Goal: Information Seeking & Learning: Learn about a topic

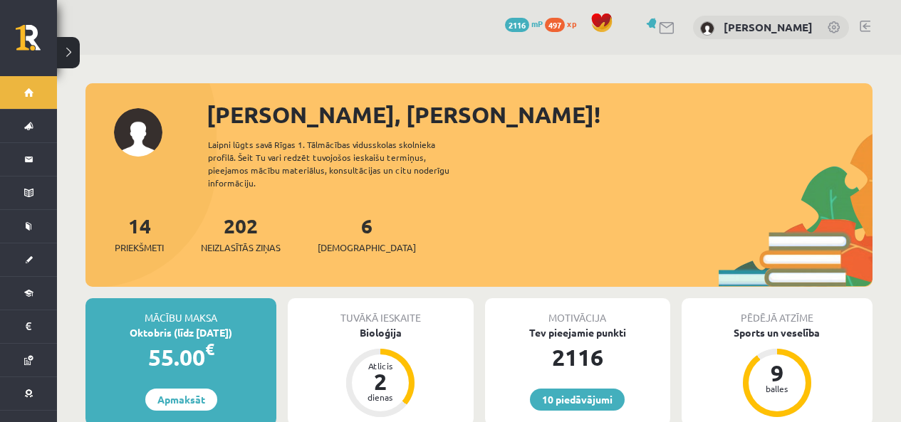
scroll to position [71, 0]
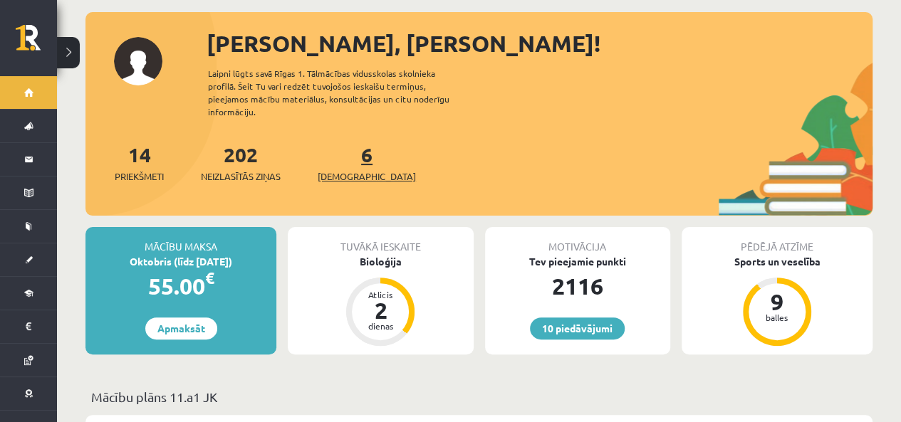
click at [339, 152] on link "6 Ieskaites" at bounding box center [367, 163] width 98 height 42
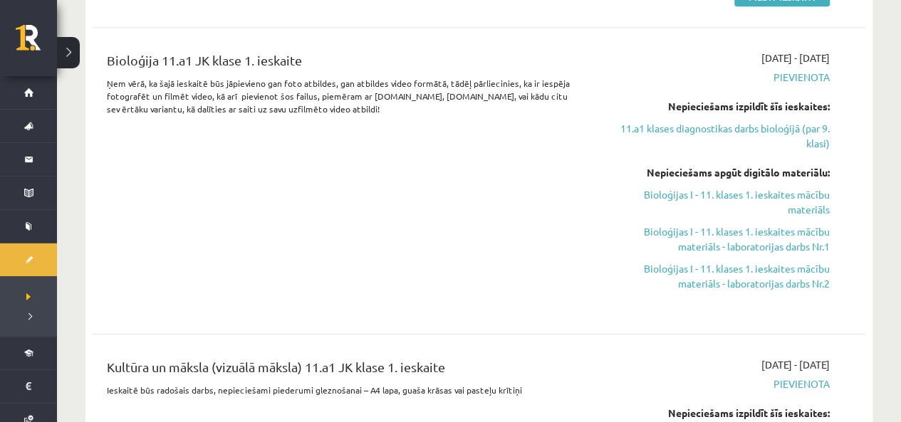
scroll to position [570, 0]
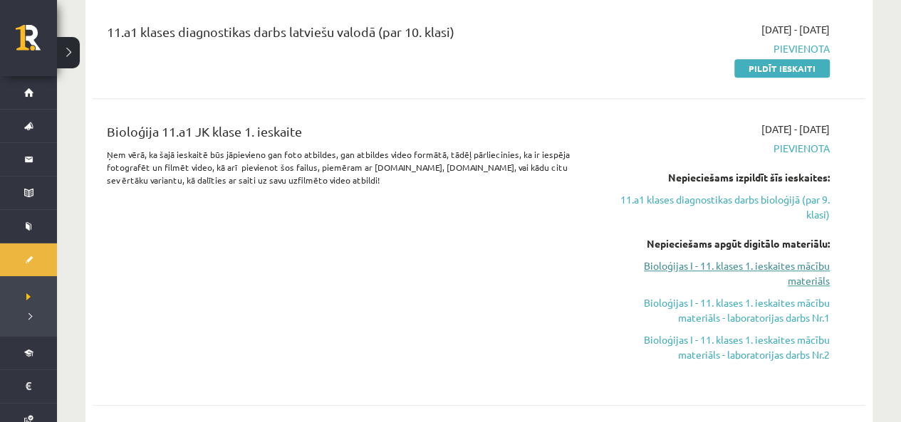
click at [816, 279] on link "Bioloģijas I - 11. klases 1. ieskaites mācību materiāls" at bounding box center [716, 274] width 226 height 30
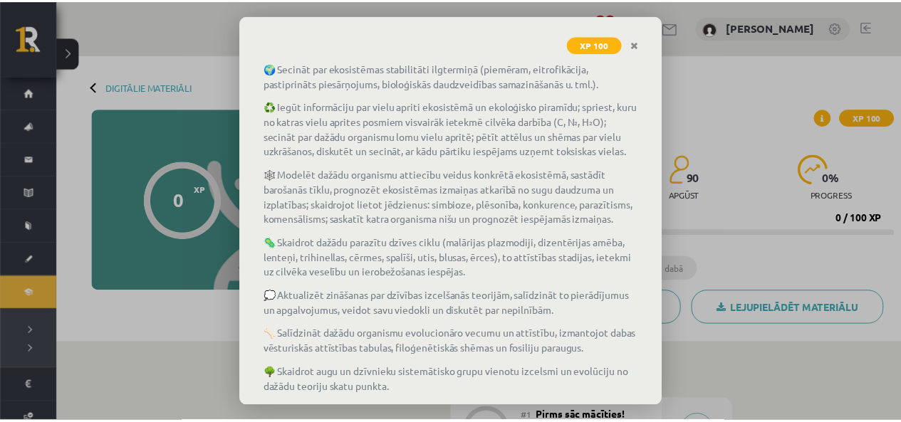
scroll to position [252, 0]
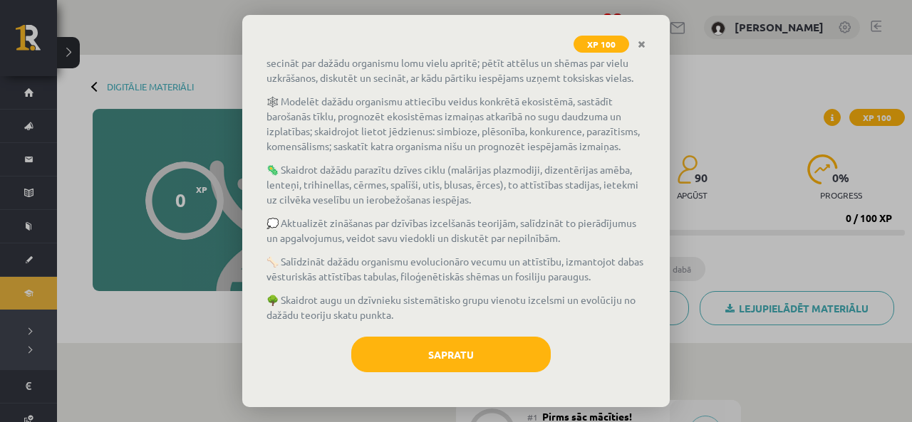
drag, startPoint x: 490, startPoint y: 384, endPoint x: 493, endPoint y: 377, distance: 7.7
click at [493, 379] on div "Bioloģijas i - 11. klases 1. ieskaites mācību materiāls Ko tu iemācīsies? 🌱 Kla…" at bounding box center [455, 231] width 427 height 351
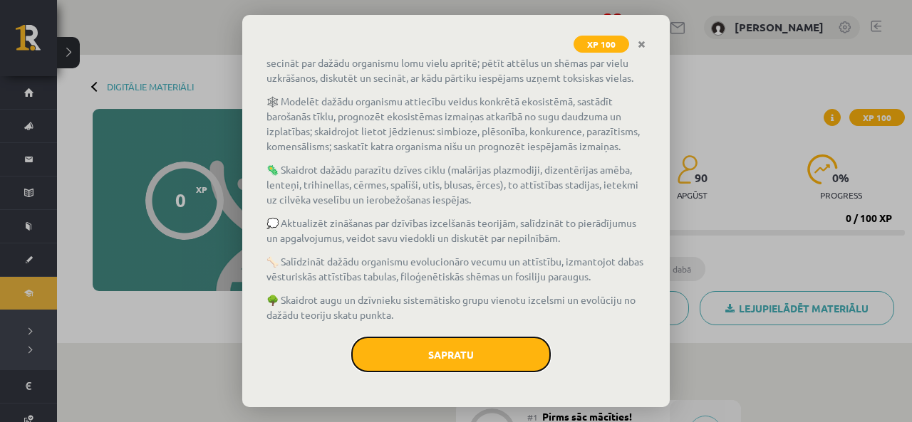
click at [494, 373] on button "Sapratu" at bounding box center [450, 355] width 199 height 36
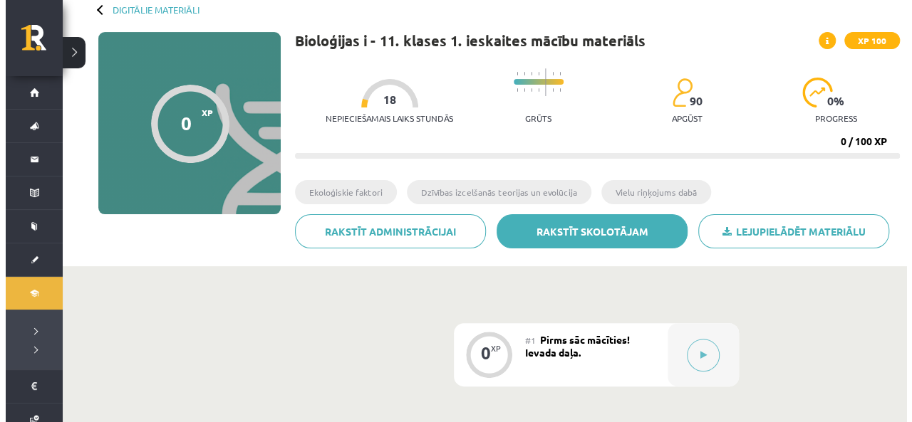
scroll to position [142, 0]
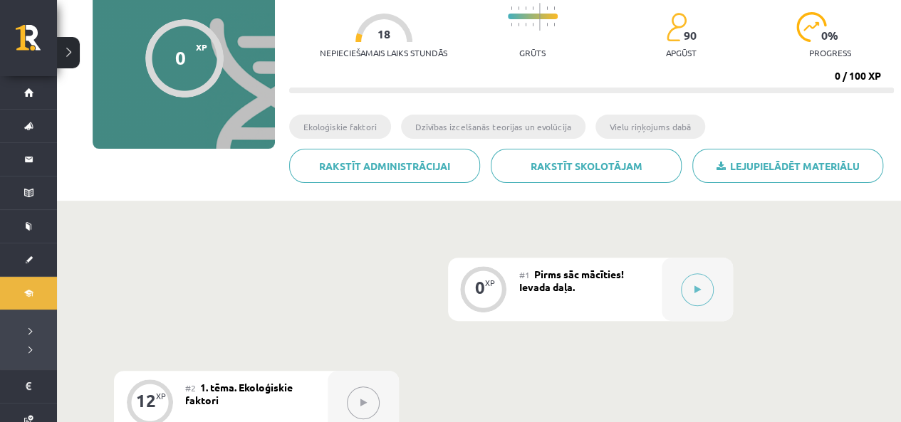
click at [723, 296] on div at bounding box center [697, 289] width 71 height 63
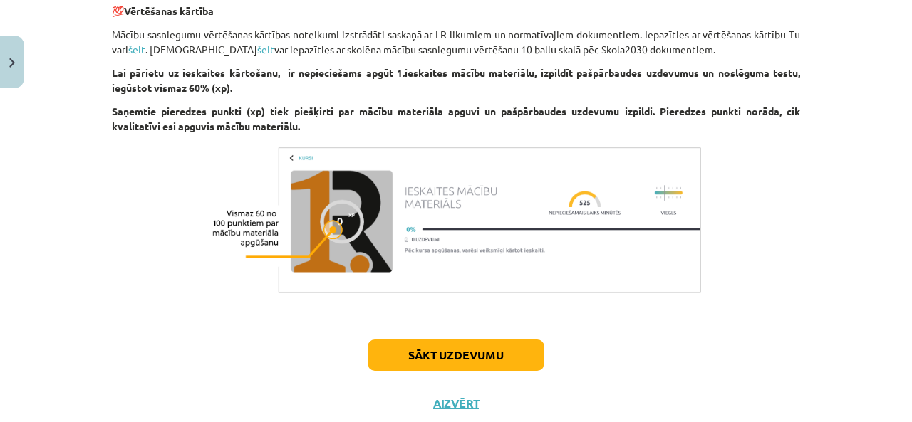
scroll to position [1151, 0]
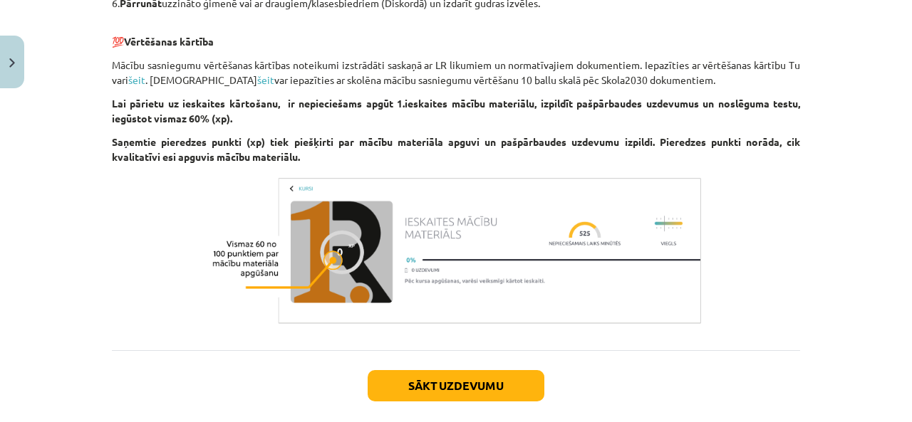
click at [152, 78] on p "Mācību sasniegumu vērtēšanas kārtības noteikumi izstrādāti saskaņā ar LR likumi…" at bounding box center [456, 73] width 688 height 30
click at [145, 80] on p "Mācību sasniegumu vērtēšanas kārtības noteikumi izstrādāti saskaņā ar LR likumi…" at bounding box center [456, 73] width 688 height 30
click at [134, 84] on link "šeit" at bounding box center [136, 79] width 17 height 13
click at [397, 368] on div "Sākt uzdevumu Aizvērt" at bounding box center [456, 400] width 688 height 100
click at [422, 385] on button "Sākt uzdevumu" at bounding box center [456, 385] width 177 height 31
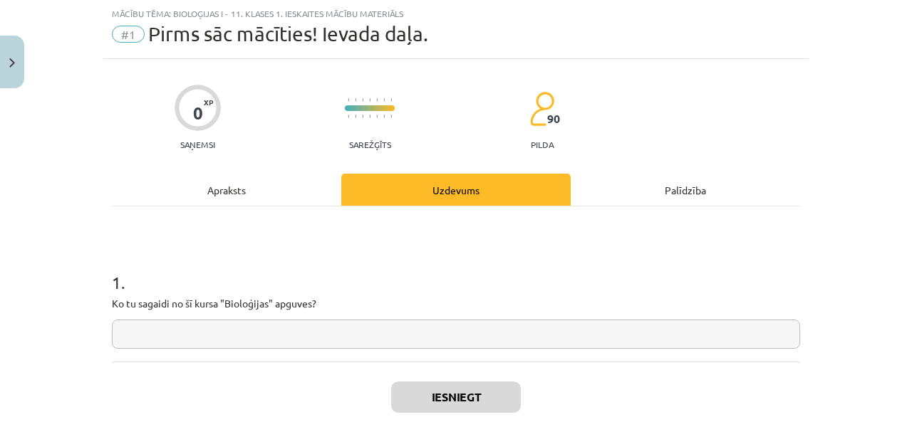
scroll to position [36, 0]
click at [446, 344] on input "text" at bounding box center [456, 334] width 688 height 29
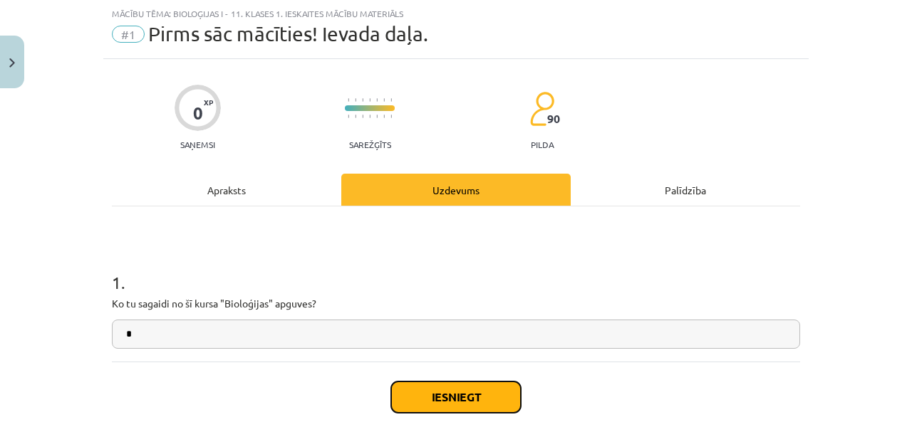
click at [469, 401] on button "Iesniegt" at bounding box center [456, 397] width 130 height 31
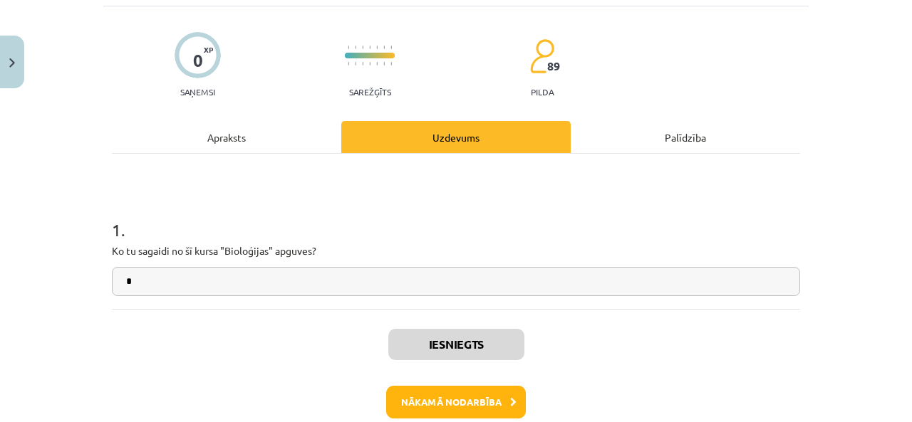
scroll to position [107, 0]
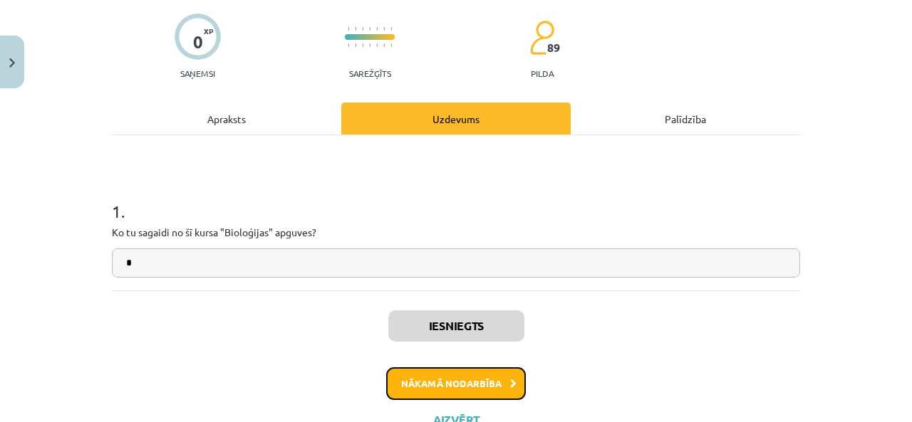
click at [476, 378] on button "Nākamā nodarbība" at bounding box center [456, 384] width 140 height 33
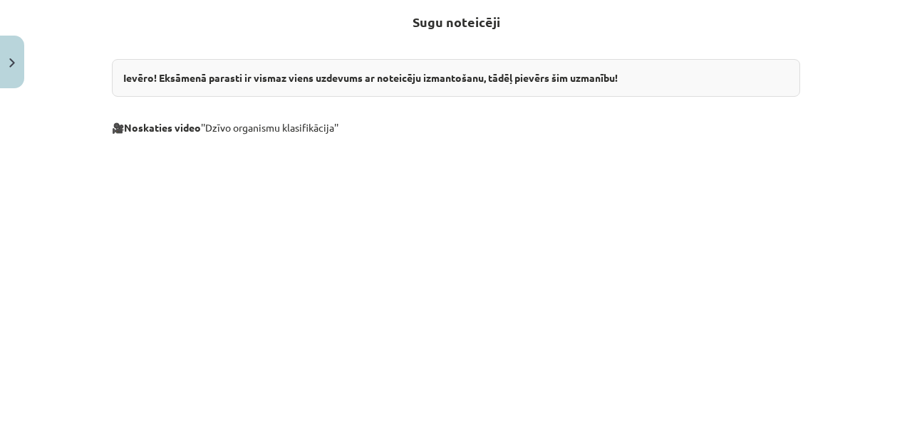
scroll to position [605, 0]
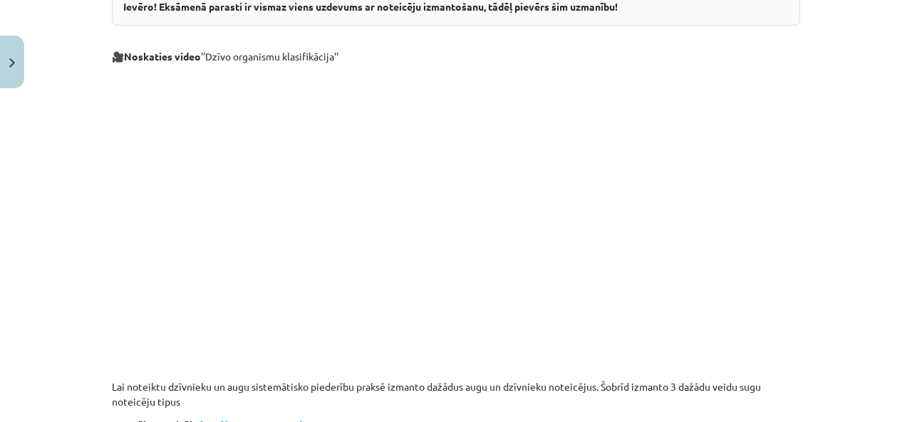
click at [793, 210] on p at bounding box center [456, 203] width 688 height 260
click at [816, 270] on div "Mācību tēma: Bioloģijas i - 11. klases 1. ieskaites mācību materiāls #2 1. tēma…" at bounding box center [456, 211] width 912 height 422
click at [769, 191] on p at bounding box center [456, 203] width 688 height 260
click at [771, 191] on p at bounding box center [456, 203] width 688 height 260
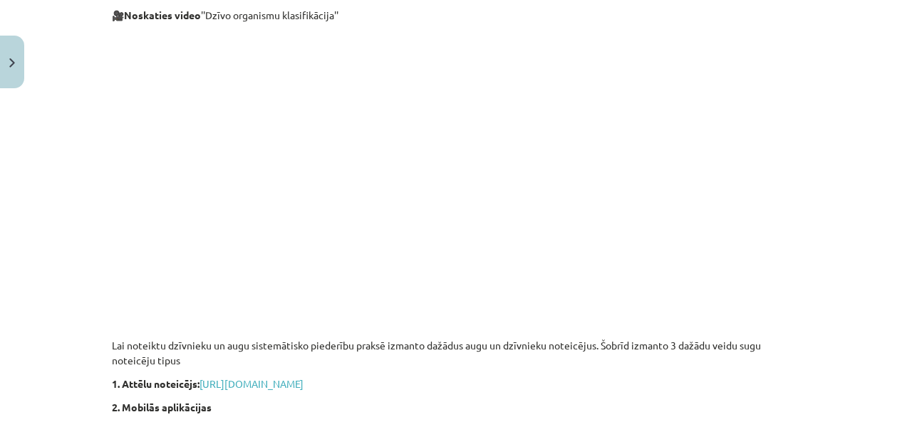
scroll to position [677, 0]
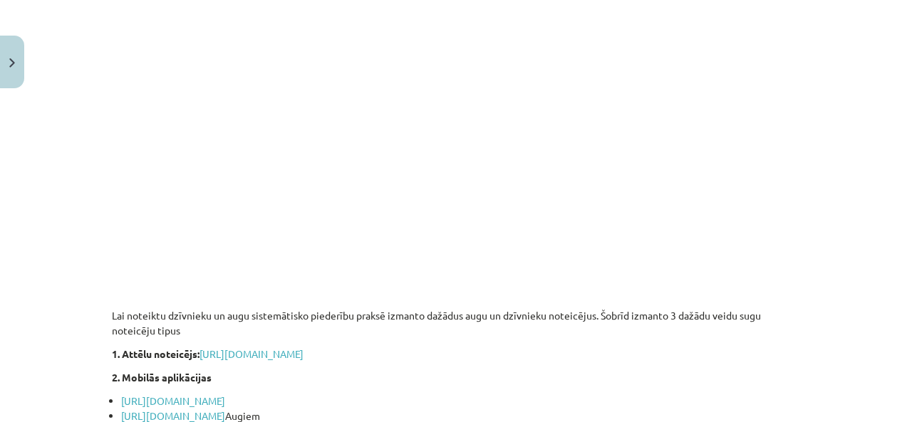
click at [746, 234] on p at bounding box center [456, 131] width 688 height 260
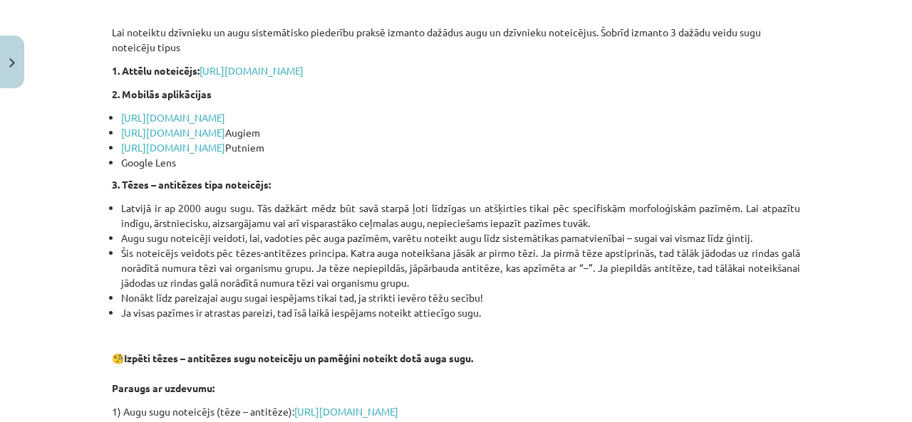
scroll to position [962, 0]
click at [260, 67] on link "https://www.daba.gov.lv/lv/media/4686/download?attachment" at bounding box center [251, 69] width 104 height 13
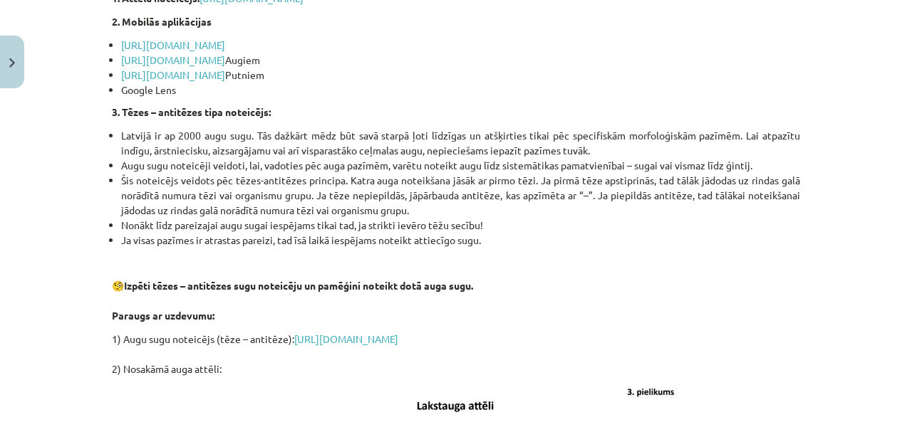
click at [464, 53] on li "https://www.picturethisai.com/ Augiem" at bounding box center [460, 60] width 679 height 15
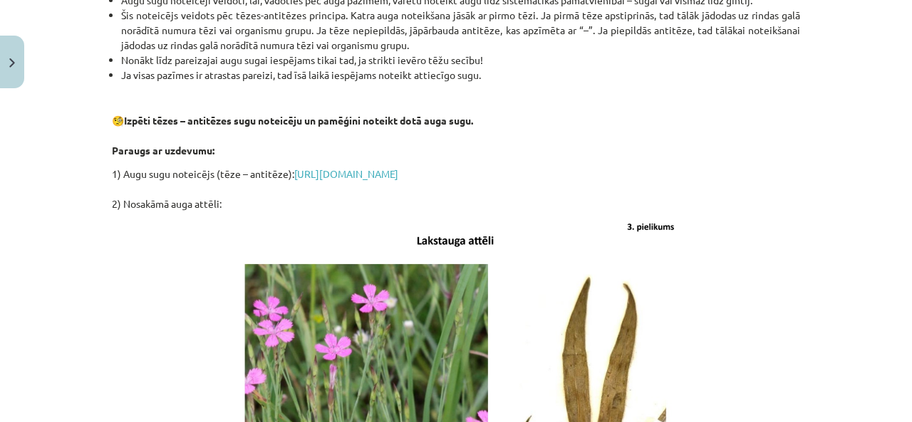
scroll to position [1318, 0]
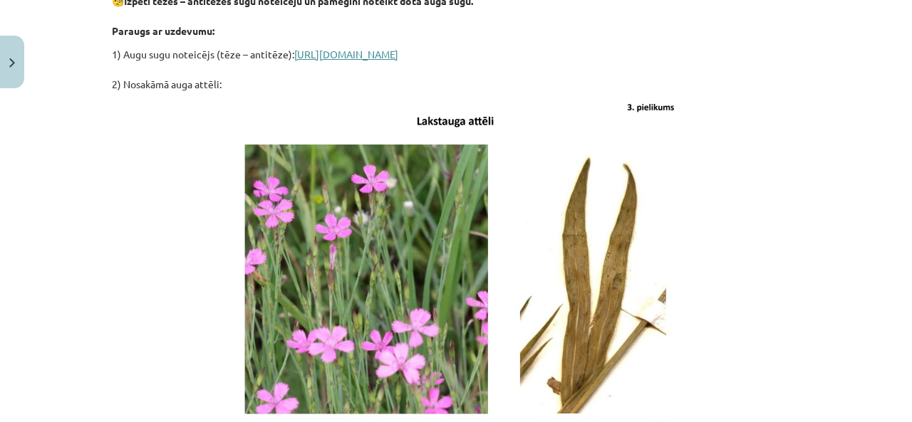
click at [358, 48] on link "https://drive.google.com/file/d/1hwgPsxxY_TYrFe5bNCCM2vFlIY2eJMV-/view?usp=shar…" at bounding box center [346, 54] width 104 height 13
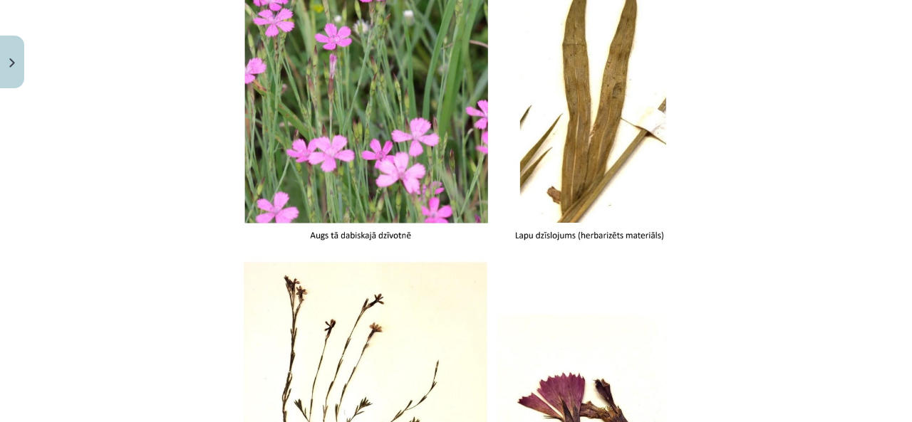
scroll to position [1531, 0]
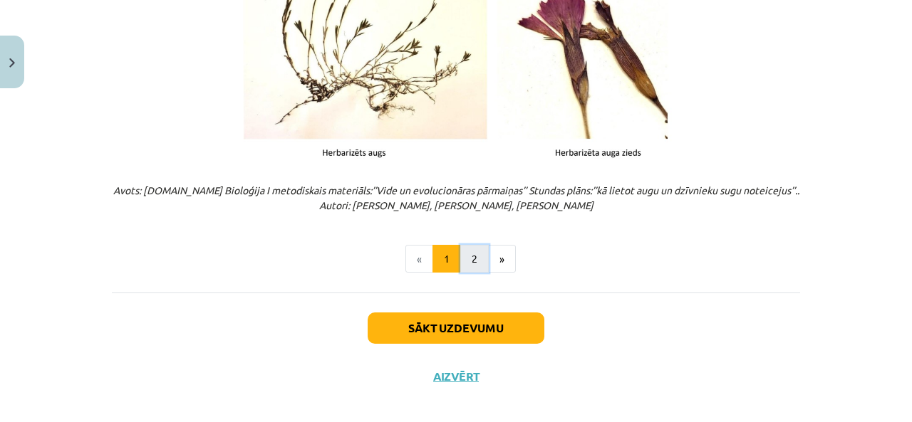
click at [467, 254] on button "2" at bounding box center [474, 259] width 28 height 28
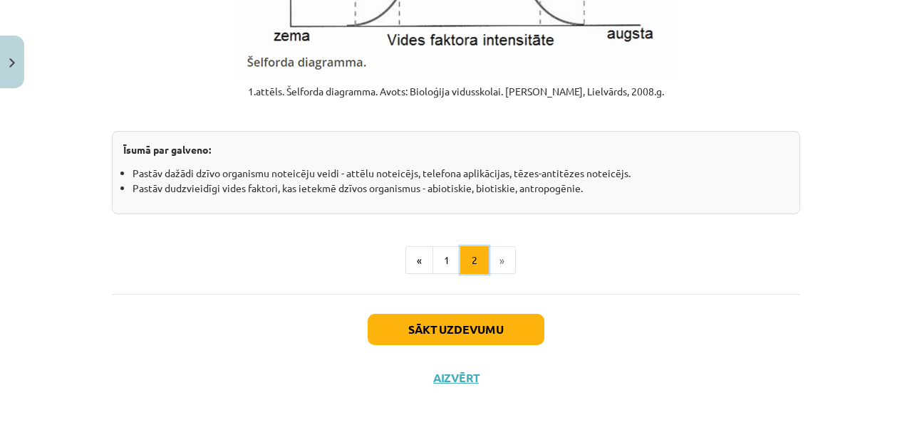
scroll to position [1886, 0]
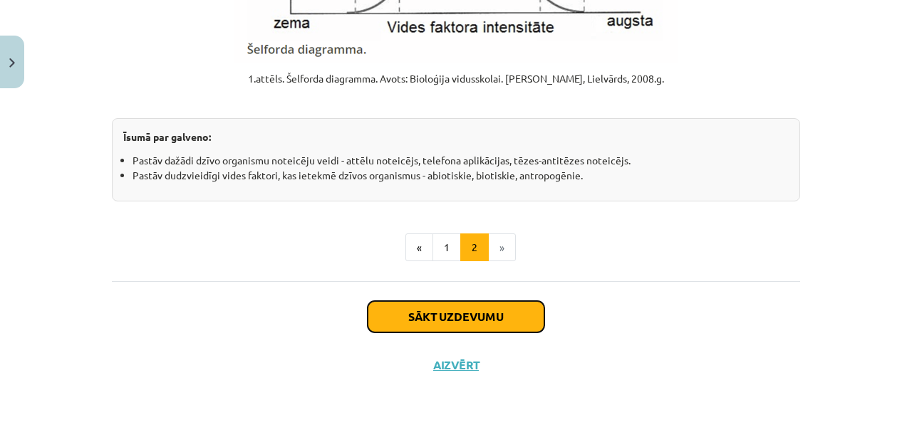
click at [457, 320] on button "Sākt uzdevumu" at bounding box center [456, 316] width 177 height 31
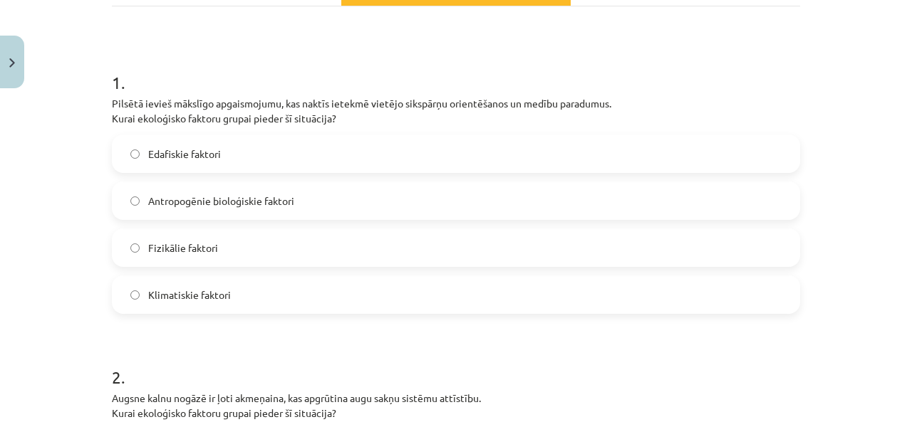
scroll to position [249, 0]
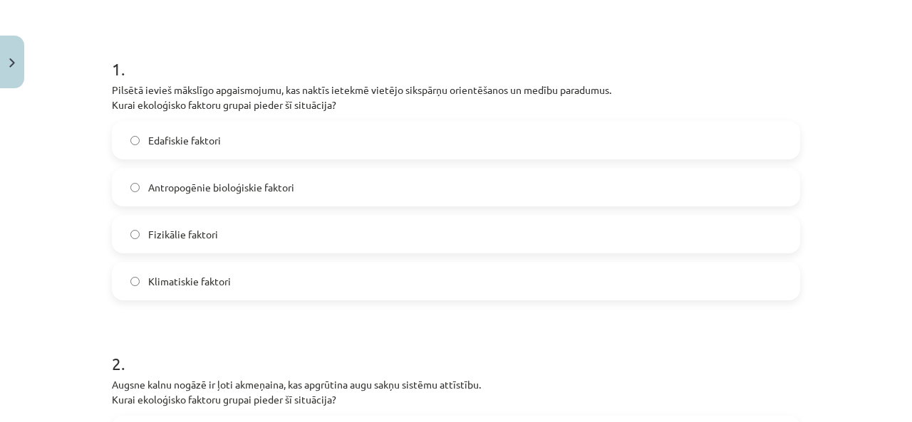
click at [201, 264] on label "Klimatiskie faktori" at bounding box center [455, 282] width 685 height 36
click at [48, 214] on div "Mācību tēma: Bioloģijas i - 11. klases 1. ieskaites mācību materiāls #2 1. tēma…" at bounding box center [456, 211] width 912 height 422
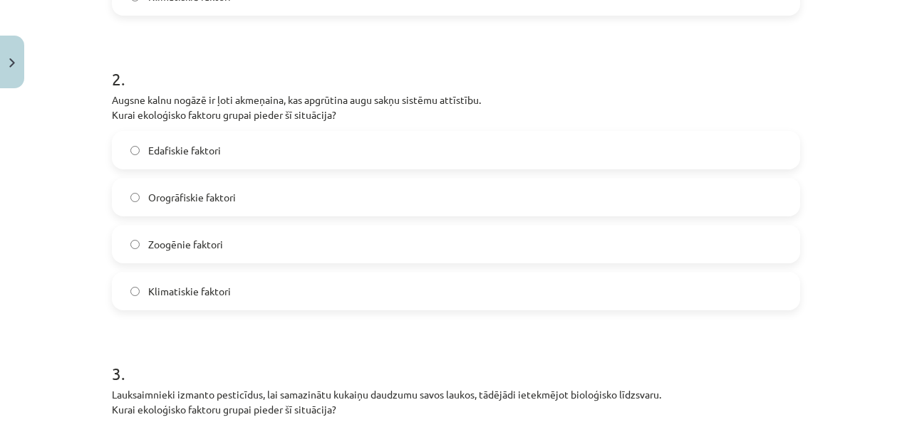
scroll to position [605, 0]
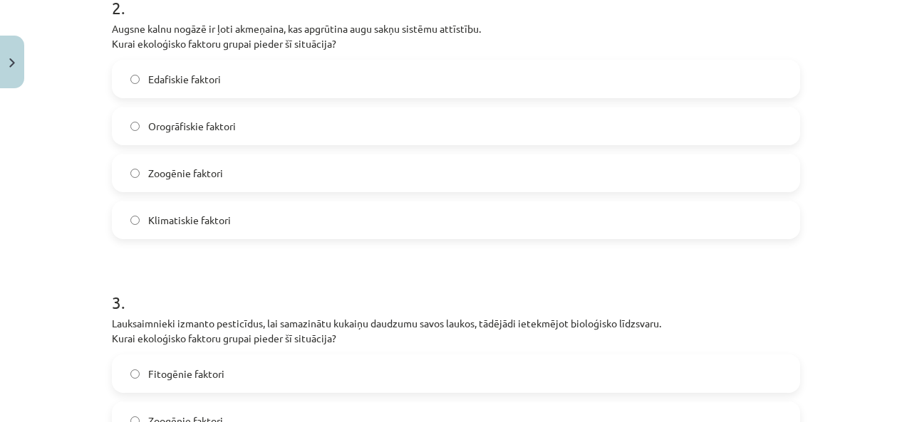
click at [148, 129] on span "Orogrāfiskie faktori" at bounding box center [192, 126] width 88 height 15
click at [90, 149] on div "Mācību tēma: Bioloģijas i - 11. klases 1. ieskaites mācību materiāls #2 1. tēma…" at bounding box center [456, 211] width 912 height 422
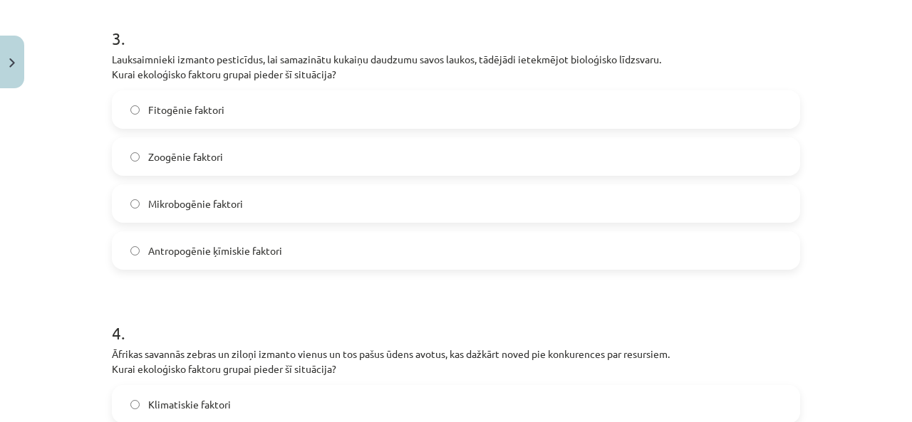
scroll to position [890, 0]
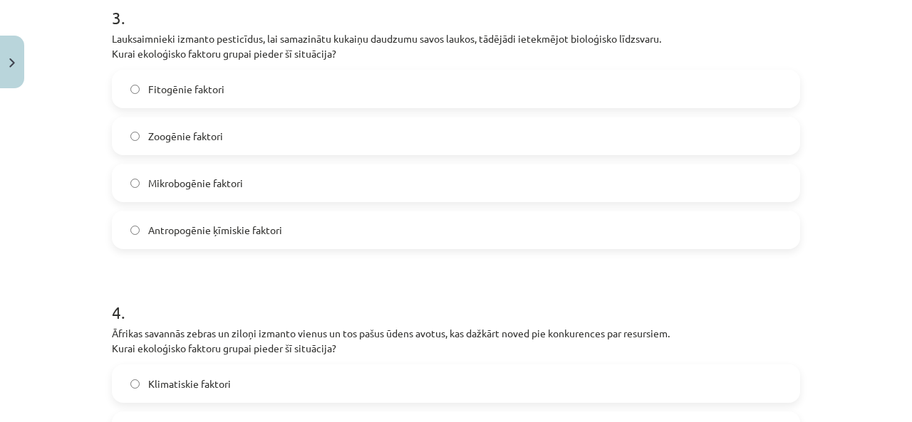
click at [277, 293] on h1 "4 ." at bounding box center [456, 300] width 688 height 44
click at [254, 240] on label "Antropogēnie ķīmiskie faktori" at bounding box center [455, 230] width 685 height 36
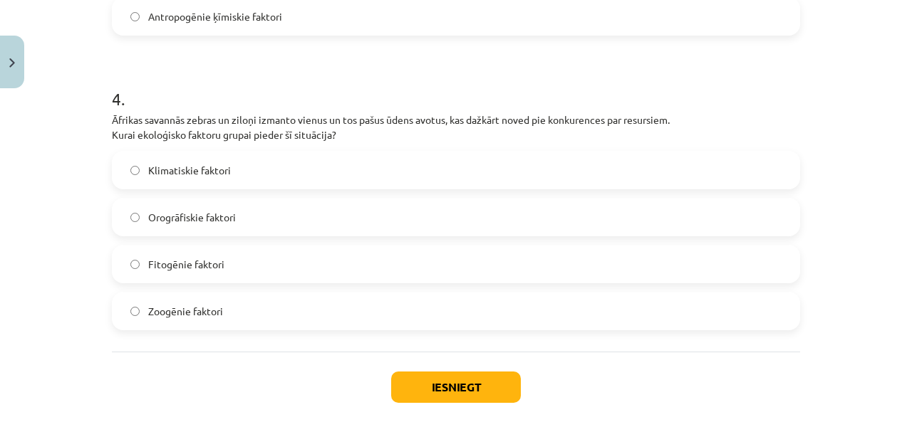
scroll to position [1175, 0]
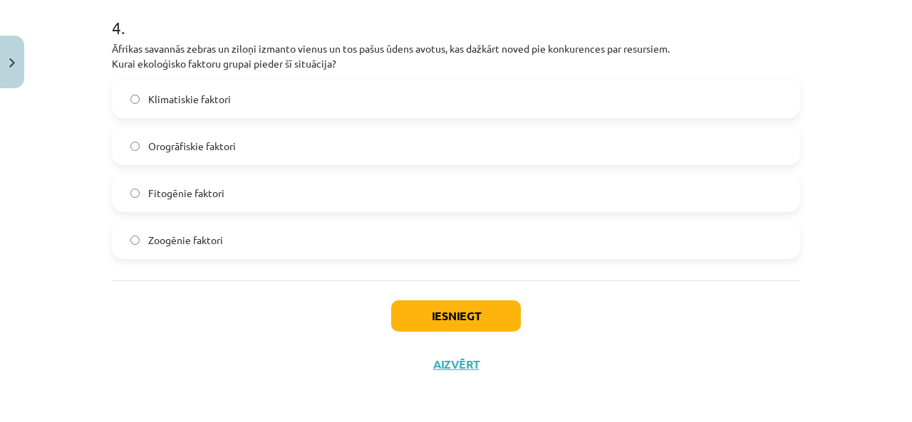
click at [61, 83] on div "Mācību tēma: Bioloģijas i - 11. klases 1. ieskaites mācību materiāls #2 1. tēma…" at bounding box center [456, 211] width 912 height 422
click at [207, 249] on label "Zoogēnie faktori" at bounding box center [455, 240] width 685 height 36
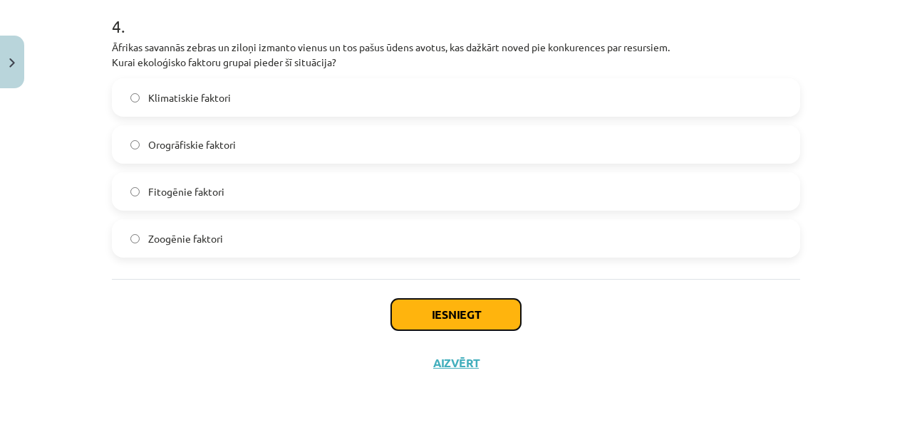
click at [442, 313] on button "Iesniegt" at bounding box center [456, 314] width 130 height 31
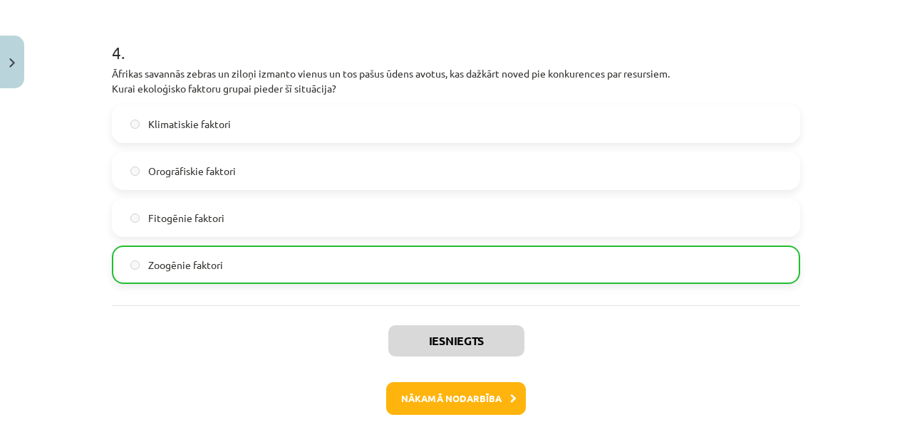
scroll to position [1221, 0]
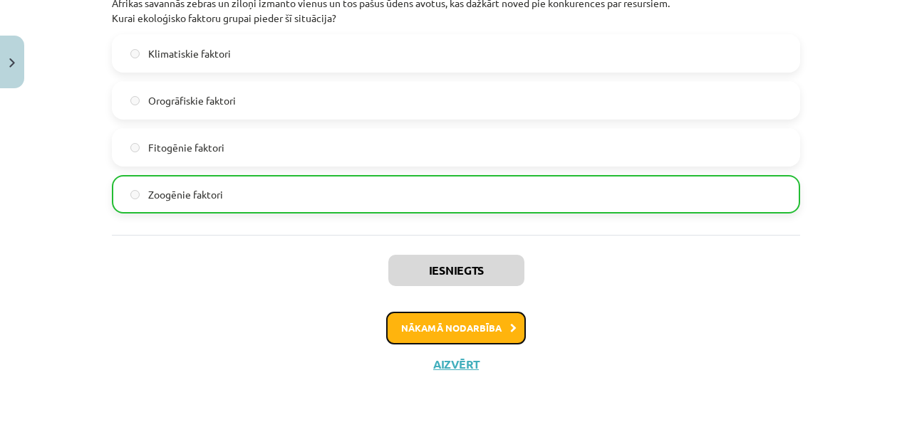
click at [463, 334] on button "Nākamā nodarbība" at bounding box center [456, 328] width 140 height 33
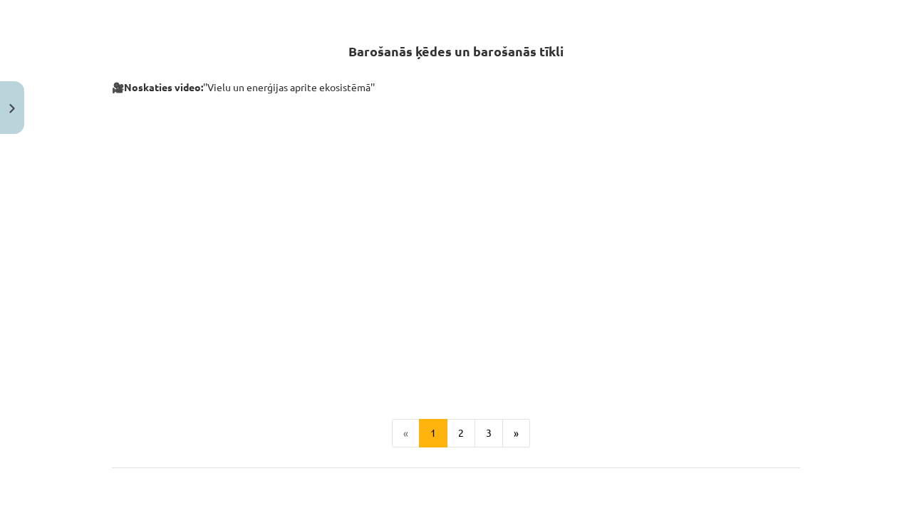
scroll to position [605, 0]
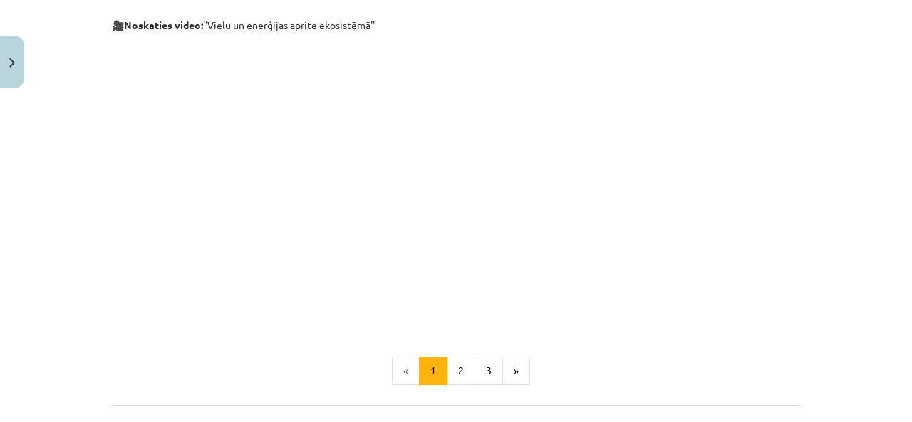
click at [445, 310] on p at bounding box center [456, 317] width 688 height 15
click at [663, 314] on p at bounding box center [456, 317] width 688 height 15
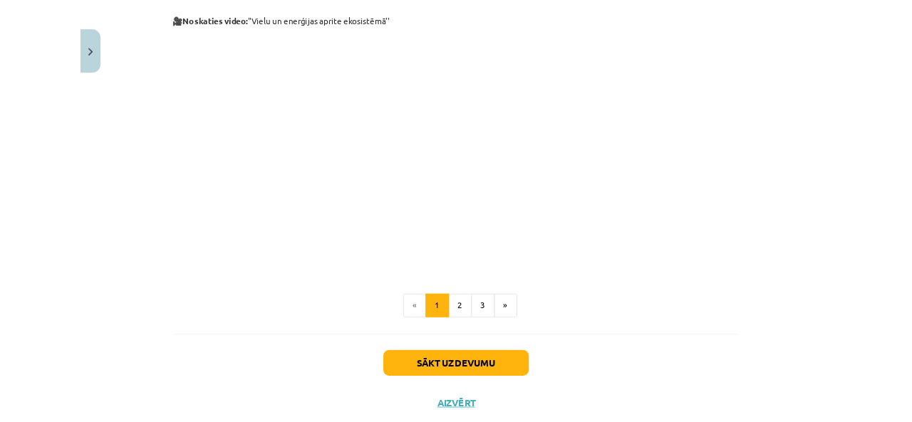
scroll to position [370, 0]
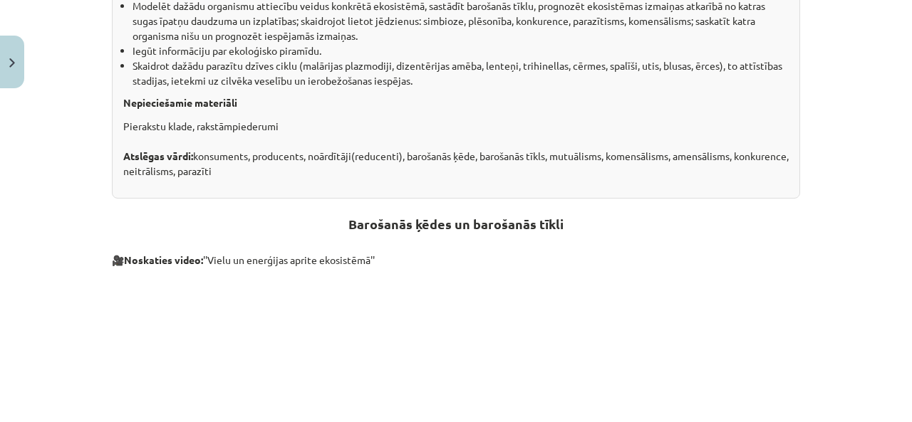
click at [772, 276] on p at bounding box center [456, 406] width 688 height 260
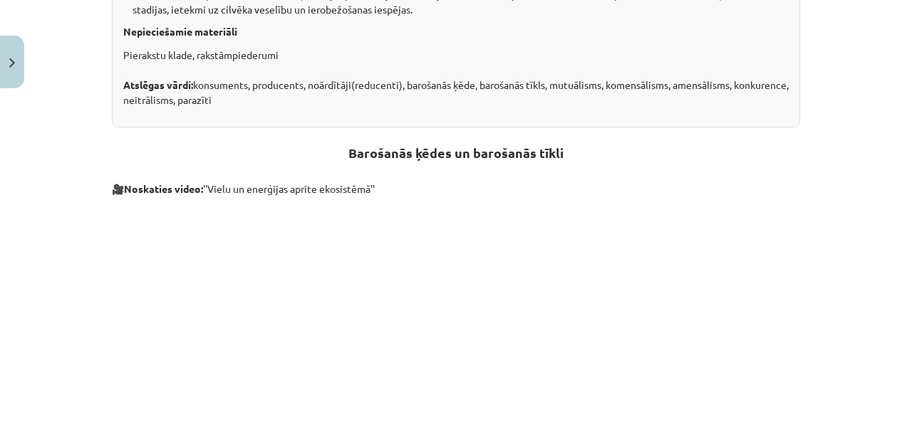
scroll to position [727, 0]
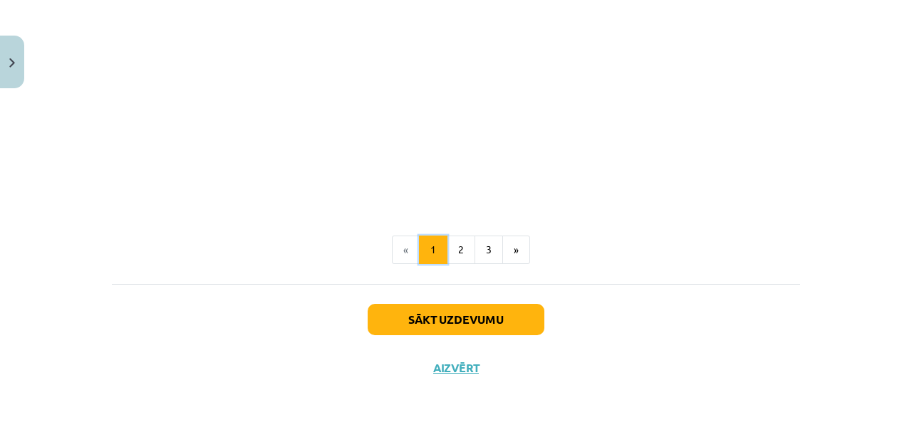
click at [437, 238] on button "1" at bounding box center [433, 250] width 28 height 28
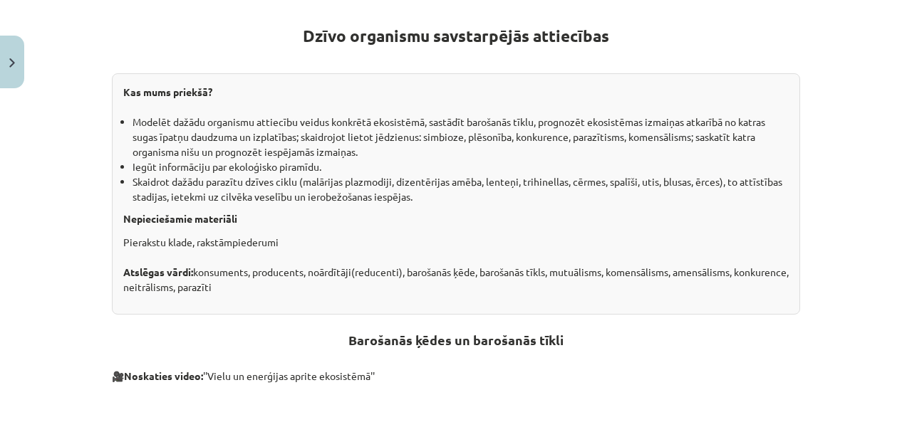
scroll to position [610, 0]
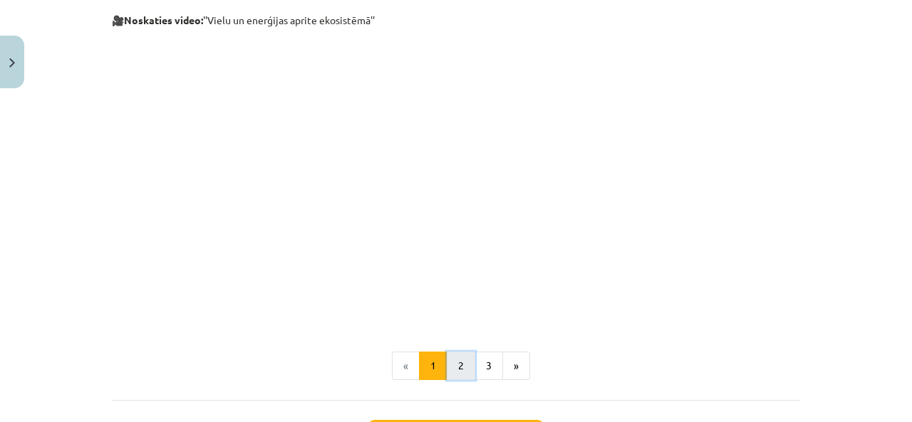
click at [456, 361] on button "2" at bounding box center [461, 366] width 28 height 28
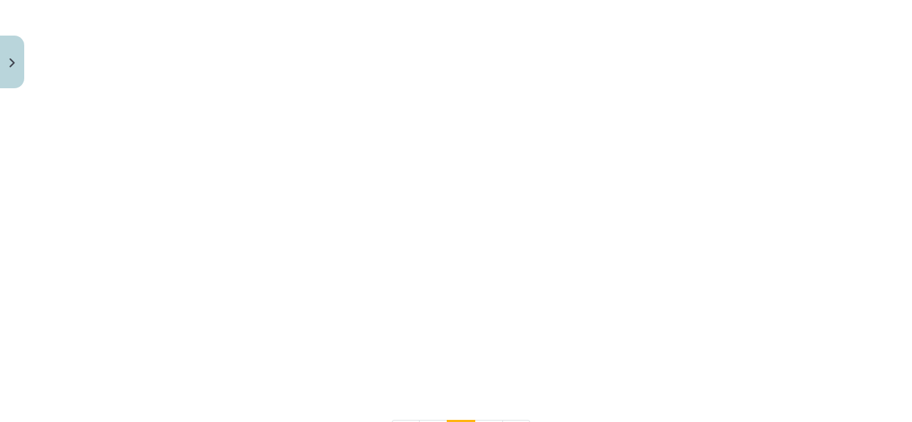
scroll to position [787, 0]
click at [486, 412] on button "3" at bounding box center [488, 415] width 28 height 28
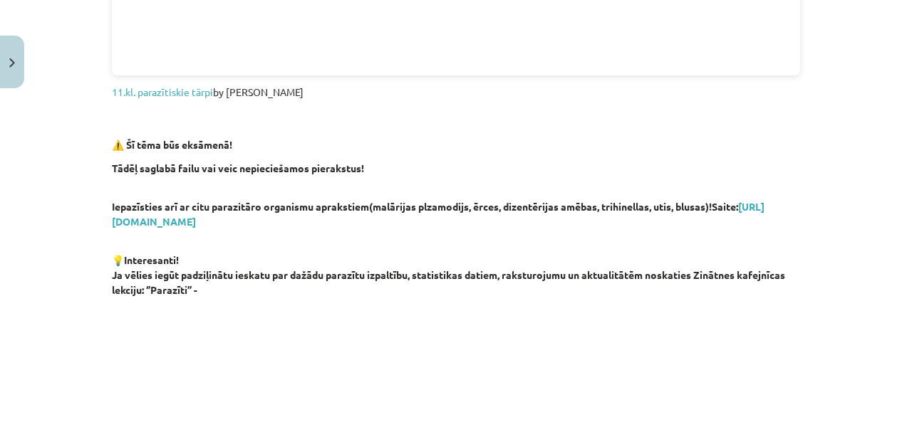
scroll to position [682, 0]
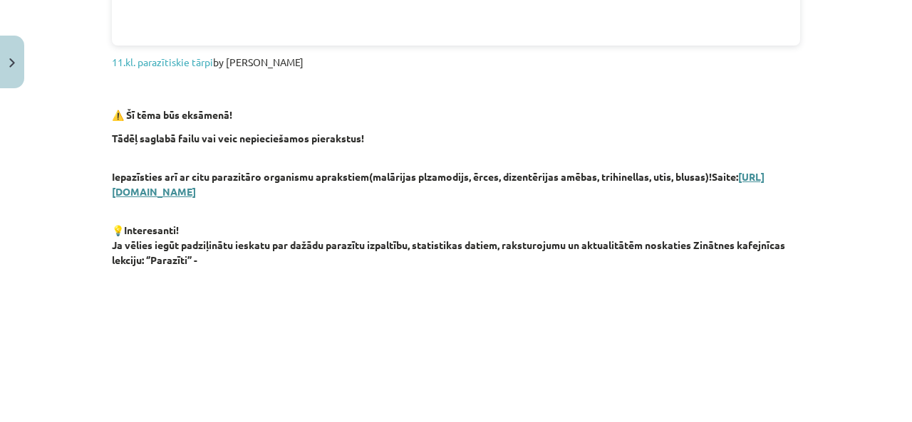
click at [456, 193] on link "https://drive.google.com/file/d/1NLMEqxE-rd8M9XxcjaV3XSsZmbVfj28V/view?usp=shar…" at bounding box center [438, 184] width 652 height 28
click at [584, 115] on p "⚠️ Šī tēma būs eksāmenā!" at bounding box center [456, 115] width 688 height 15
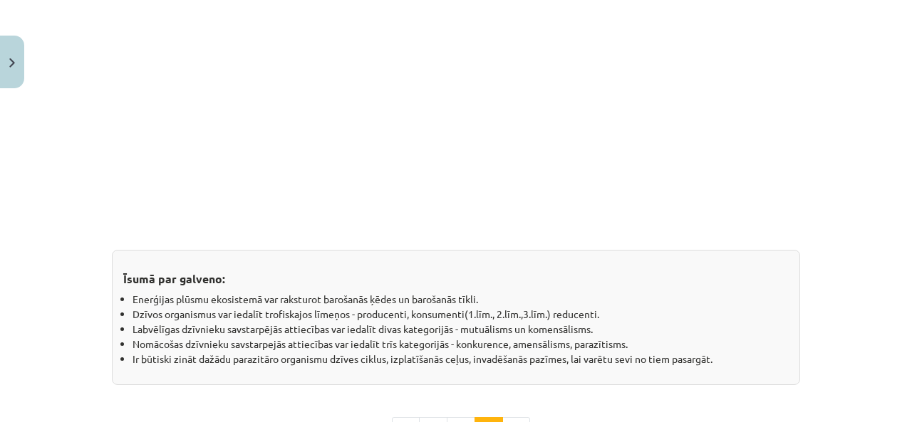
scroll to position [1324, 0]
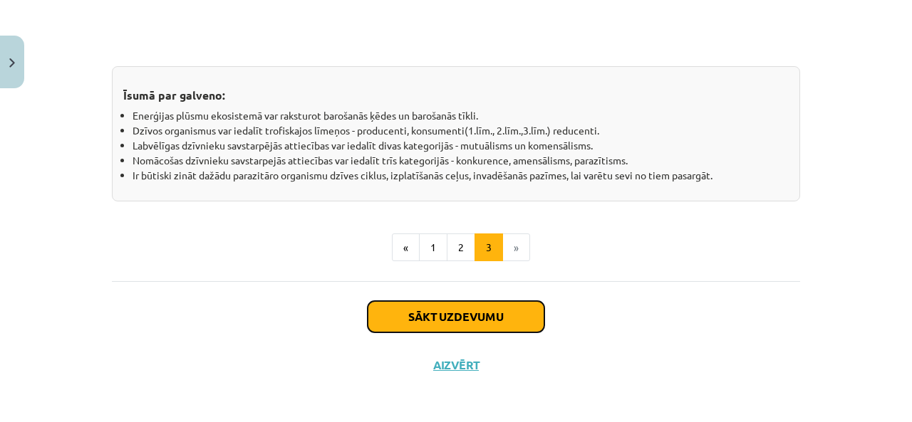
click at [463, 318] on button "Sākt uzdevumu" at bounding box center [456, 316] width 177 height 31
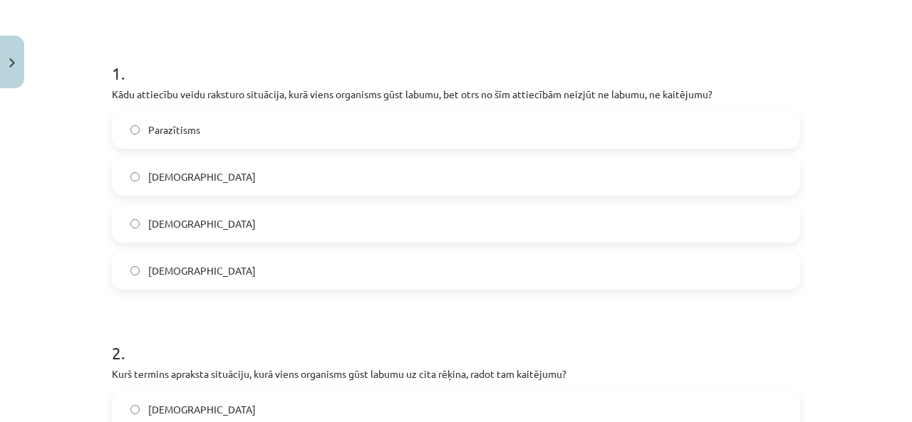
scroll to position [249, 0]
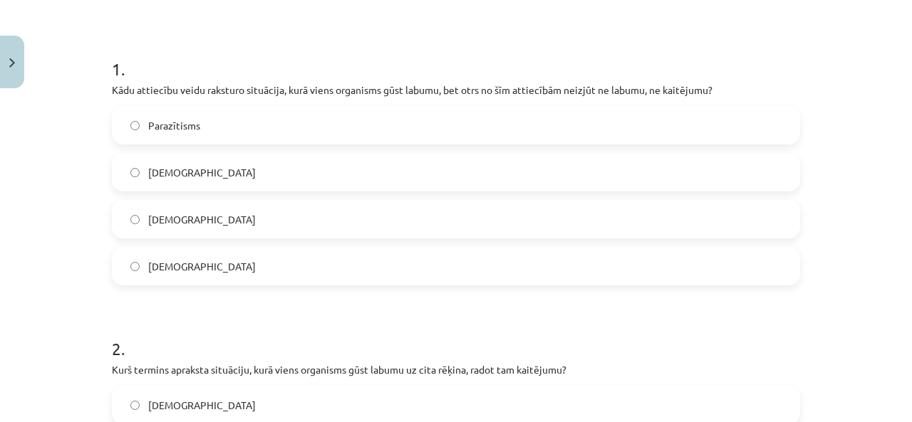
drag, startPoint x: 131, startPoint y: 194, endPoint x: 135, endPoint y: 241, distance: 47.1
click at [134, 194] on div "Parazītisms Mutuālisms Komensālisms Neitrālisms" at bounding box center [456, 195] width 688 height 179
click at [148, 220] on span "Komensālisms" at bounding box center [202, 219] width 108 height 15
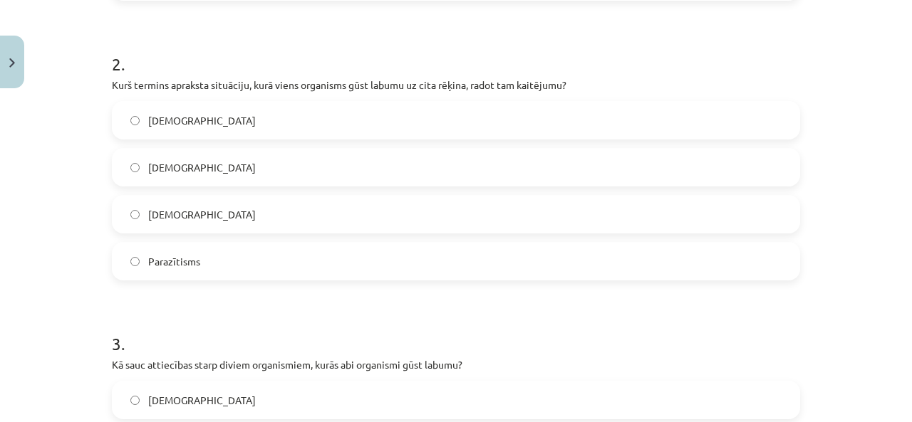
scroll to position [605, 0]
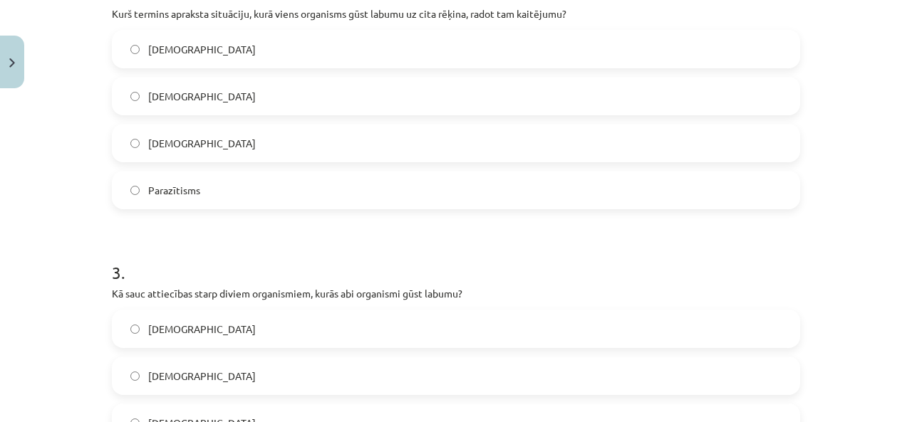
click at [205, 187] on label "Parazītisms" at bounding box center [455, 190] width 685 height 36
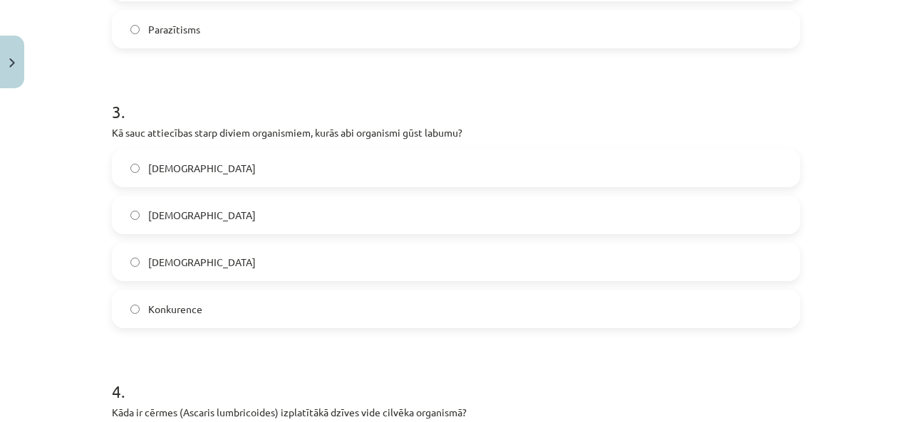
scroll to position [819, 0]
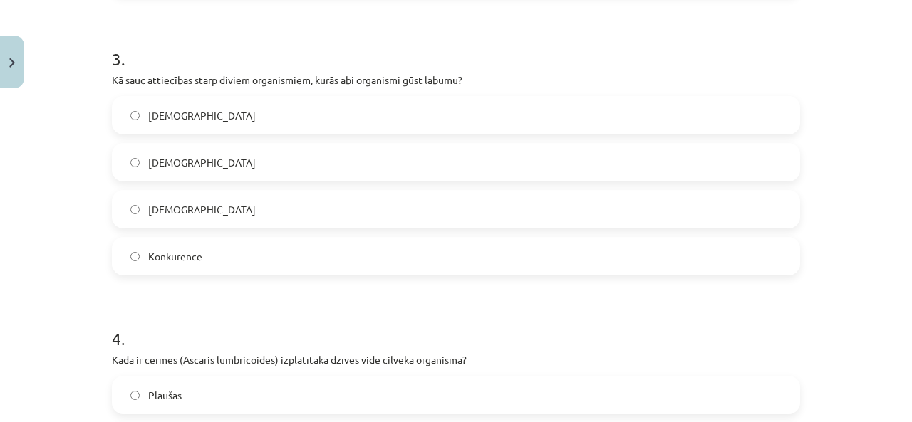
click at [184, 126] on label "Mutuālisms" at bounding box center [455, 116] width 685 height 36
click at [56, 206] on div "Mācību tēma: Bioloģijas i - 11. klases 1. ieskaites mācību materiāls #3 2. tēma…" at bounding box center [456, 211] width 912 height 422
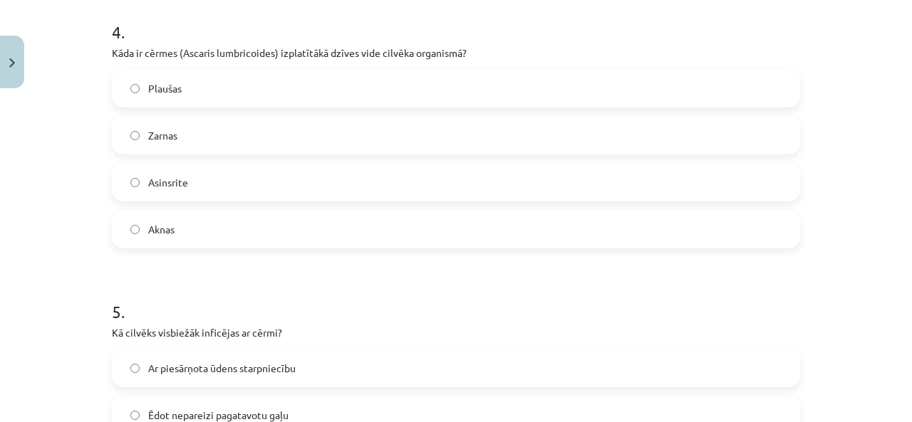
scroll to position [1104, 0]
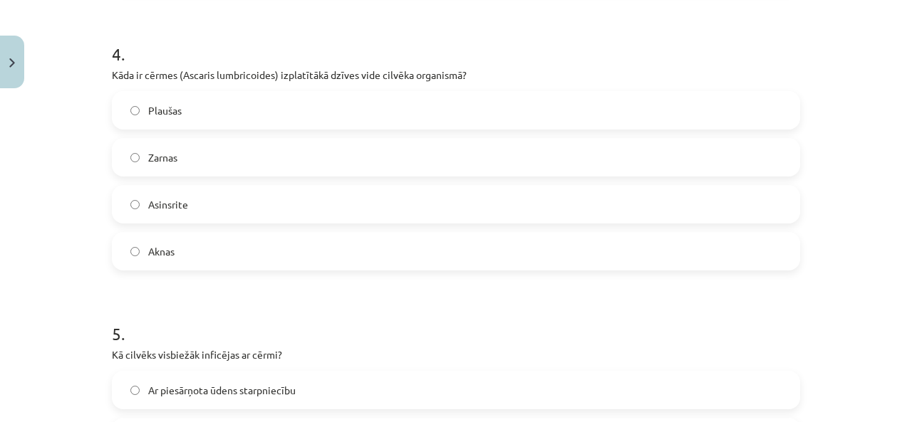
click at [187, 166] on label "Zarnas" at bounding box center [455, 158] width 685 height 36
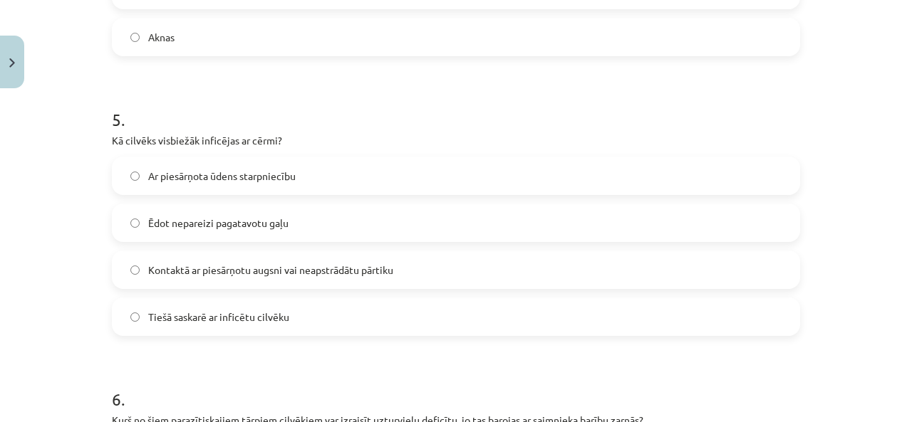
scroll to position [1389, 0]
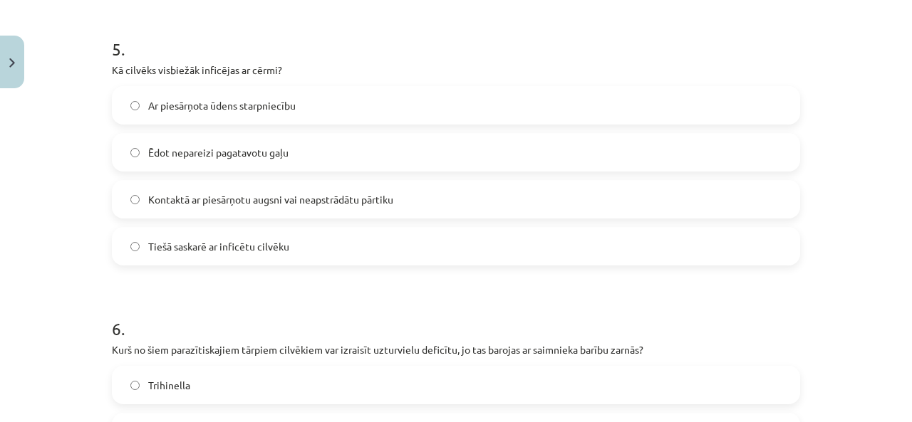
click at [318, 159] on label "Ēdot nepareizi pagatavotu gaļu" at bounding box center [455, 153] width 685 height 36
click at [375, 309] on h1 "6 ." at bounding box center [456, 316] width 688 height 44
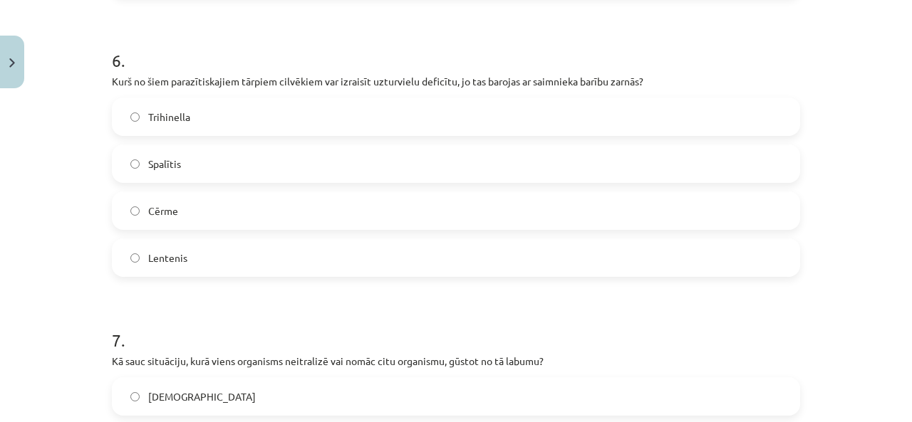
scroll to position [1674, 0]
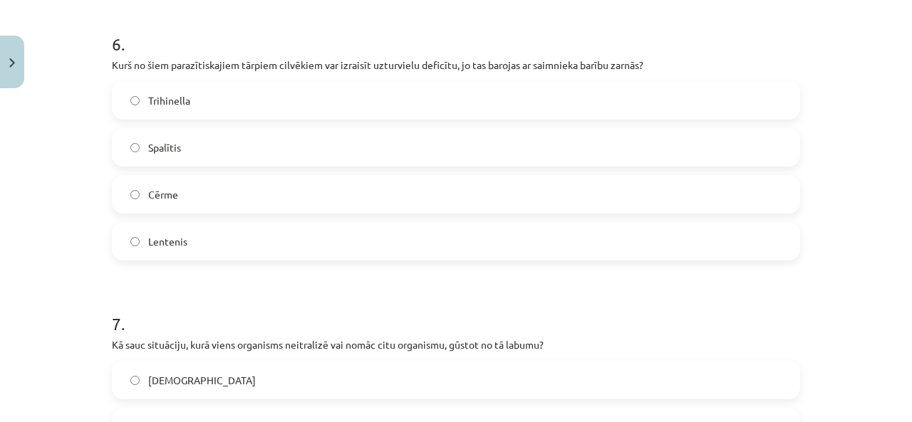
click at [181, 241] on label "Lentenis" at bounding box center [455, 242] width 685 height 36
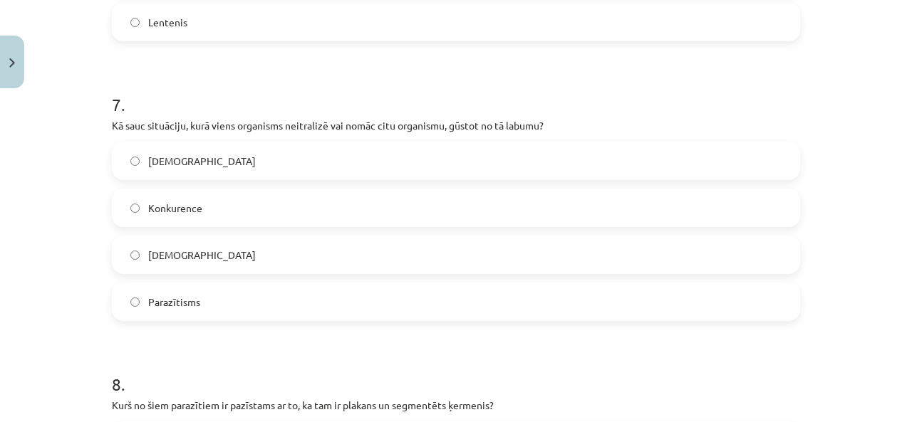
scroll to position [1959, 0]
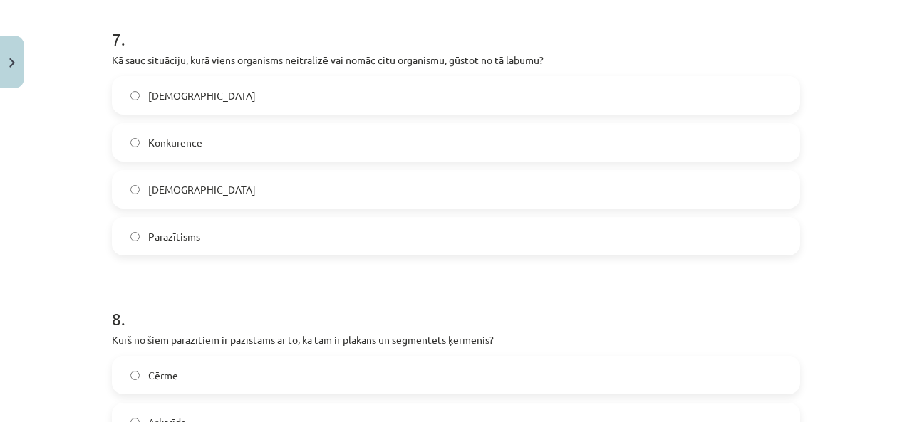
drag, startPoint x: 154, startPoint y: 283, endPoint x: 155, endPoint y: 260, distance: 22.8
click at [157, 251] on label "Parazītisms" at bounding box center [455, 237] width 685 height 36
click at [80, 135] on div "Mācību tēma: Bioloģijas i - 11. klases 1. ieskaites mācību materiāls #3 2. tēma…" at bounding box center [456, 211] width 912 height 422
click at [196, 179] on label "Amensālisms" at bounding box center [455, 190] width 685 height 36
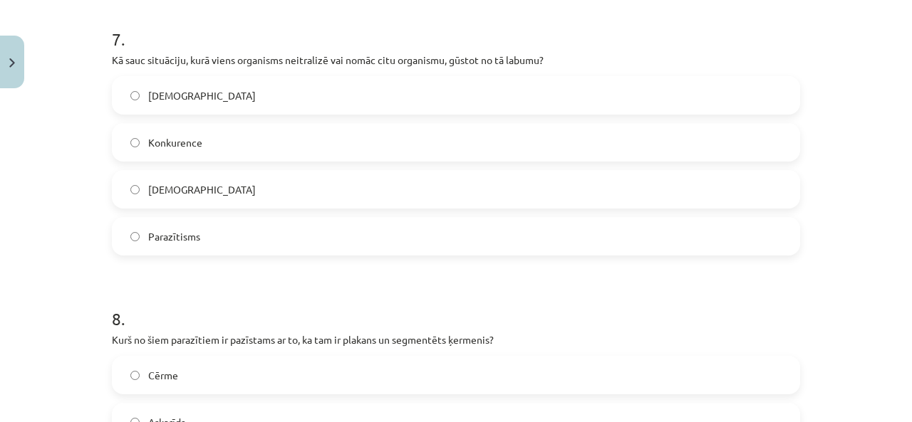
click at [187, 97] on span "Komensālisms" at bounding box center [202, 95] width 108 height 15
click at [26, 170] on div "Mācību tēma: Bioloģijas i - 11. klases 1. ieskaites mācību materiāls #3 2. tēma…" at bounding box center [456, 211] width 912 height 422
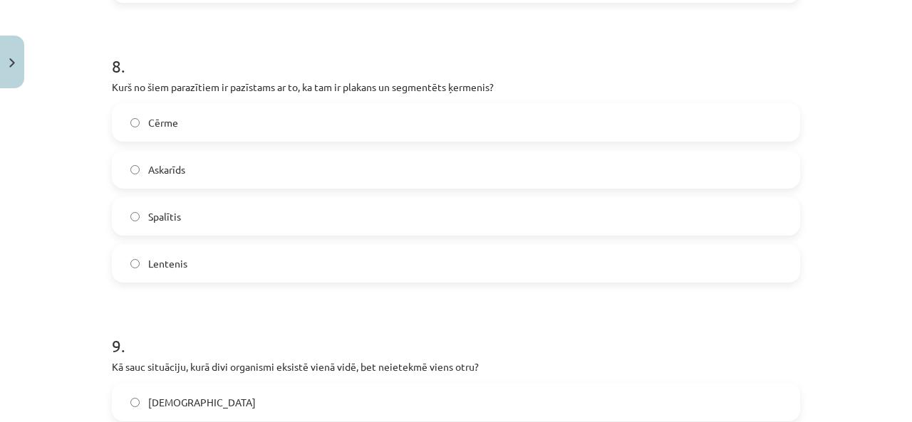
scroll to position [2244, 0]
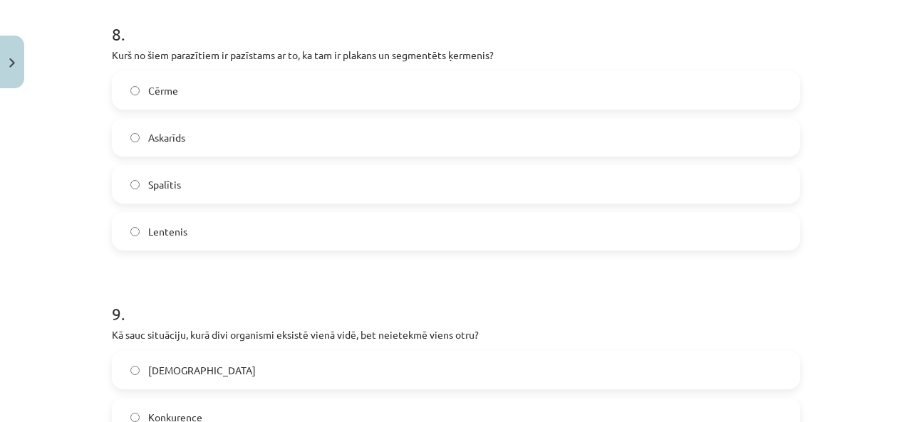
click at [343, 244] on label "Lentenis" at bounding box center [455, 232] width 685 height 36
click at [325, 284] on h1 "9 ." at bounding box center [456, 301] width 688 height 44
click at [276, 284] on h1 "9 ." at bounding box center [456, 301] width 688 height 44
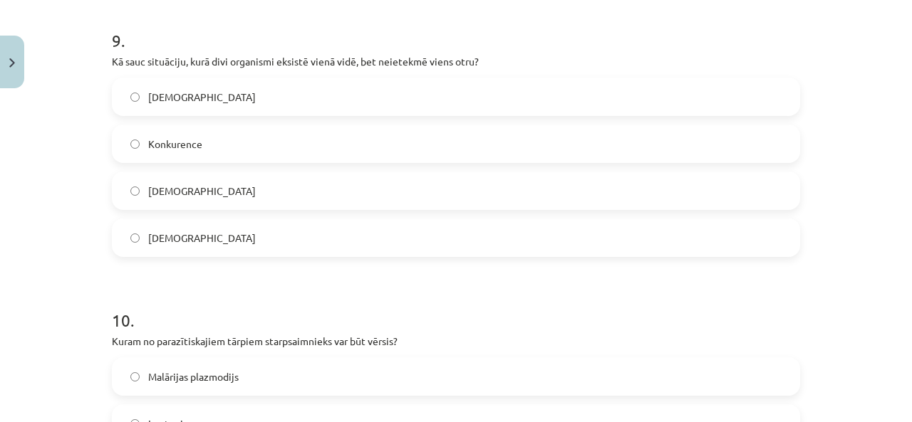
scroll to position [2529, 0]
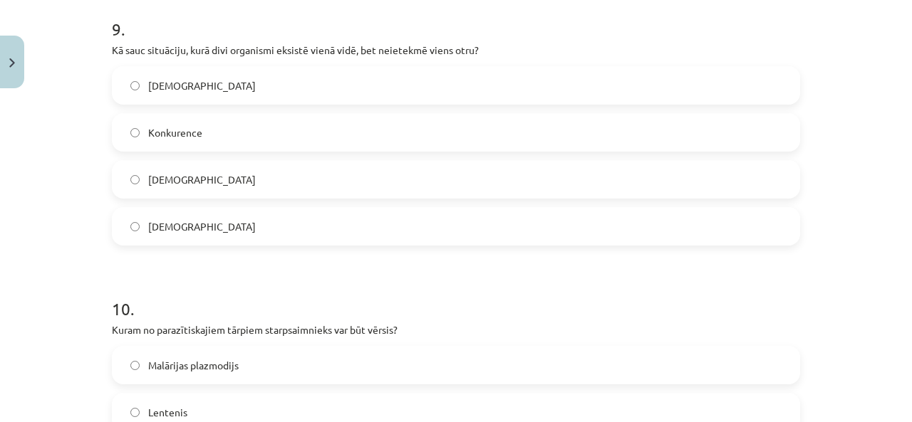
click at [291, 83] on label "Neitrālisms" at bounding box center [455, 86] width 685 height 36
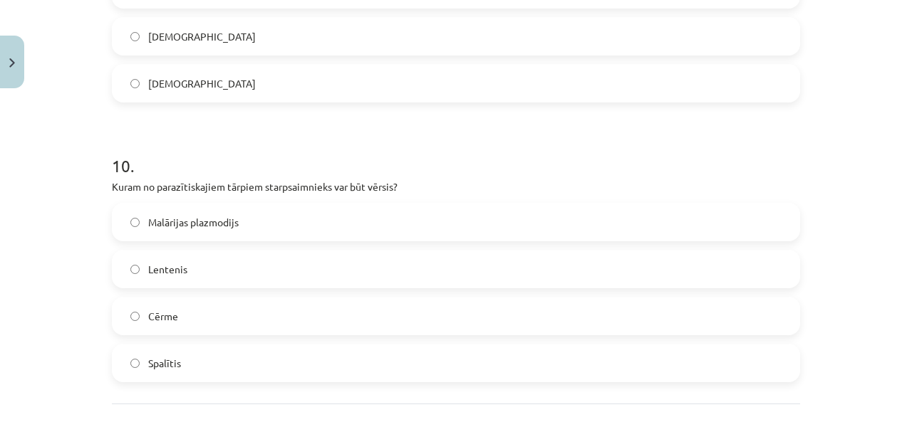
scroll to position [2796, 0]
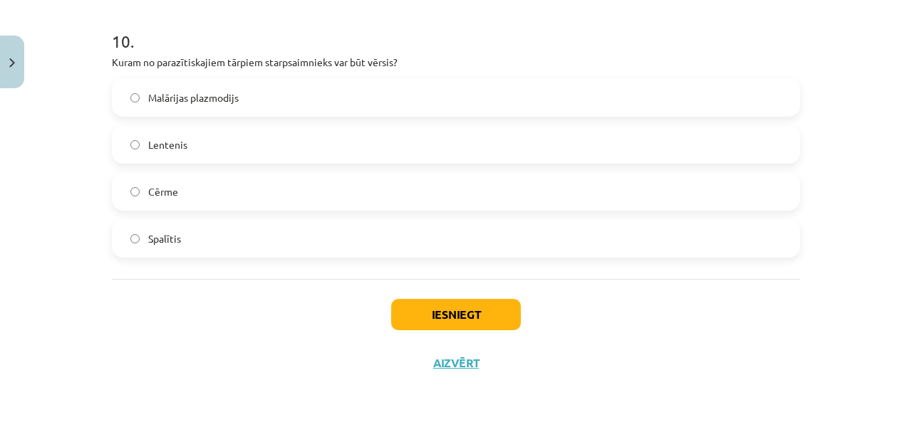
click at [167, 160] on label "Lentenis" at bounding box center [455, 145] width 685 height 36
click at [238, 314] on div "Iesniegt Aizvērt" at bounding box center [456, 329] width 688 height 100
click at [419, 324] on button "Iesniegt" at bounding box center [456, 314] width 130 height 31
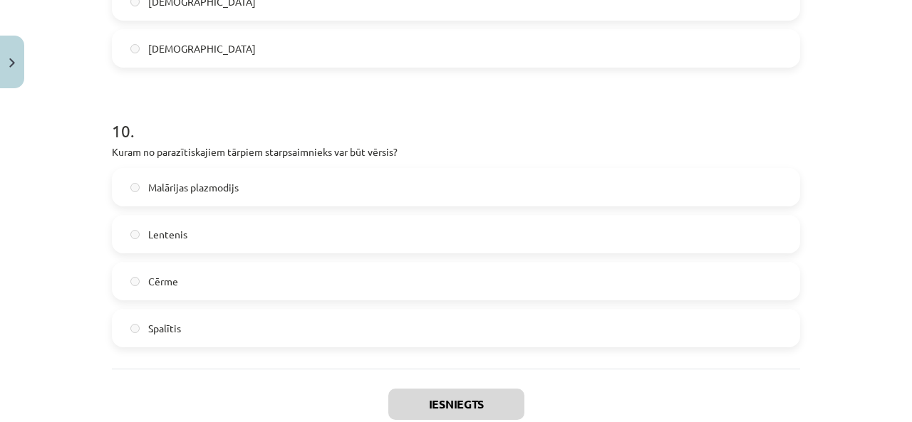
scroll to position [2778, 0]
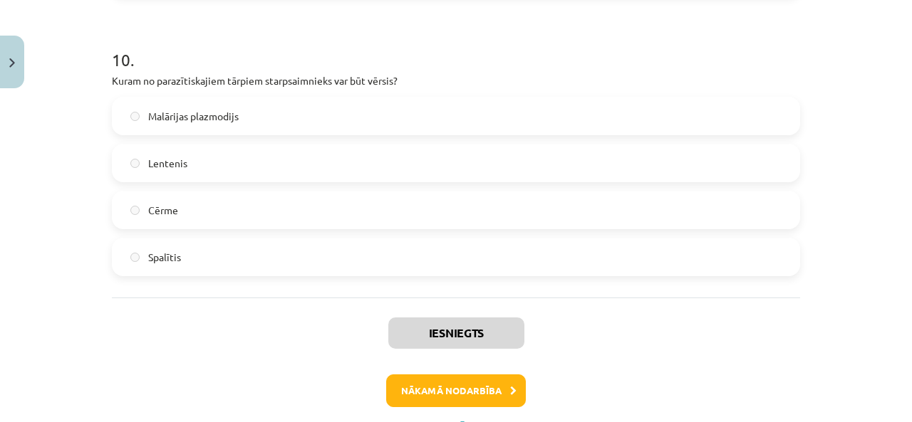
click at [212, 153] on label "Lentenis" at bounding box center [455, 163] width 685 height 36
click at [427, 42] on h1 "10 ." at bounding box center [456, 47] width 688 height 44
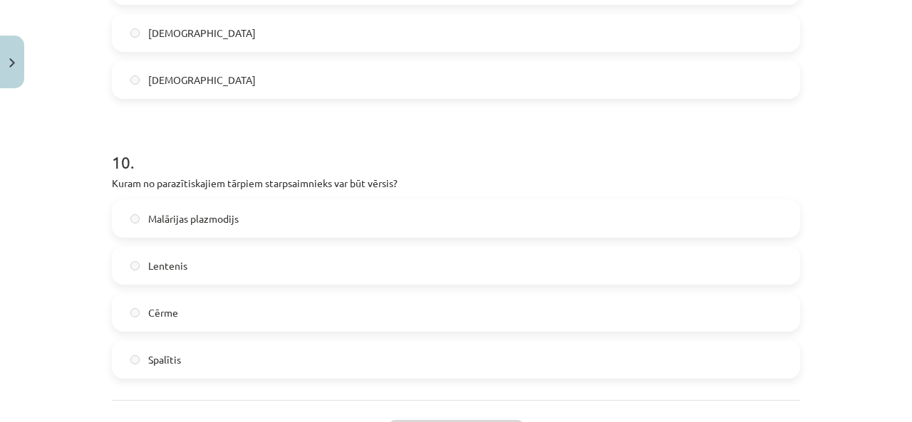
scroll to position [2707, 0]
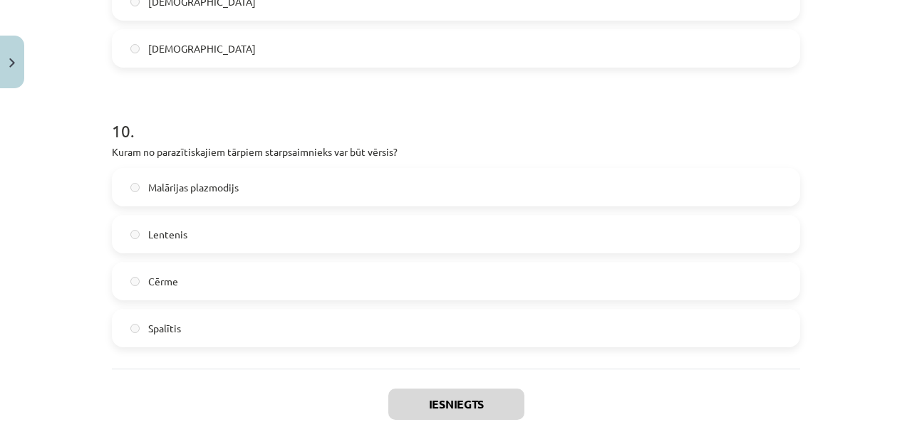
click at [179, 187] on span "Malārijas plazmodijs" at bounding box center [193, 187] width 90 height 15
click at [156, 220] on label "Lentenis" at bounding box center [455, 235] width 685 height 36
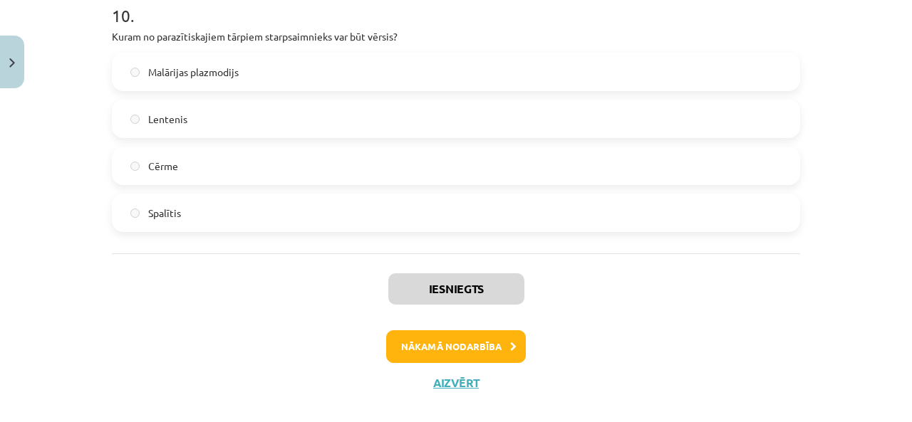
scroll to position [2840, 0]
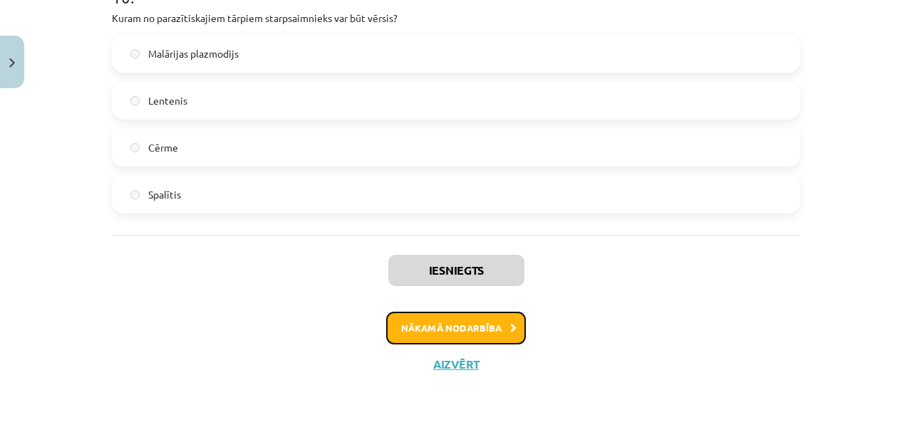
click at [454, 330] on button "Nākamā nodarbība" at bounding box center [456, 328] width 140 height 33
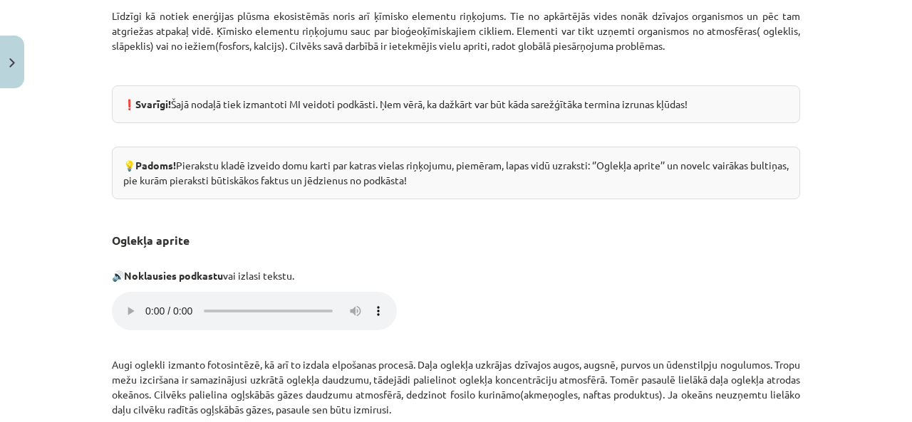
scroll to position [672, 0]
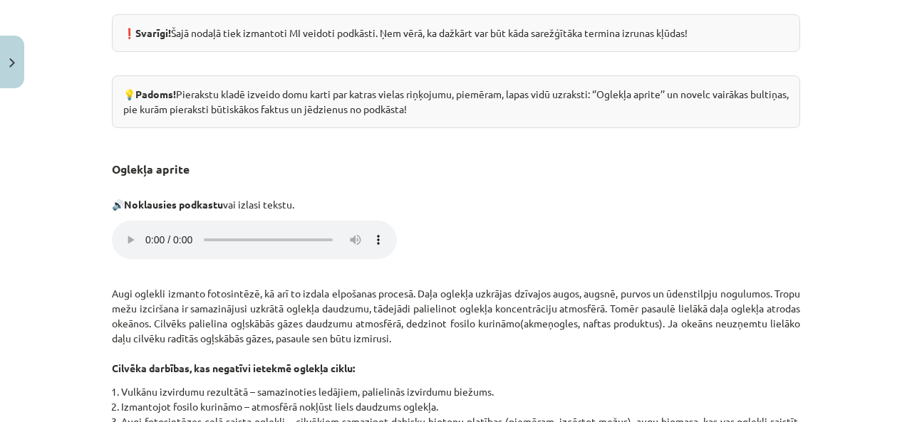
click at [467, 212] on p "🔊 Noklausies podkastu vai izlasi tekstu." at bounding box center [456, 197] width 688 height 30
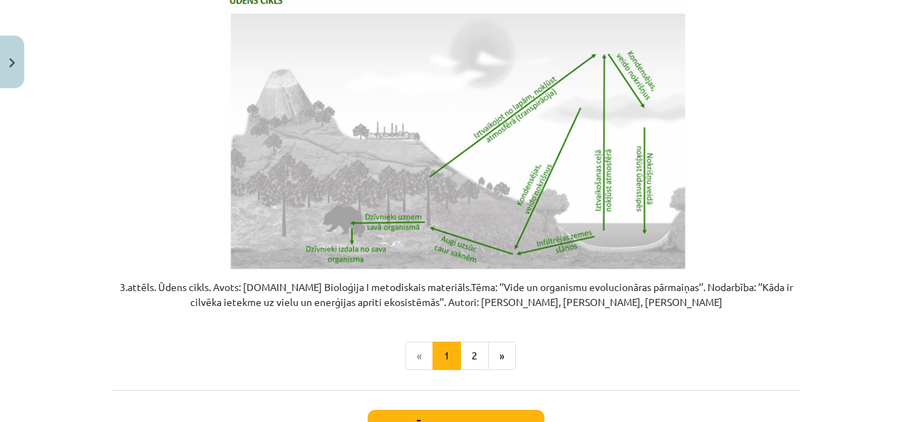
scroll to position [2965, 0]
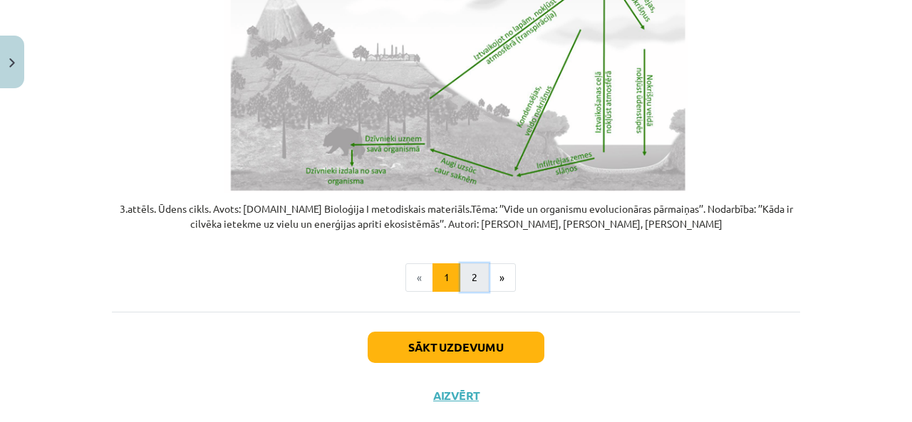
click at [466, 283] on button "2" at bounding box center [474, 278] width 28 height 28
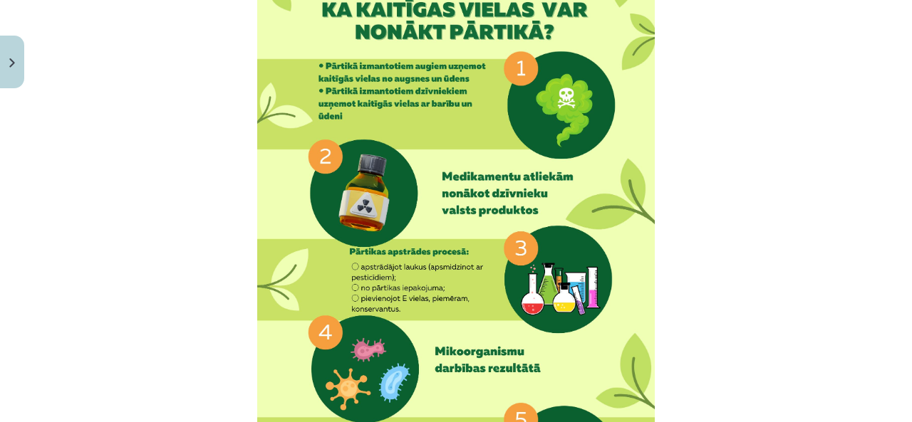
scroll to position [326, 0]
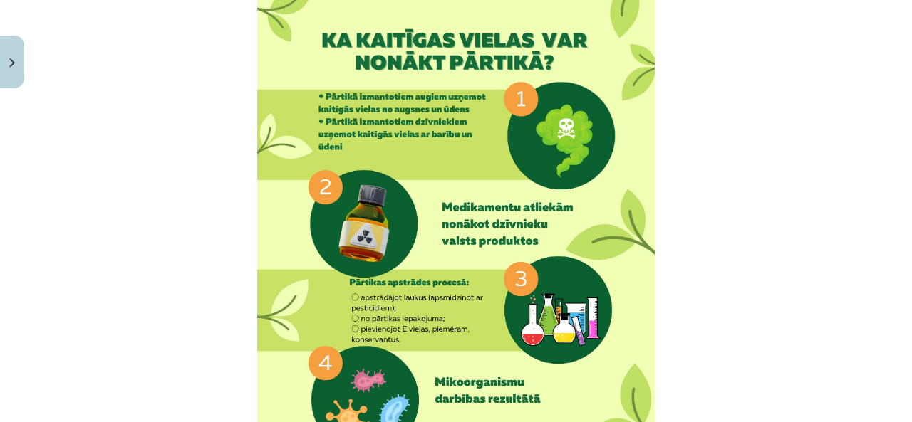
click at [634, 175] on img at bounding box center [455, 273] width 397 height 563
click at [633, 175] on img at bounding box center [455, 273] width 397 height 563
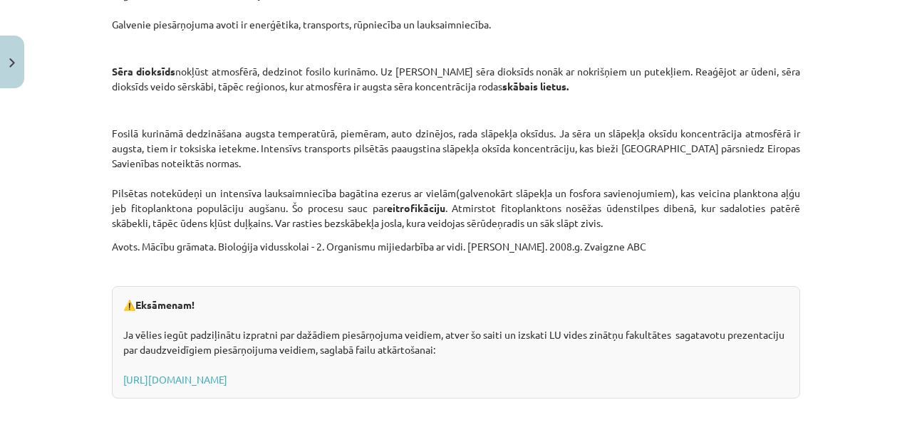
scroll to position [2106, 0]
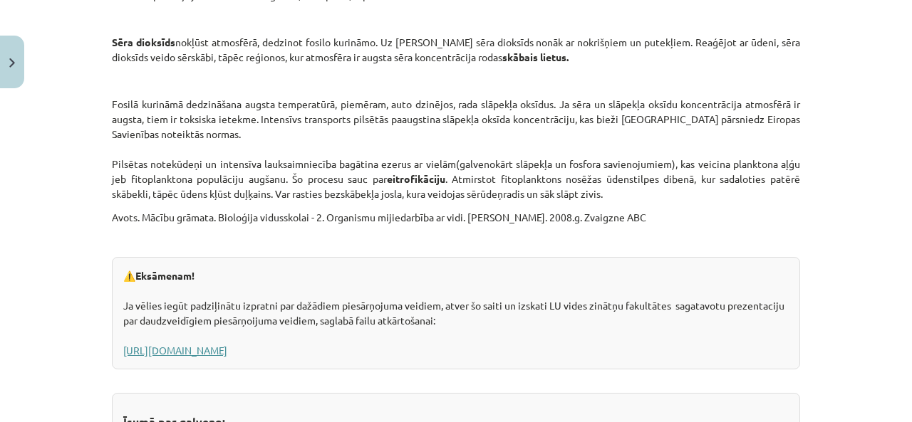
click at [227, 355] on link "https://www.geo.lu.lv/fileadmin/user_upload/lu_portal/projekti/gzzf/videunilgts…" at bounding box center [175, 350] width 104 height 13
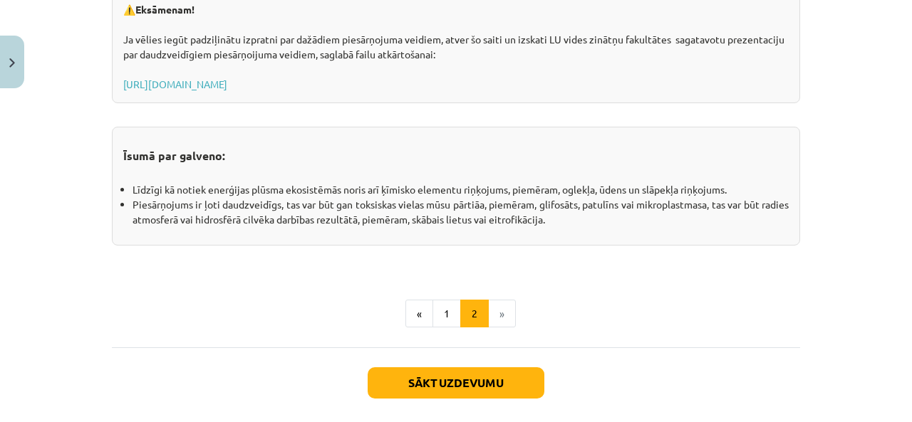
scroll to position [2439, 0]
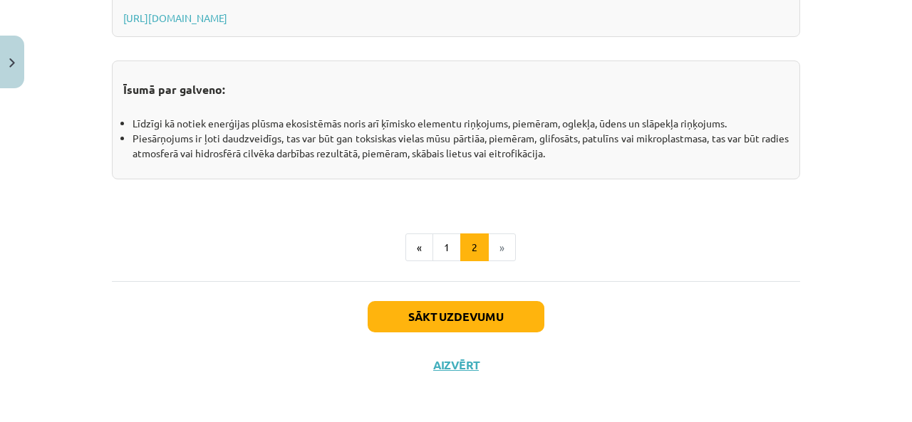
click at [492, 244] on li "»" at bounding box center [502, 248] width 27 height 28
click at [470, 313] on button "Sākt uzdevumu" at bounding box center [456, 316] width 177 height 31
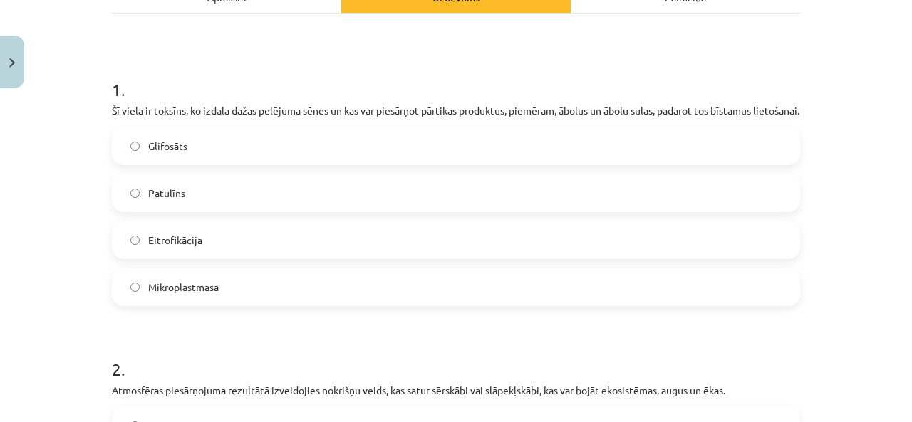
scroll to position [249, 0]
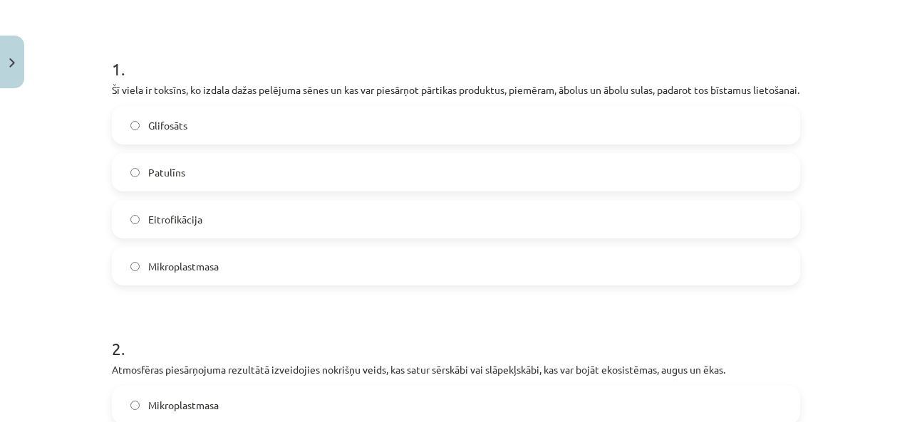
click at [207, 189] on label "Patulīns" at bounding box center [455, 173] width 685 height 36
click at [321, 98] on p "Šī viela ir toksīns, ko izdala dažas pelējuma sēnes un kas var piesārņot pārtik…" at bounding box center [456, 90] width 688 height 15
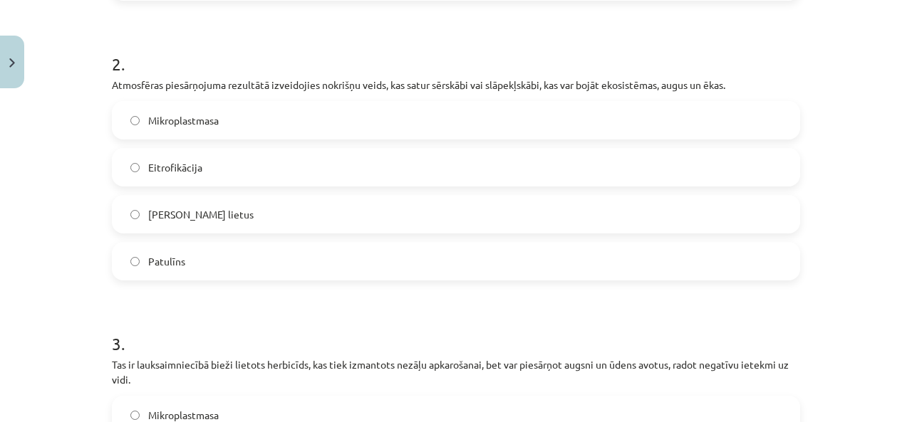
scroll to position [605, 0]
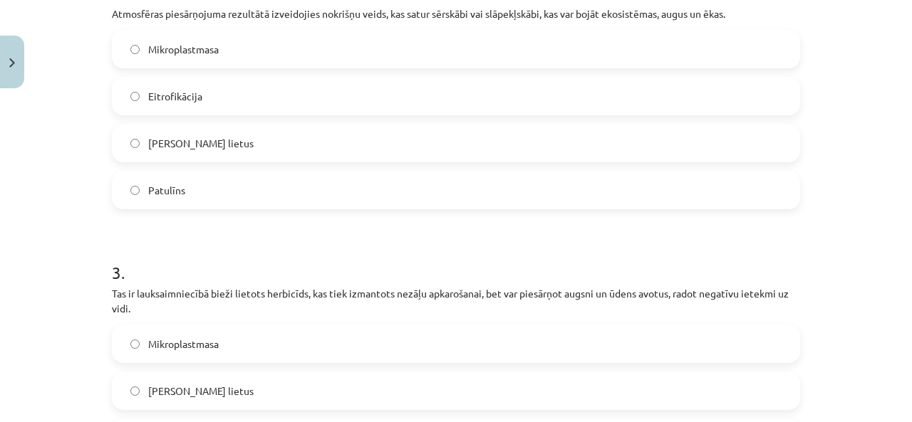
click at [149, 151] on span "Skābais lietus" at bounding box center [200, 143] width 105 height 15
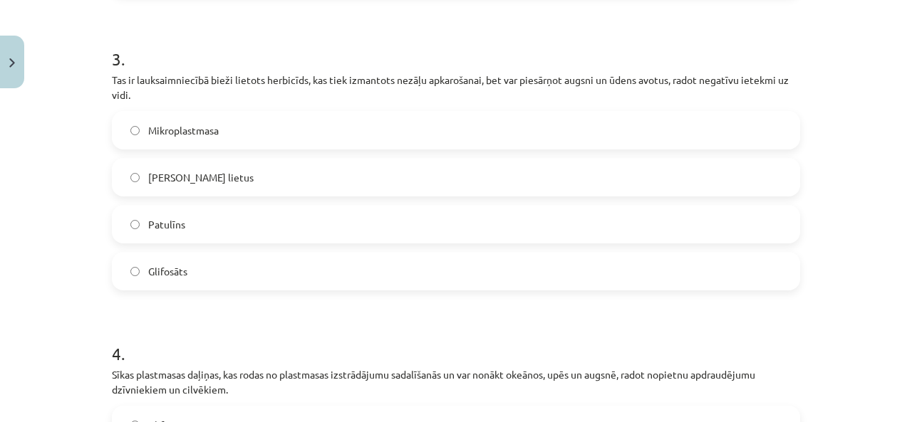
click at [48, 122] on div "Mācību tēma: Bioloģijas i - 11. klases 1. ieskaites mācību materiāls #4 3. tēma…" at bounding box center [456, 211] width 912 height 422
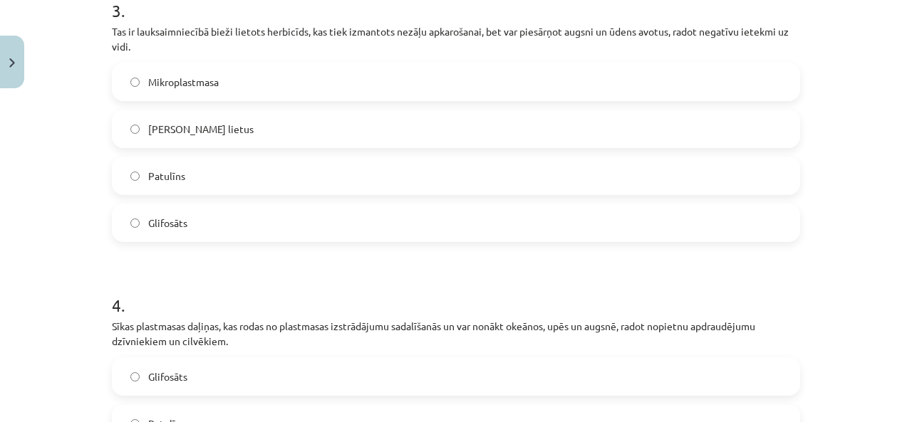
scroll to position [890, 0]
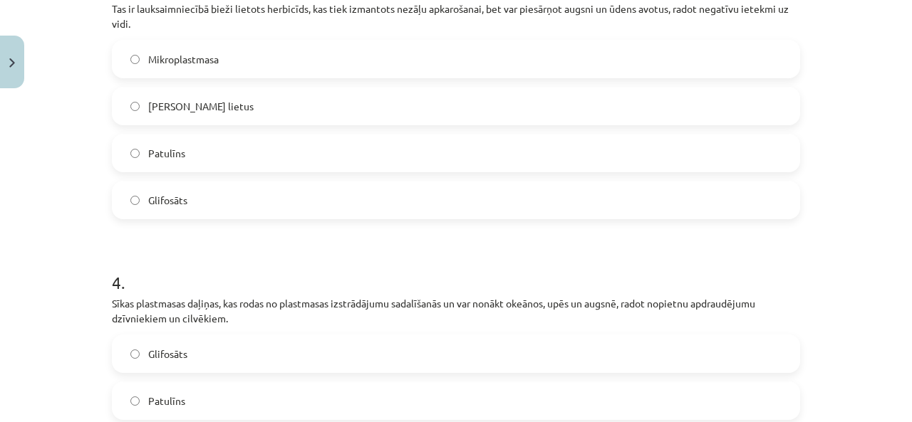
click at [213, 218] on label "Glifosāts" at bounding box center [455, 200] width 685 height 36
click at [273, 274] on h1 "4 ." at bounding box center [456, 270] width 688 height 44
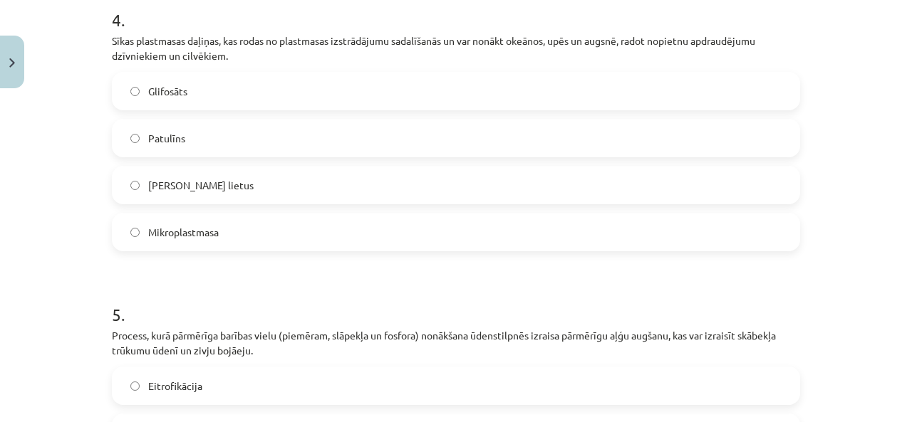
scroll to position [1175, 0]
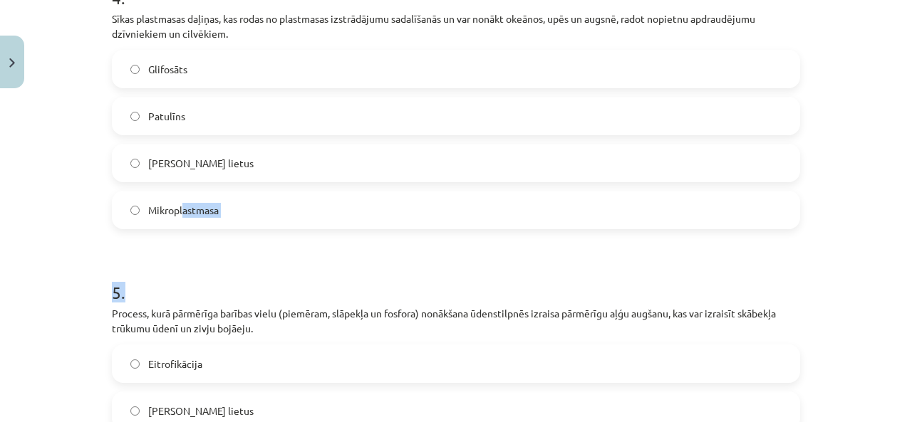
click at [184, 218] on span "Mikroplastmasa" at bounding box center [183, 210] width 71 height 15
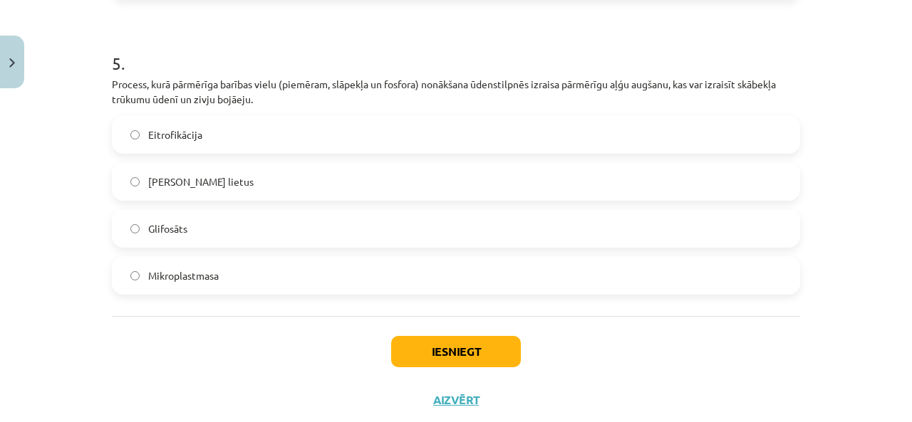
scroll to position [1456, 0]
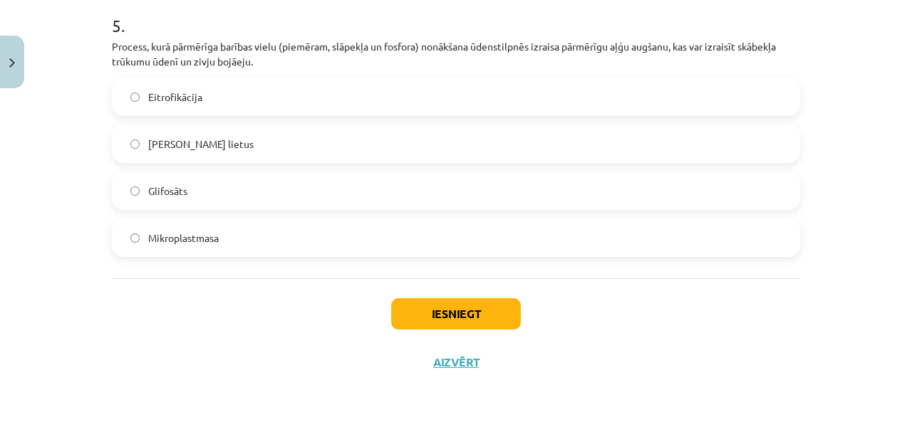
click at [140, 149] on label "Skābais lietus" at bounding box center [455, 144] width 685 height 36
click at [61, 159] on div "Mācību tēma: Bioloģijas i - 11. klases 1. ieskaites mācību materiāls #4 3. tēma…" at bounding box center [456, 211] width 912 height 422
click at [157, 83] on label "Eitrofikācija" at bounding box center [455, 97] width 685 height 36
click at [160, 96] on span "Eitrofikācija" at bounding box center [175, 97] width 54 height 15
click at [0, 121] on div "Mācību tēma: Bioloģijas i - 11. klases 1. ieskaites mācību materiāls #4 3. tēma…" at bounding box center [456, 211] width 912 height 422
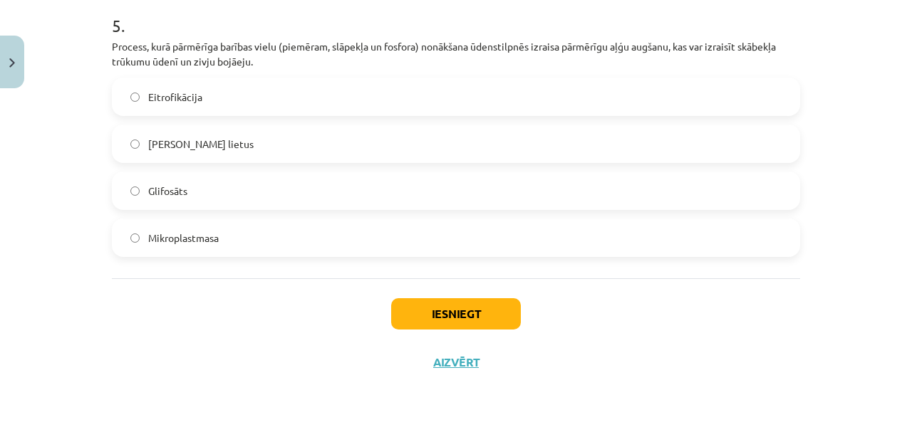
click at [174, 147] on span "Skābais lietus" at bounding box center [200, 144] width 105 height 15
click at [13, 172] on div "Mācību tēma: Bioloģijas i - 11. klases 1. ieskaites mācību materiāls #4 3. tēma…" at bounding box center [456, 211] width 912 height 422
click at [186, 105] on span "Eitrofikācija" at bounding box center [175, 97] width 54 height 15
click at [44, 156] on div "Mācību tēma: Bioloģijas i - 11. klases 1. ieskaites mācību materiāls #4 3. tēma…" at bounding box center [456, 211] width 912 height 422
click at [467, 324] on button "Iesniegt" at bounding box center [456, 313] width 130 height 31
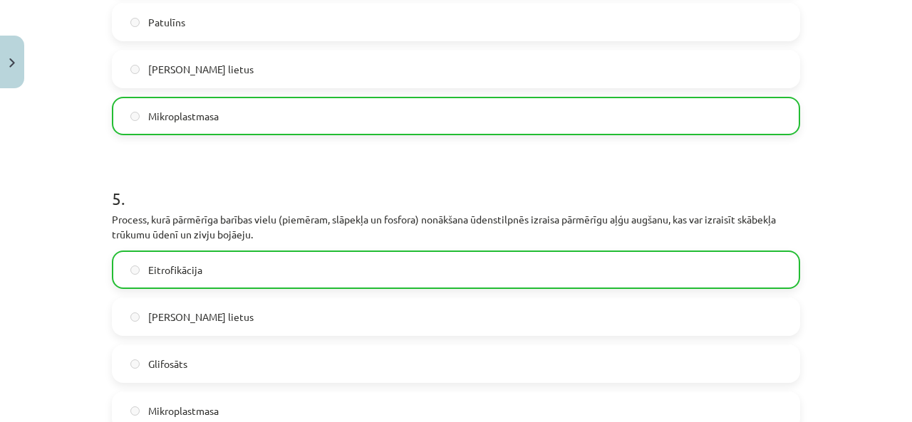
scroll to position [1501, 0]
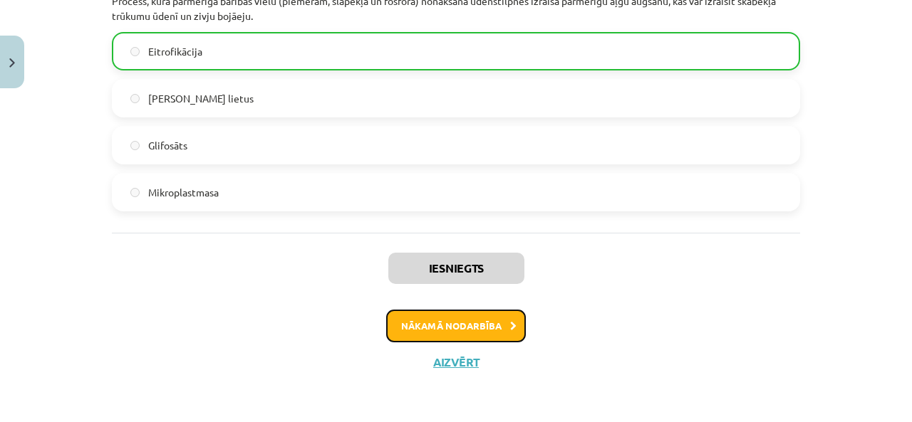
click at [454, 324] on button "Nākamā nodarbība" at bounding box center [456, 326] width 140 height 33
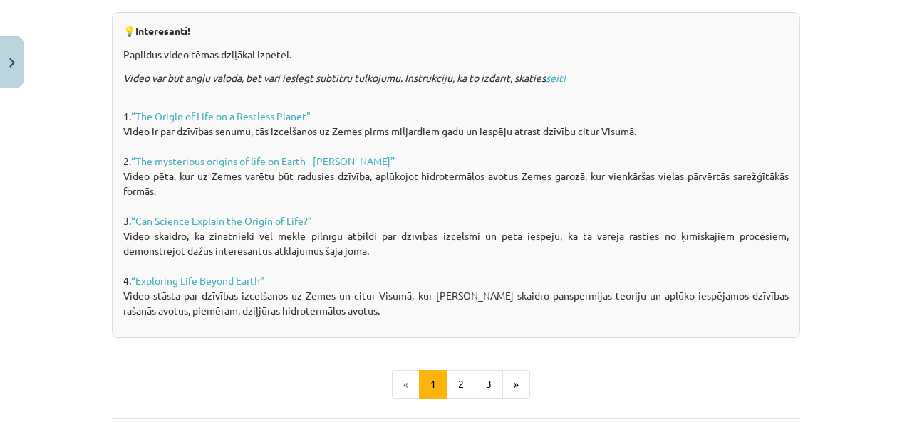
scroll to position [1033, 0]
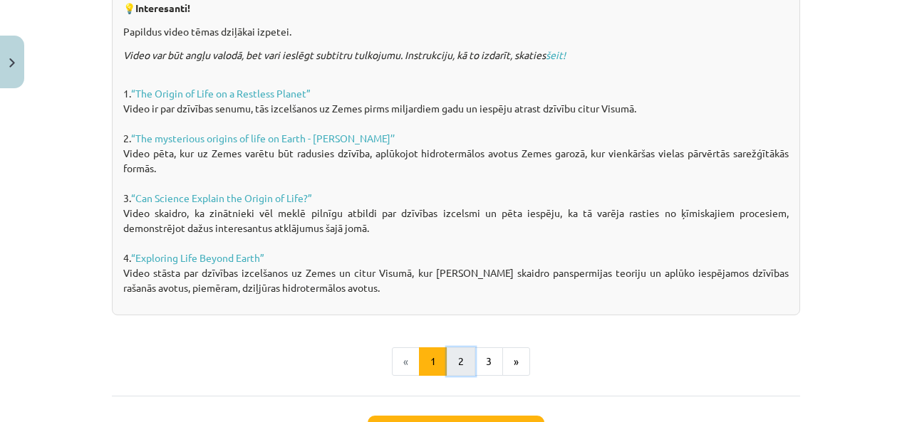
click at [450, 360] on button "2" at bounding box center [461, 362] width 28 height 28
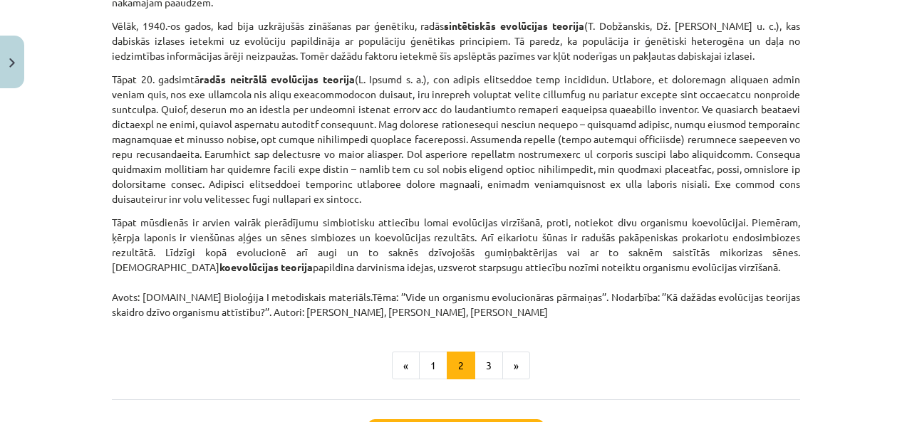
scroll to position [1066, 0]
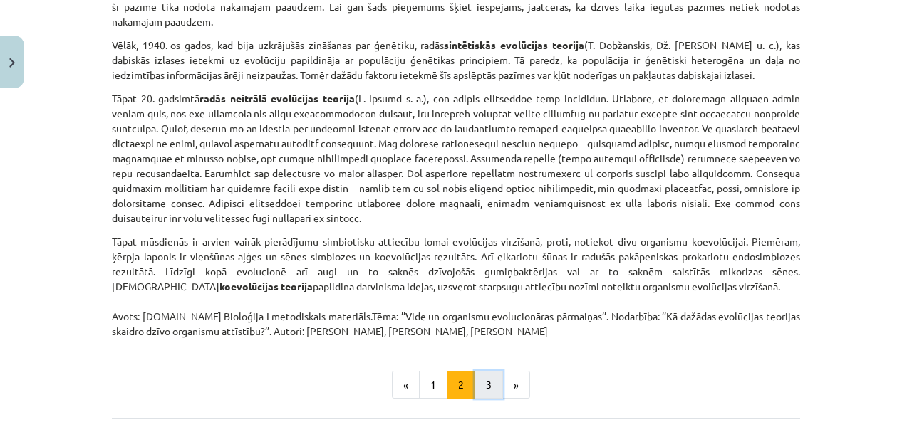
click at [482, 371] on button "3" at bounding box center [488, 385] width 28 height 28
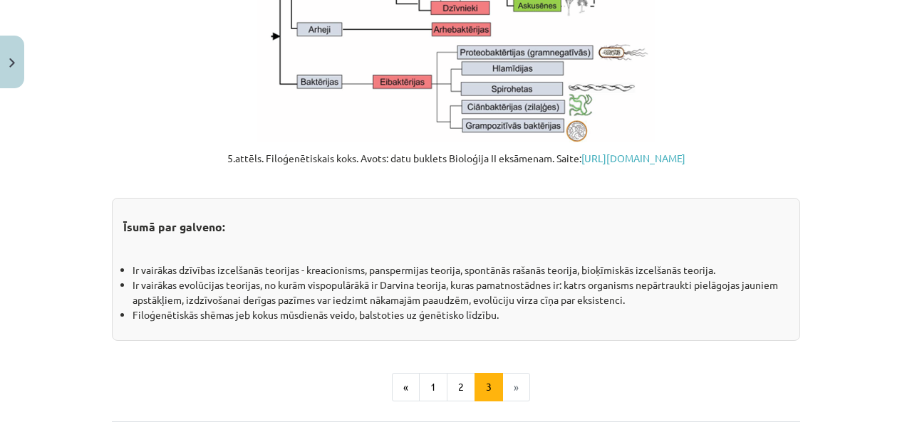
scroll to position [1598, 0]
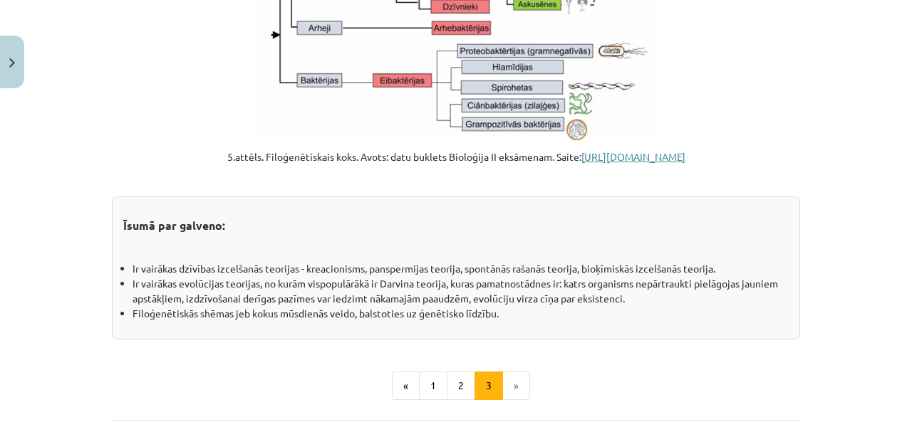
click at [581, 163] on link "https://skolo.lv/pluginfile.php/73870690/mod_resource/content/3/VPD%20datu%20bu…" at bounding box center [633, 156] width 104 height 13
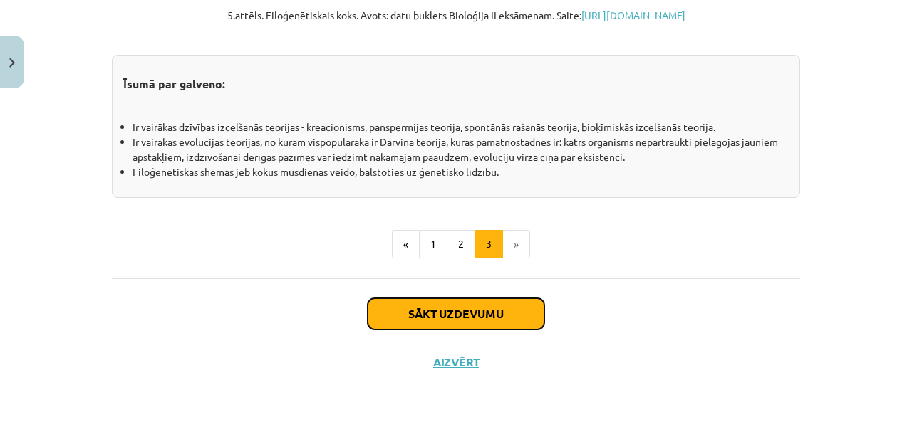
click at [477, 330] on button "Sākt uzdevumu" at bounding box center [456, 313] width 177 height 31
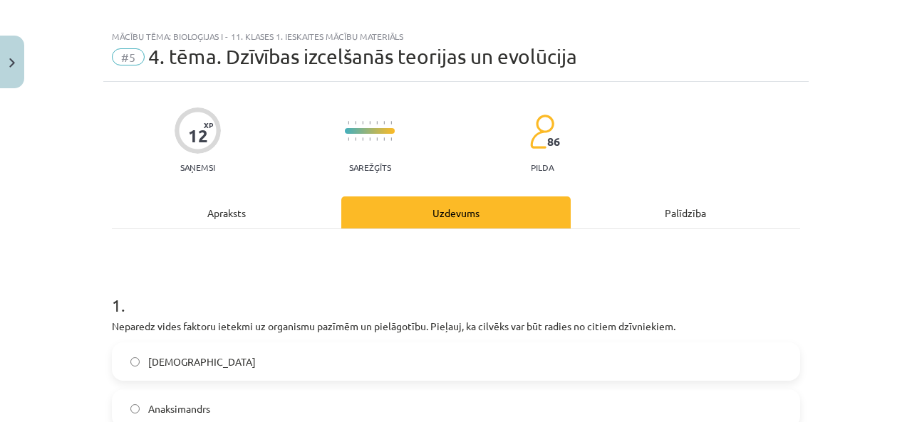
scroll to position [0, 0]
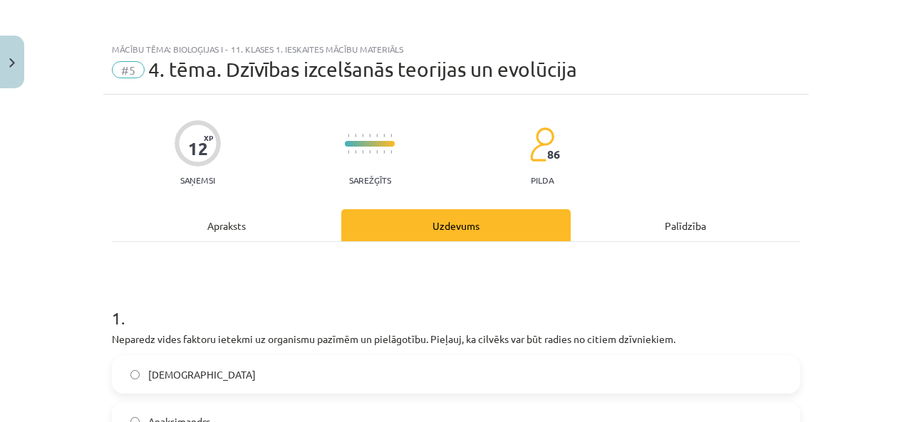
click at [279, 225] on div "Apraksts" at bounding box center [226, 225] width 229 height 32
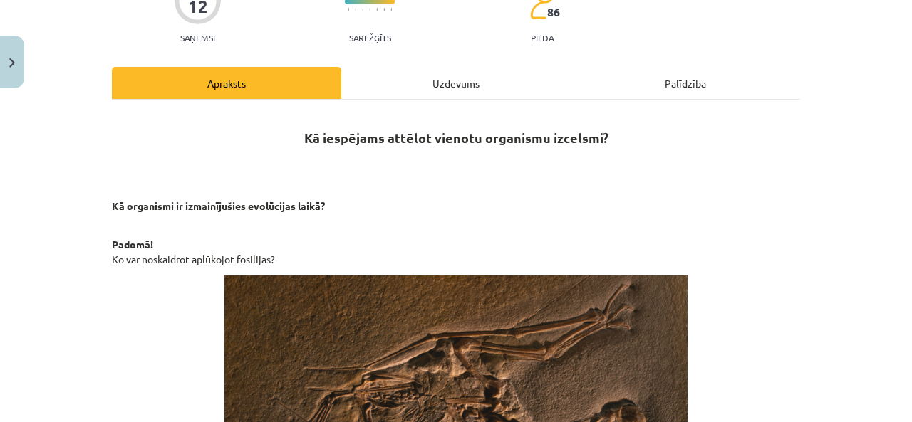
scroll to position [321, 0]
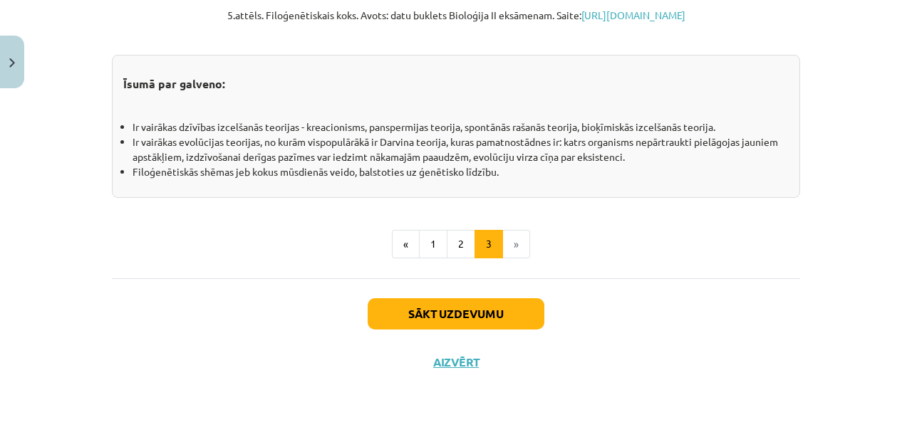
click at [432, 231] on button "1" at bounding box center [433, 244] width 28 height 28
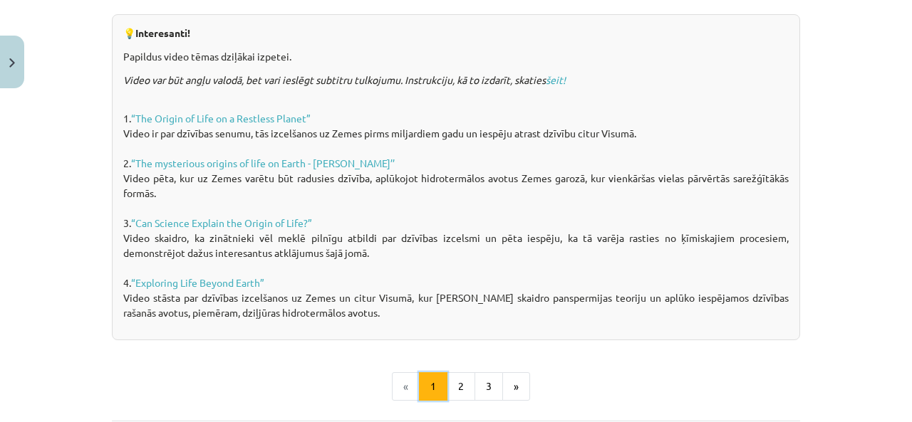
scroll to position [1038, 0]
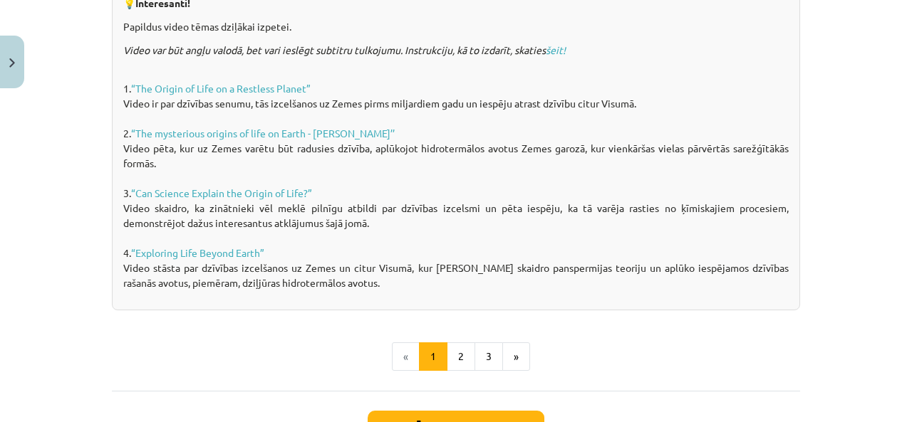
click at [454, 345] on button "2" at bounding box center [461, 357] width 28 height 28
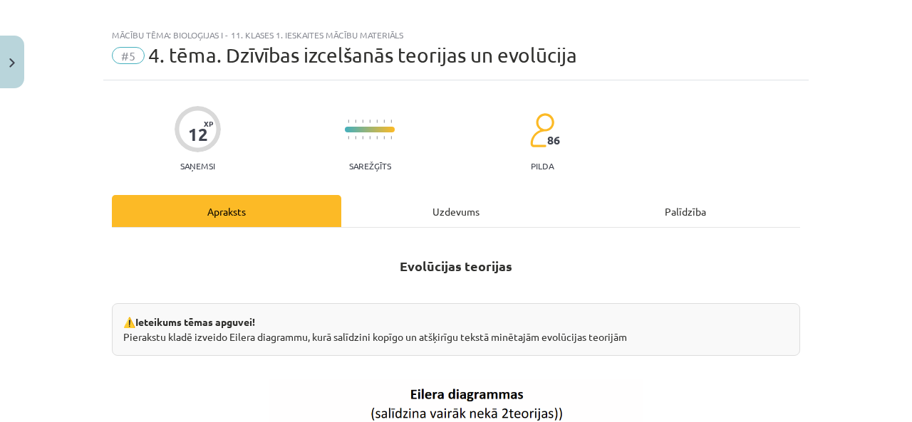
scroll to position [0, 0]
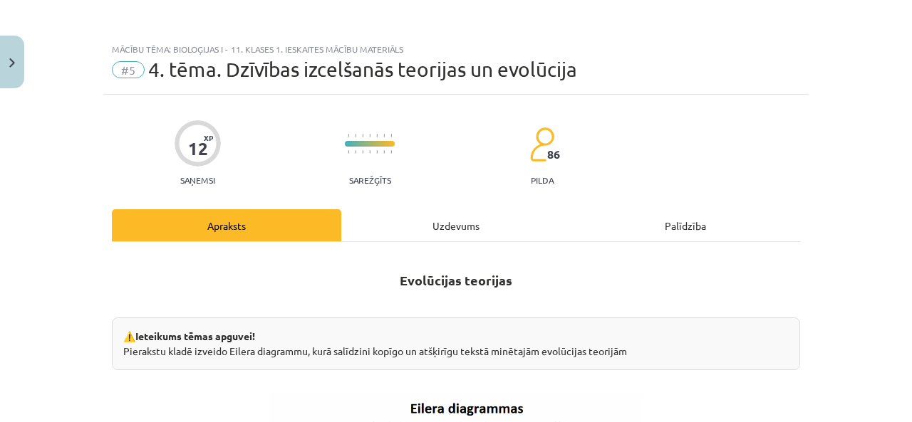
click at [425, 227] on div "Uzdevums" at bounding box center [455, 225] width 229 height 32
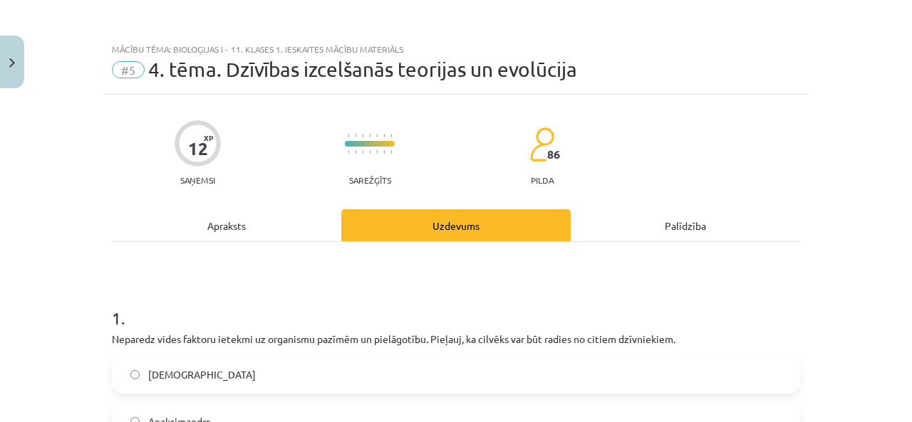
click at [187, 236] on div "Apraksts" at bounding box center [226, 225] width 229 height 32
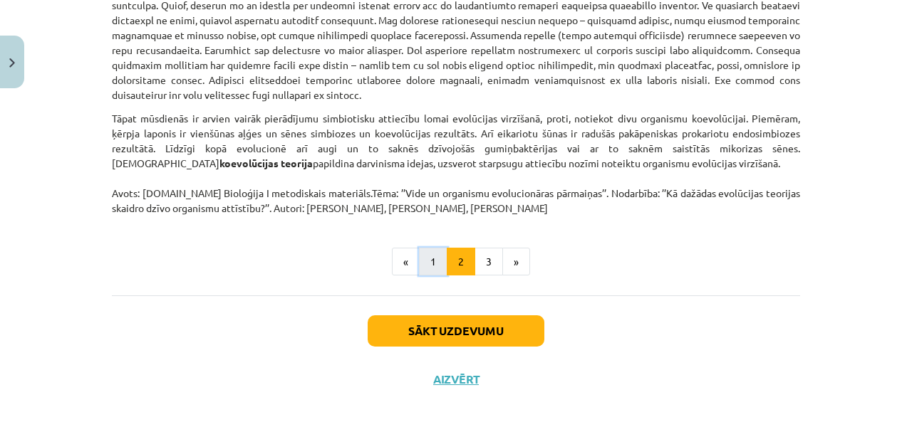
click at [419, 248] on button "1" at bounding box center [433, 262] width 28 height 28
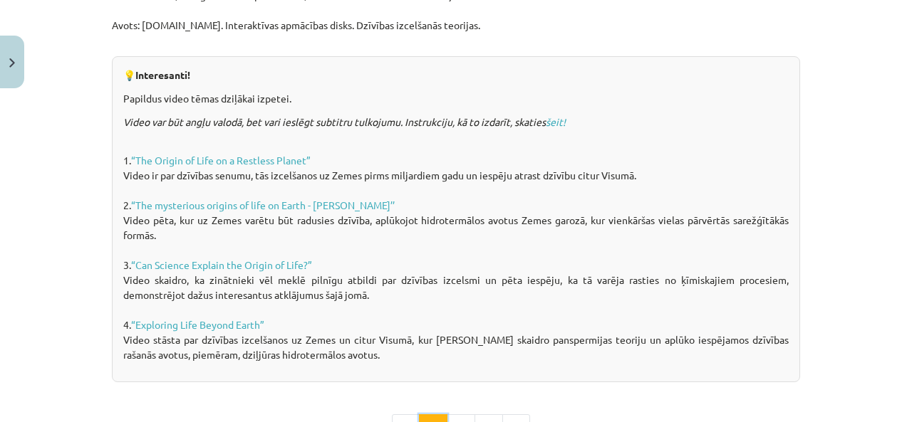
scroll to position [967, 0]
click at [271, 160] on link "“The Origin of Life on a Restless Planet”" at bounding box center [220, 159] width 179 height 13
click at [231, 266] on link "“Can Science Explain the Origin of Life?”" at bounding box center [221, 264] width 181 height 13
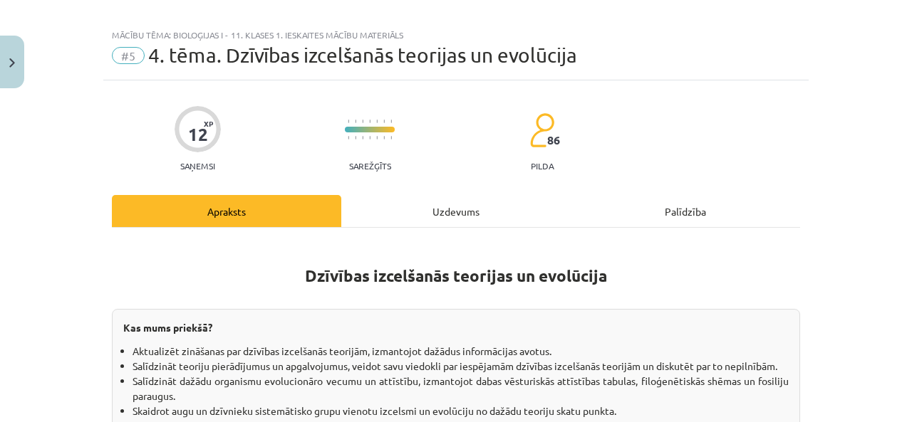
scroll to position [0, 0]
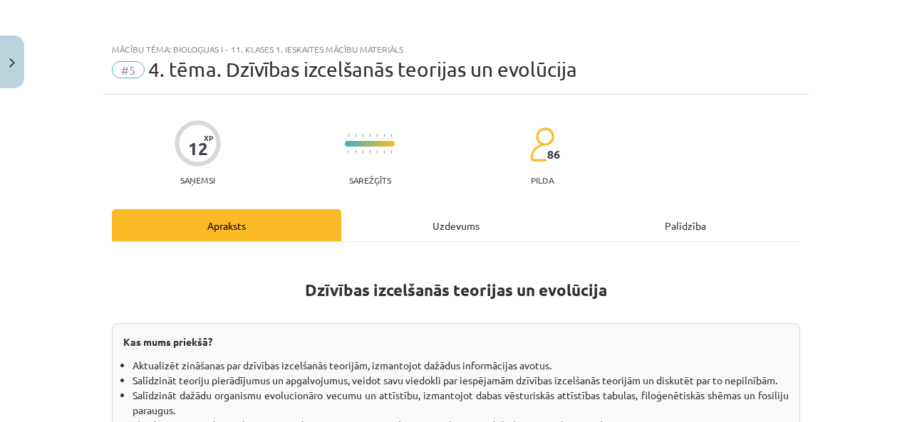
click at [393, 218] on div "Uzdevums" at bounding box center [455, 225] width 229 height 32
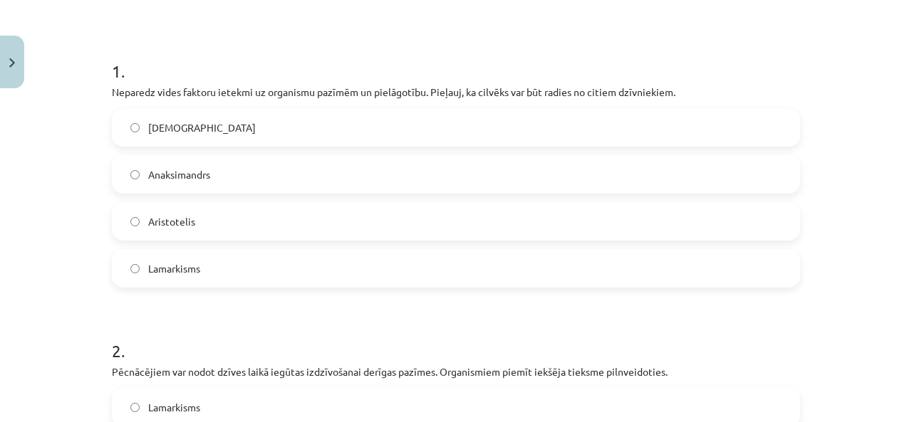
scroll to position [249, 0]
click at [568, 116] on label "Darvinisms" at bounding box center [455, 126] width 685 height 36
click at [611, 323] on h1 "2 ." at bounding box center [456, 336] width 688 height 44
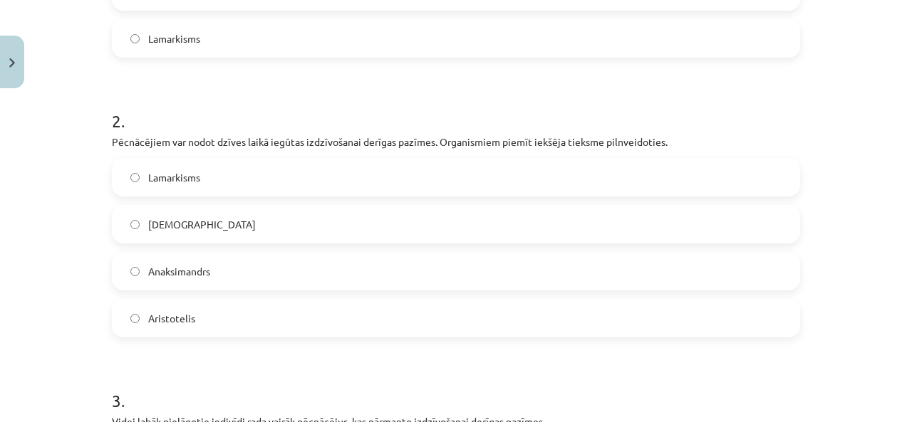
scroll to position [534, 0]
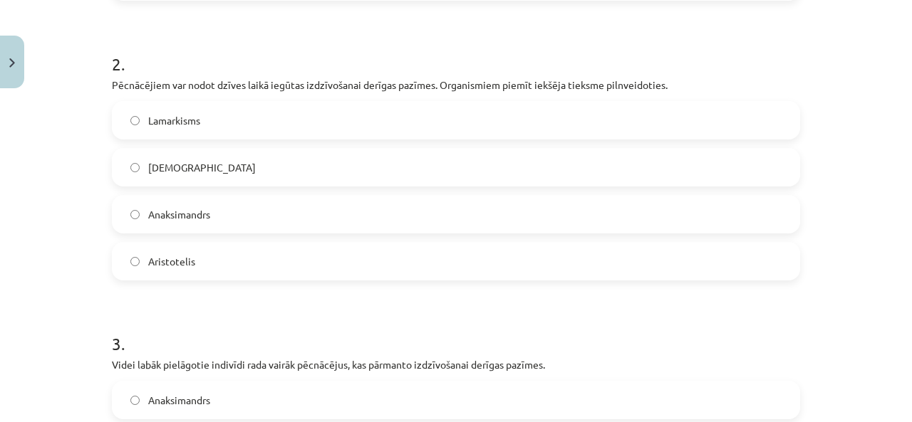
click at [130, 129] on label "Lamarkisms" at bounding box center [455, 121] width 685 height 36
click at [82, 157] on div "Mācību tēma: Bioloģijas i - 11. klases 1. ieskaites mācību materiāls #5 4. tēma…" at bounding box center [456, 211] width 912 height 422
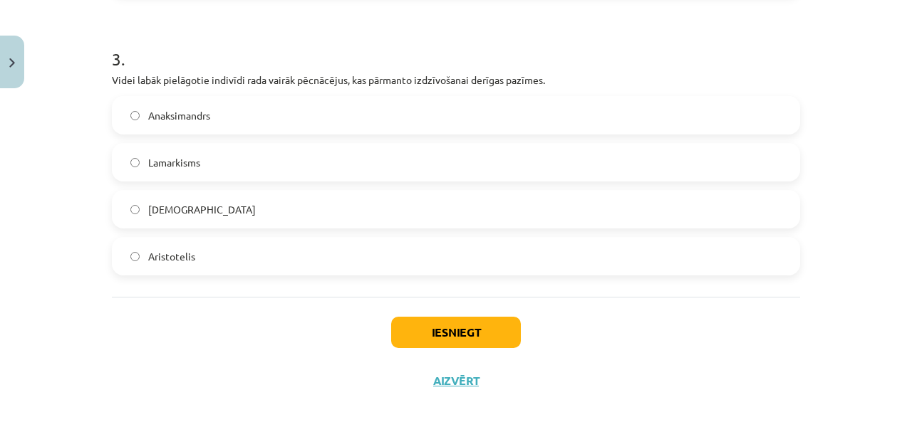
scroll to position [836, 0]
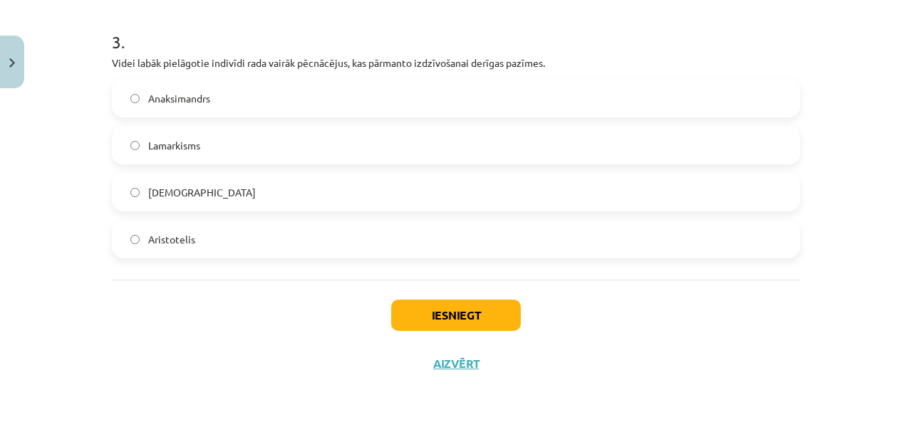
click at [230, 167] on div "Anaksimandrs Lamarkisms Darvinisms Aristotelis" at bounding box center [456, 168] width 688 height 179
click at [234, 150] on label "Lamarkisms" at bounding box center [455, 145] width 685 height 36
click at [439, 317] on button "Iesniegt" at bounding box center [456, 315] width 130 height 31
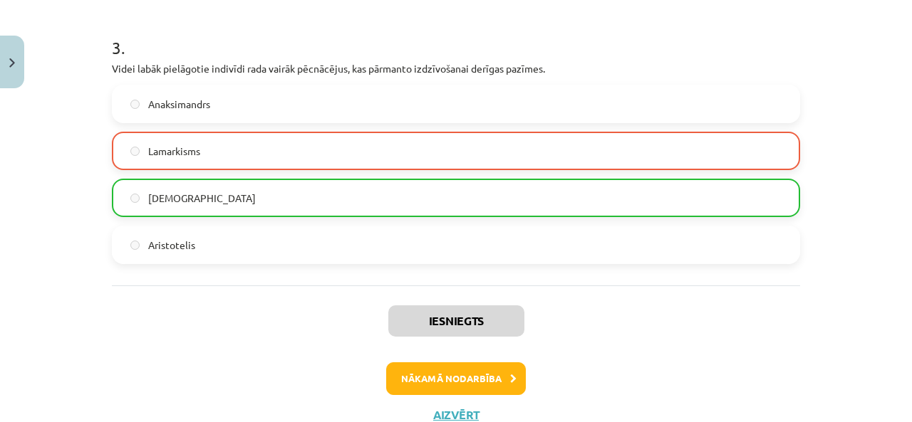
scroll to position [810, 0]
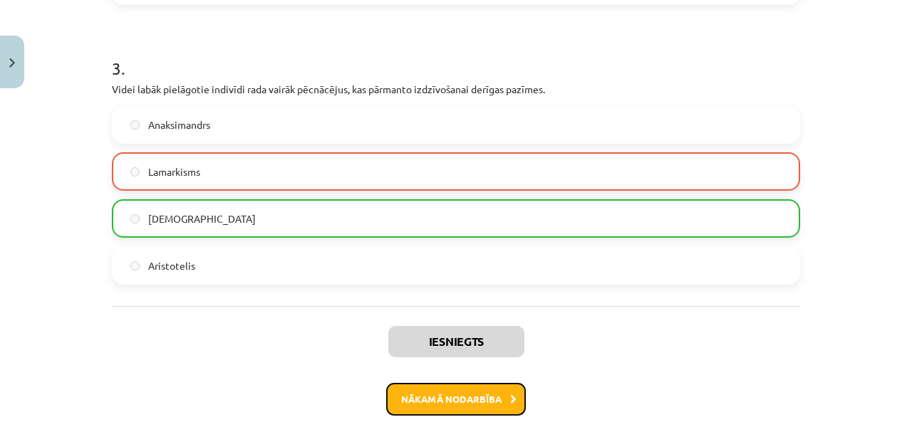
click at [475, 398] on button "Nākamā nodarbība" at bounding box center [456, 399] width 140 height 33
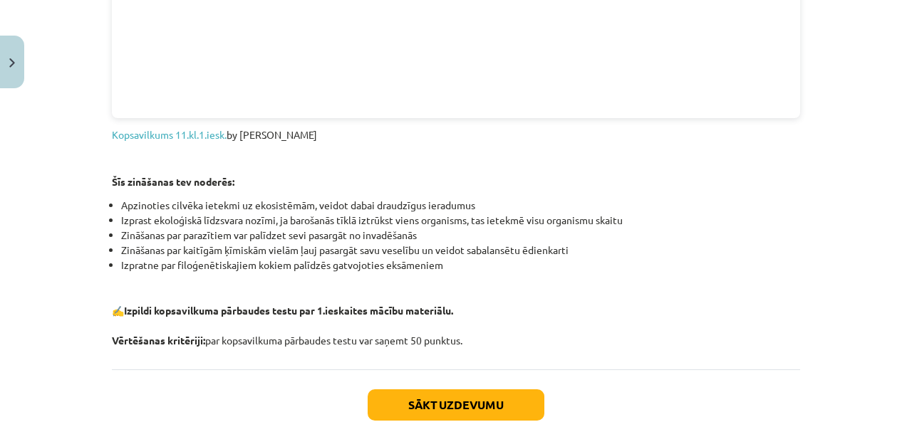
scroll to position [1786, 0]
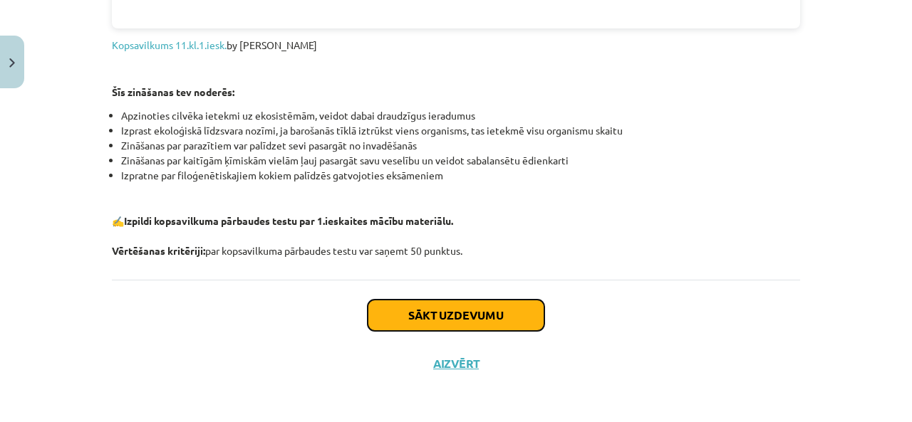
click at [437, 308] on button "Sākt uzdevumu" at bounding box center [456, 315] width 177 height 31
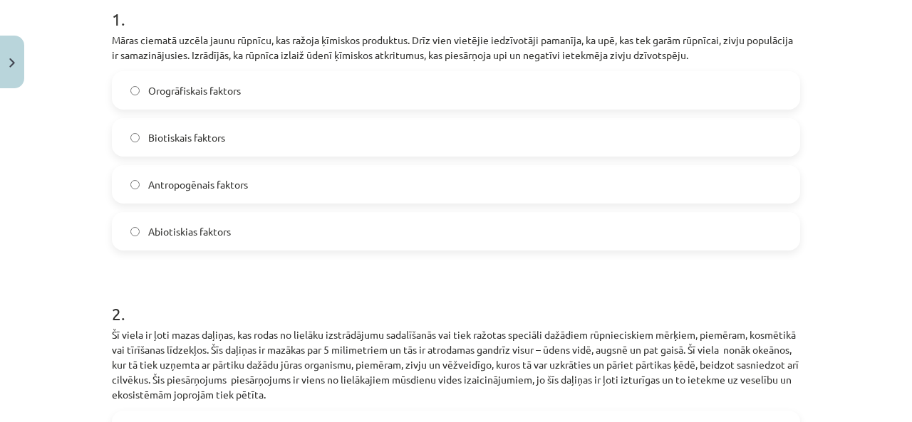
scroll to position [321, 0]
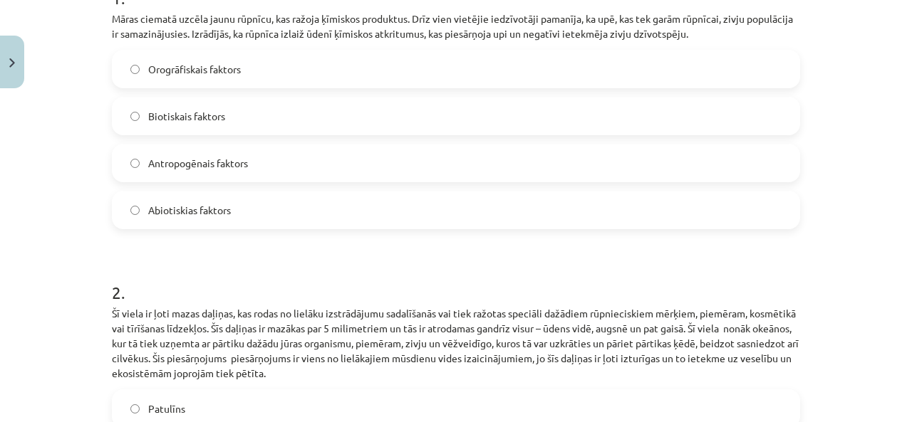
click at [492, 175] on label "Antropogēnais faktors" at bounding box center [455, 163] width 685 height 36
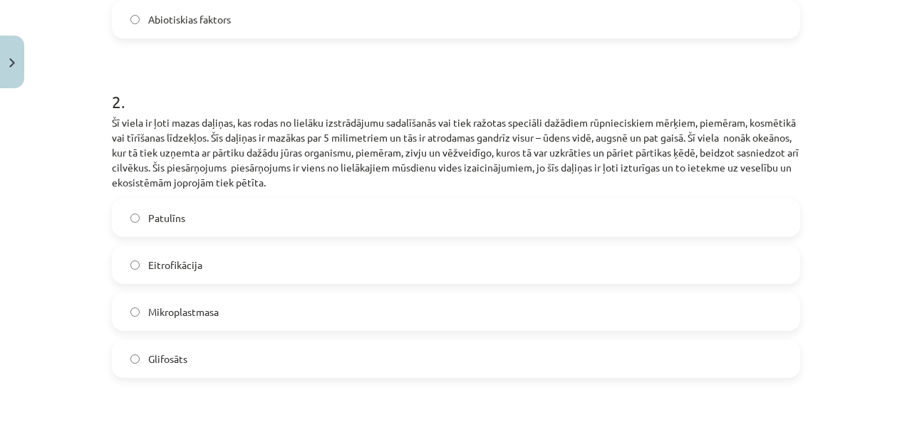
scroll to position [534, 0]
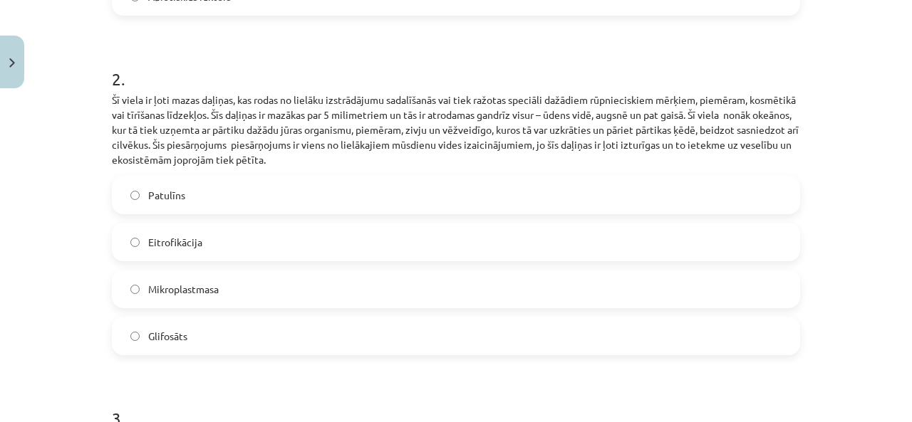
click at [490, 281] on label "Mikroplastmasa" at bounding box center [455, 289] width 685 height 36
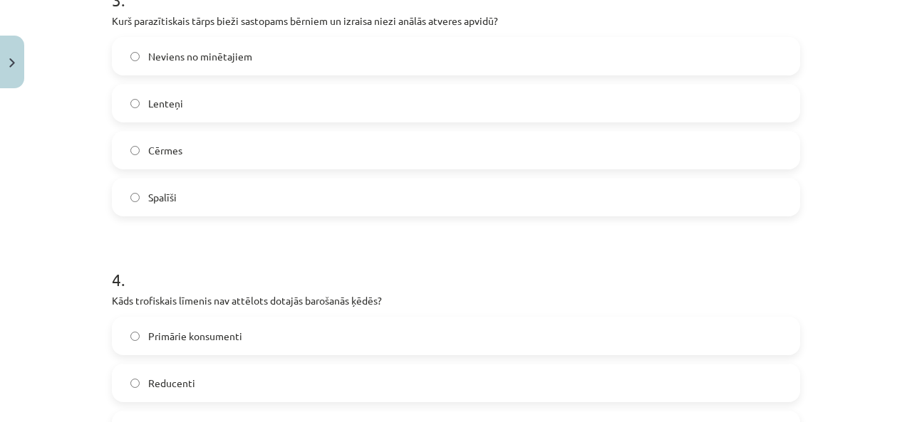
scroll to position [962, 0]
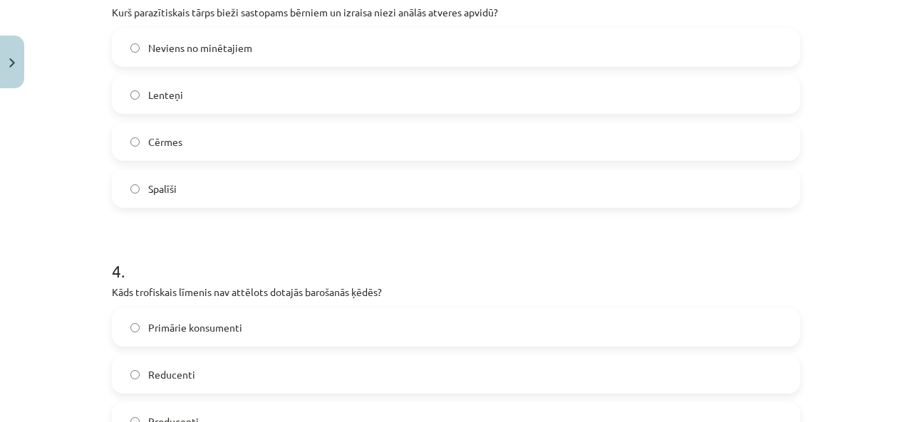
click at [264, 126] on label "Cērmes" at bounding box center [455, 142] width 685 height 36
click at [245, 271] on h1 "4 ." at bounding box center [456, 258] width 688 height 44
click at [271, 194] on label "Spalīši" at bounding box center [455, 189] width 685 height 36
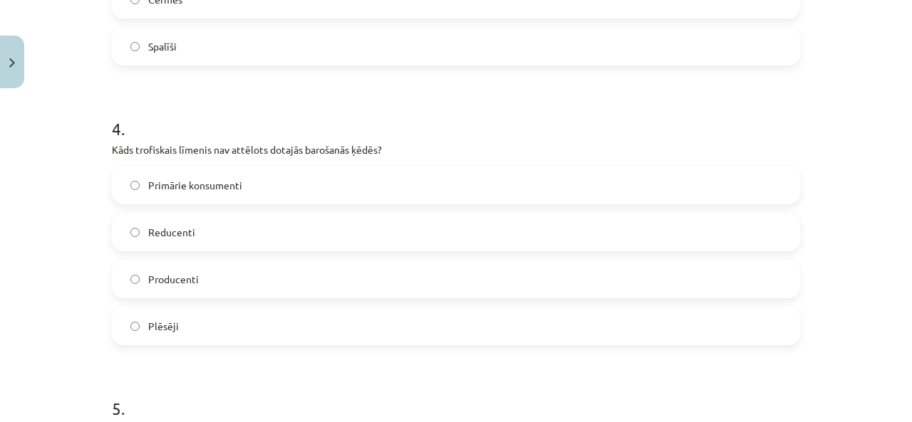
scroll to position [1175, 0]
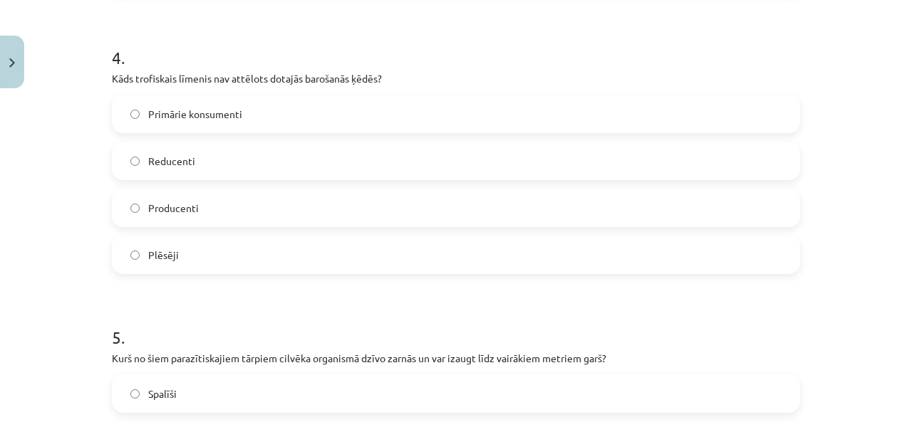
click at [225, 306] on h1 "5 ." at bounding box center [456, 325] width 688 height 44
click at [211, 254] on label "Plēsēji" at bounding box center [455, 255] width 685 height 36
click at [211, 334] on h1 "5 ." at bounding box center [456, 325] width 688 height 44
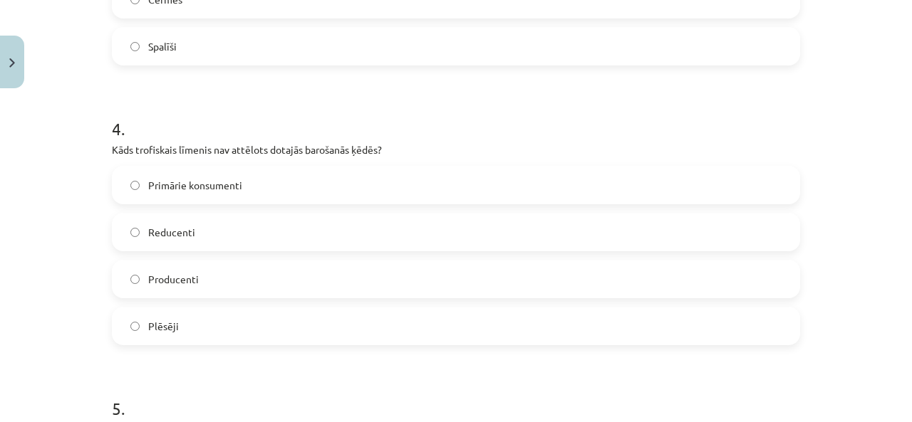
click at [313, 103] on h1 "4 ." at bounding box center [456, 116] width 688 height 44
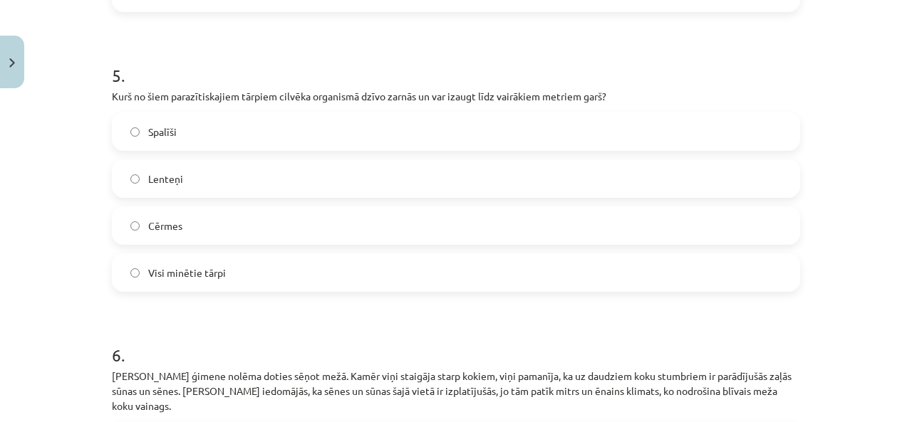
scroll to position [1460, 0]
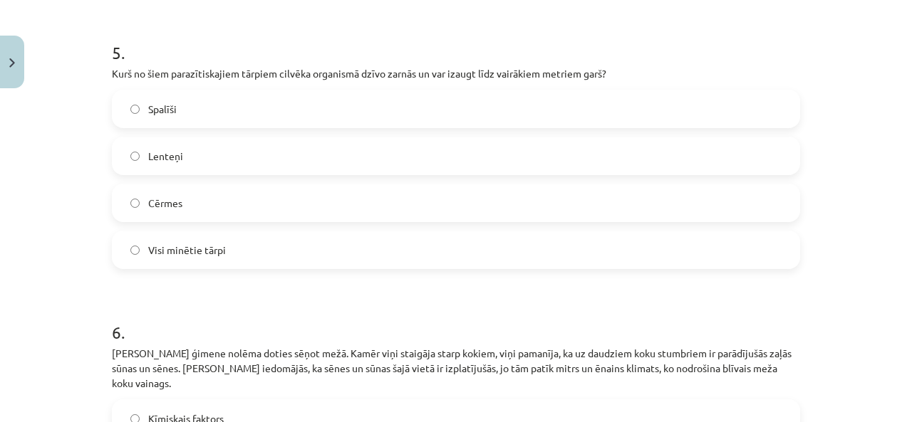
click at [286, 162] on label "Lenteņi" at bounding box center [455, 156] width 685 height 36
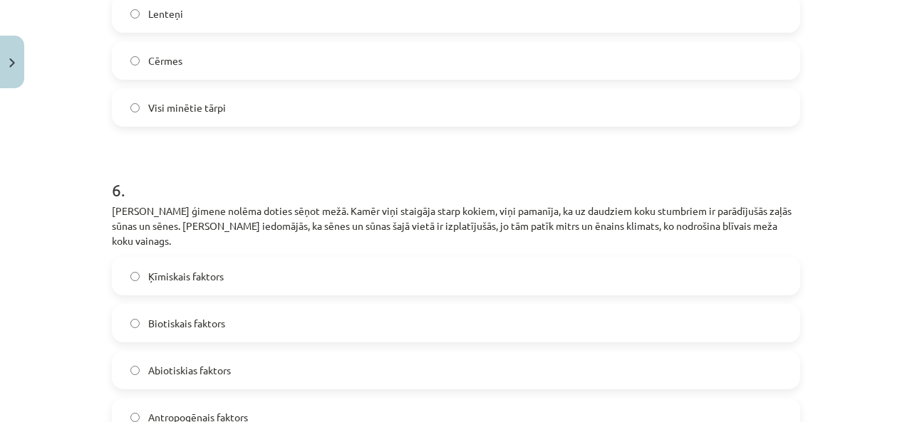
scroll to position [1531, 0]
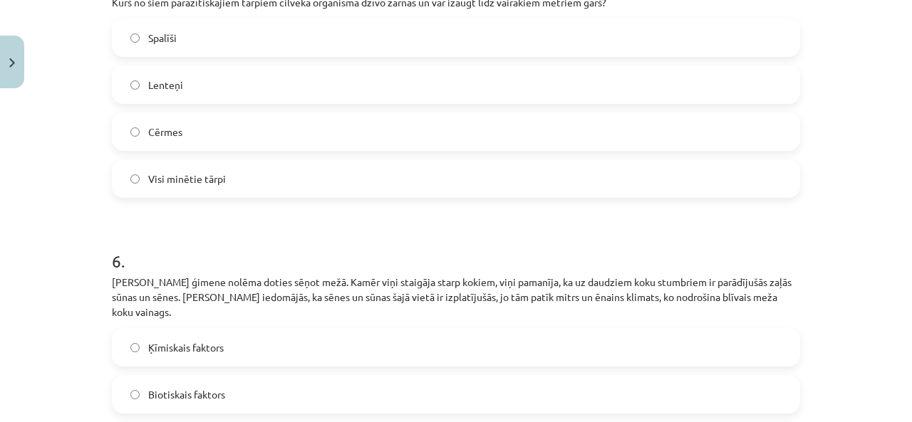
click at [267, 237] on h1 "6 ." at bounding box center [456, 248] width 688 height 44
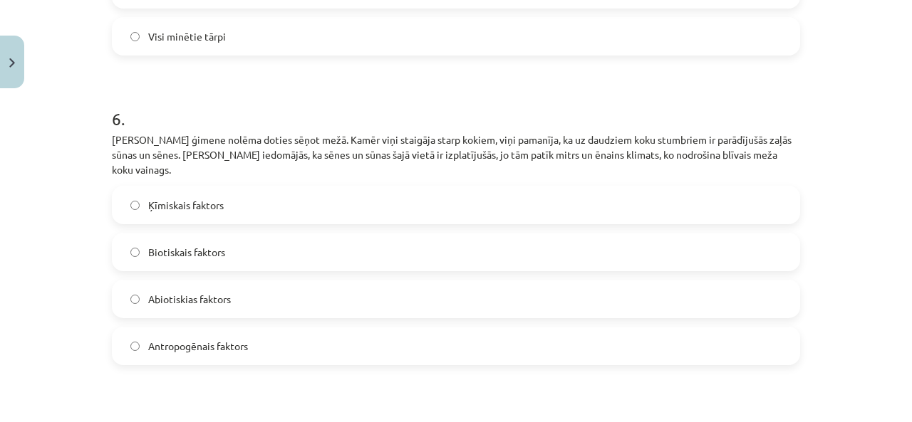
scroll to position [1745, 0]
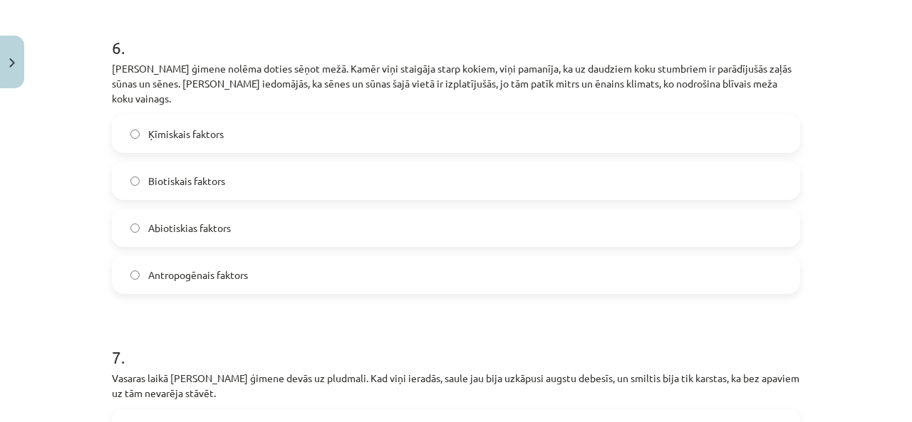
click at [189, 51] on h1 "6 ." at bounding box center [456, 35] width 688 height 44
click at [243, 178] on label "Biotiskais faktors" at bounding box center [455, 181] width 685 height 36
click at [434, 336] on h1 "7 ." at bounding box center [456, 345] width 688 height 44
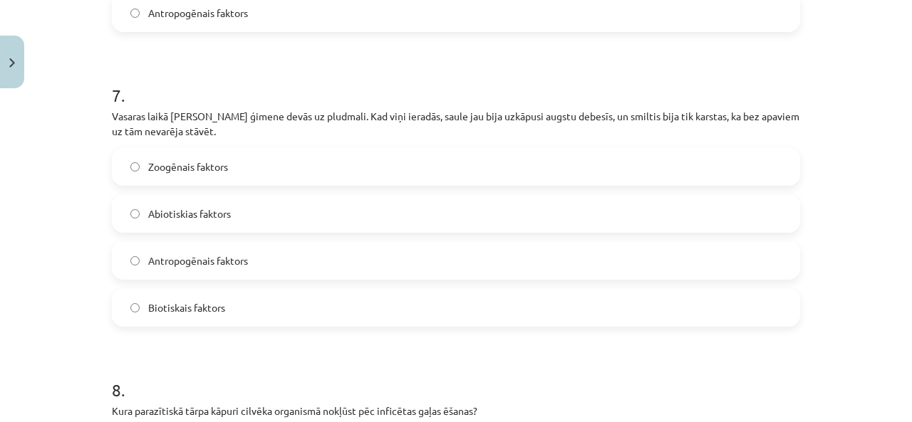
scroll to position [2030, 0]
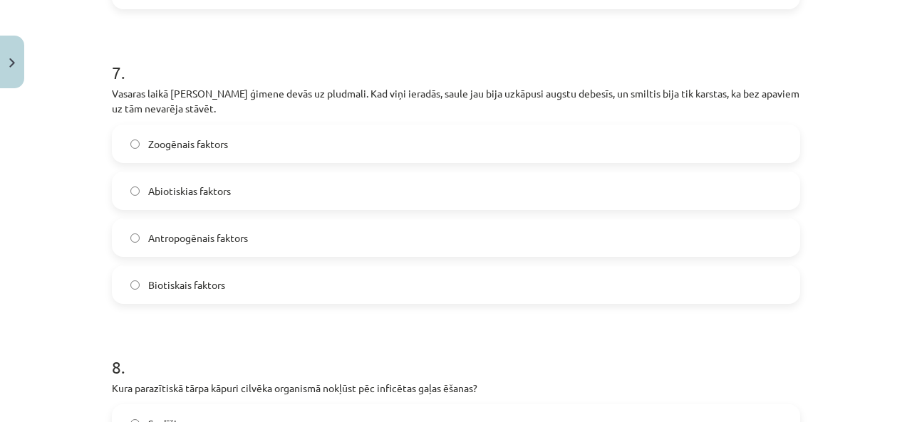
click at [239, 86] on p "Vasaras laikā Kristīnes ģimene devās uz pludmali. Kad viņi ieradās, saule jau b…" at bounding box center [456, 101] width 688 height 30
click at [262, 174] on label "Abiotiskias faktors" at bounding box center [455, 191] width 685 height 36
click at [231, 241] on div "Antropogēnais faktors" at bounding box center [456, 238] width 688 height 38
click at [229, 231] on label "Antropogēnais faktors" at bounding box center [455, 238] width 685 height 36
click at [222, 199] on div "Zoogēnais faktors Abiotiskias faktors Antropogēnais faktors Biotiskais faktors" at bounding box center [456, 214] width 688 height 179
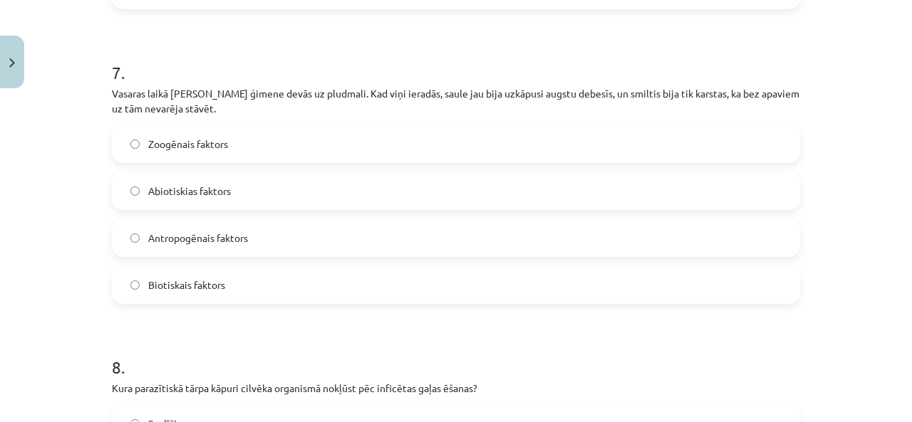
click at [236, 192] on label "Abiotiskias faktors" at bounding box center [455, 191] width 685 height 36
click at [243, 189] on label "Abiotiskias faktors" at bounding box center [455, 191] width 685 height 36
click at [20, 256] on div "Mācību tēma: Bioloģijas i - 11. klases 1. ieskaites mācību materiāls #6 Noslēgu…" at bounding box center [456, 211] width 912 height 422
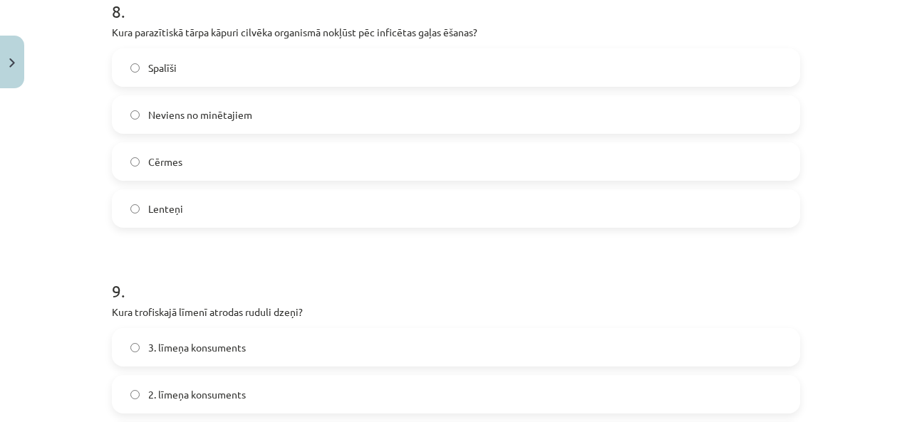
scroll to position [2315, 0]
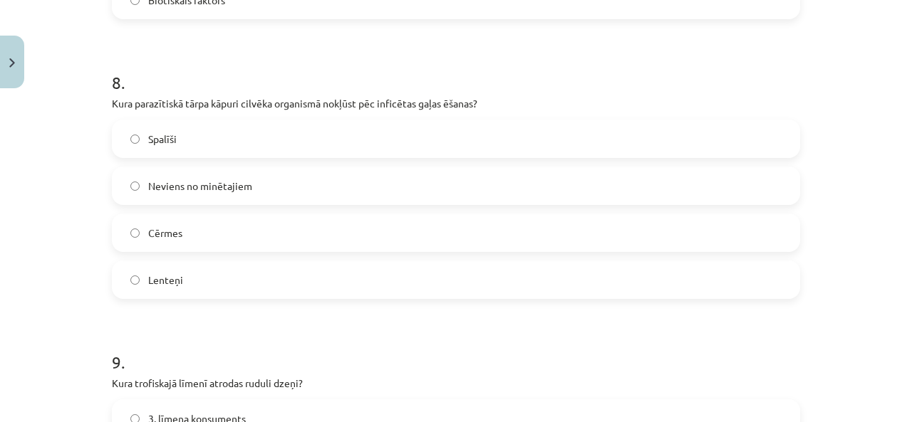
click at [200, 237] on div "Spalīši Neviens no minētajiem Cērmes Lenteņi" at bounding box center [456, 209] width 688 height 179
click at [197, 231] on label "Cērmes" at bounding box center [455, 233] width 685 height 36
click at [165, 333] on h1 "9 ." at bounding box center [456, 350] width 688 height 44
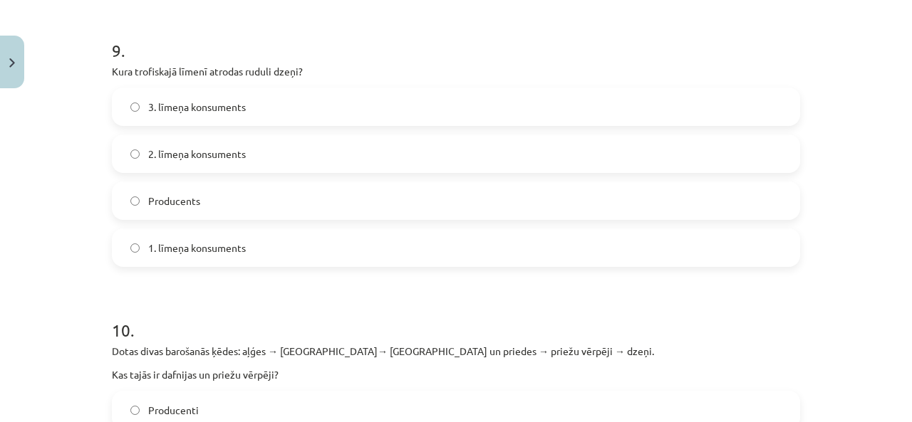
scroll to position [2630, 0]
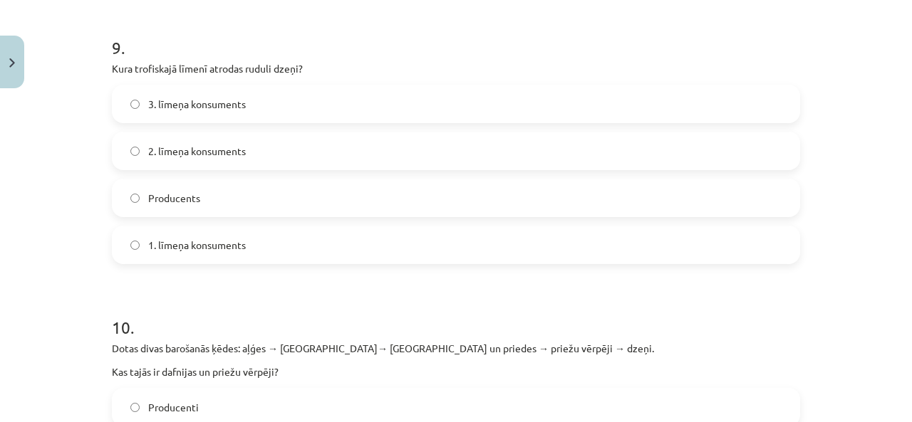
click at [249, 230] on label "1. līmeņa konsuments" at bounding box center [455, 245] width 685 height 36
click at [302, 293] on h1 "10 ." at bounding box center [456, 315] width 688 height 44
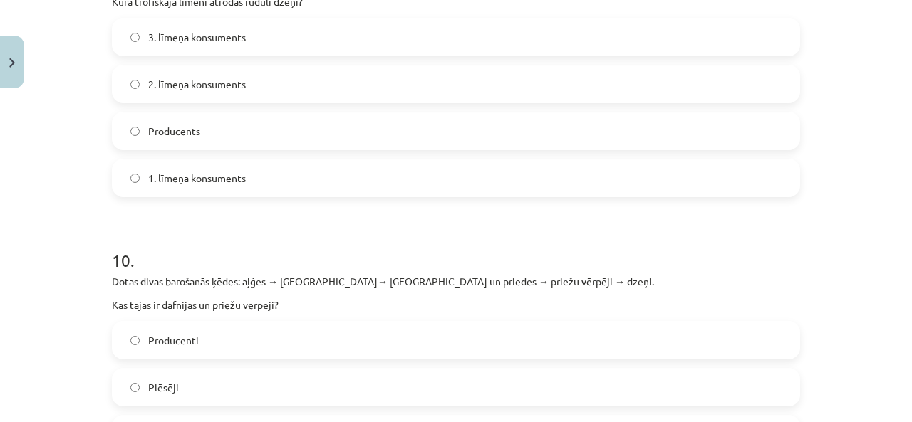
scroll to position [2558, 0]
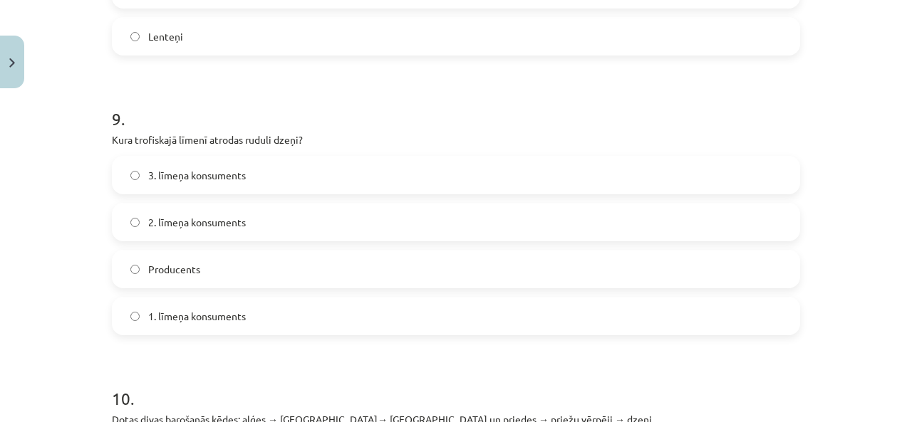
click at [276, 364] on h1 "10 ." at bounding box center [456, 386] width 688 height 44
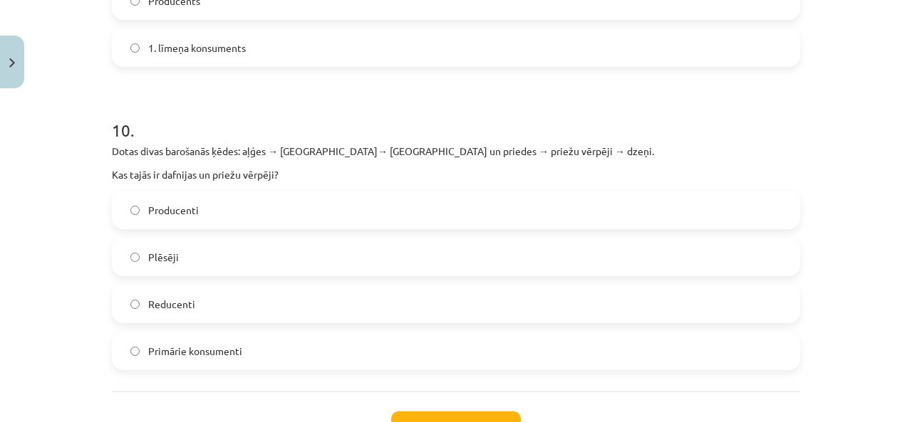
scroll to position [2843, 0]
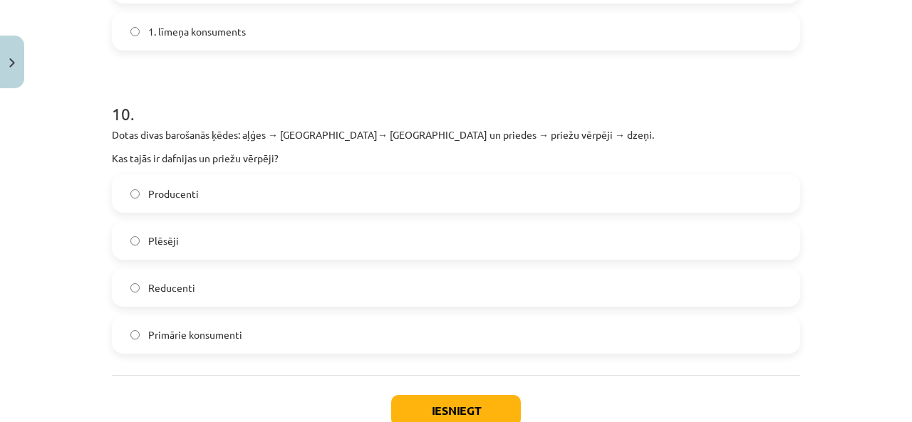
click at [166, 331] on label "Primārie konsumenti" at bounding box center [455, 335] width 685 height 36
click at [166, 375] on div "Iesniegt Aizvērt" at bounding box center [456, 425] width 688 height 100
click at [251, 375] on div "Iesniegt Aizvērt" at bounding box center [456, 425] width 688 height 100
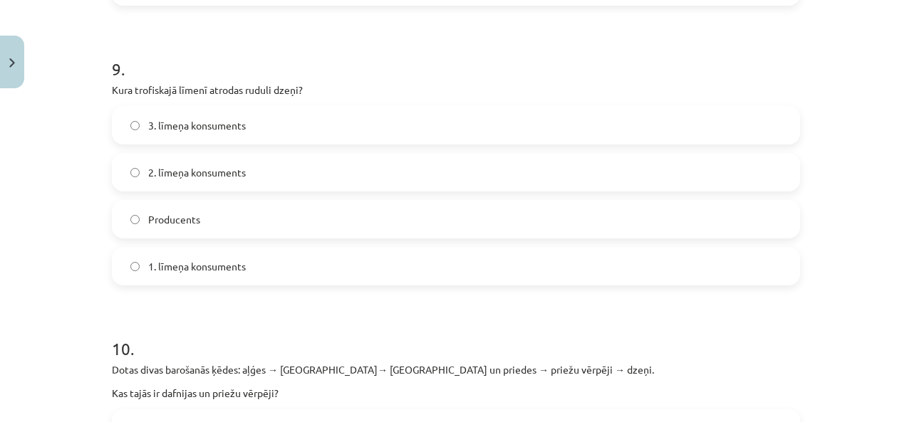
scroll to position [2630, 0]
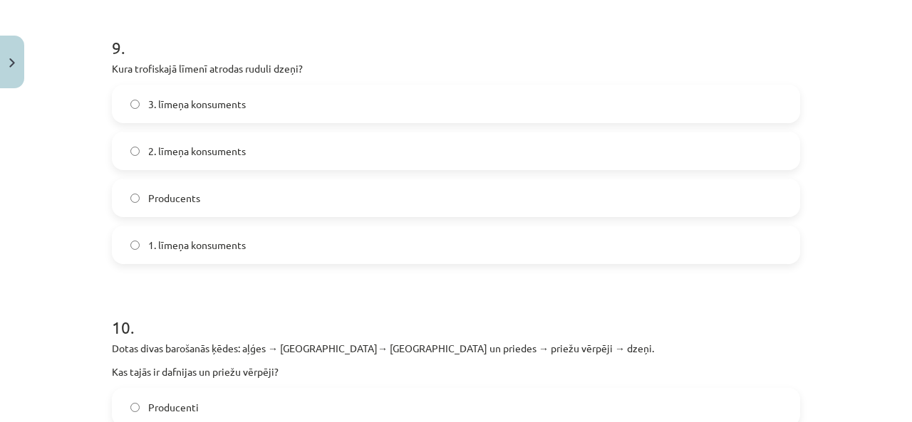
click at [202, 151] on label "2. līmeņa konsuments" at bounding box center [455, 151] width 685 height 36
click at [50, 293] on div "Mācību tēma: Bioloģijas i - 11. klases 1. ieskaites mācību materiāls #6 Noslēgu…" at bounding box center [456, 211] width 912 height 422
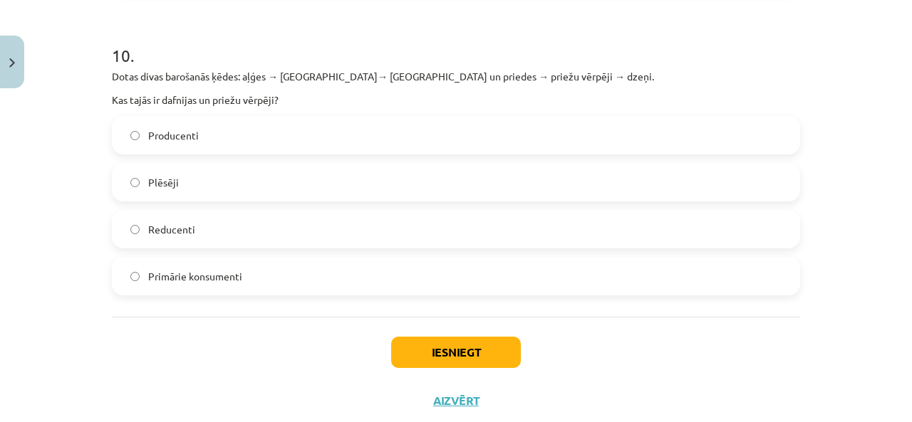
scroll to position [2915, 0]
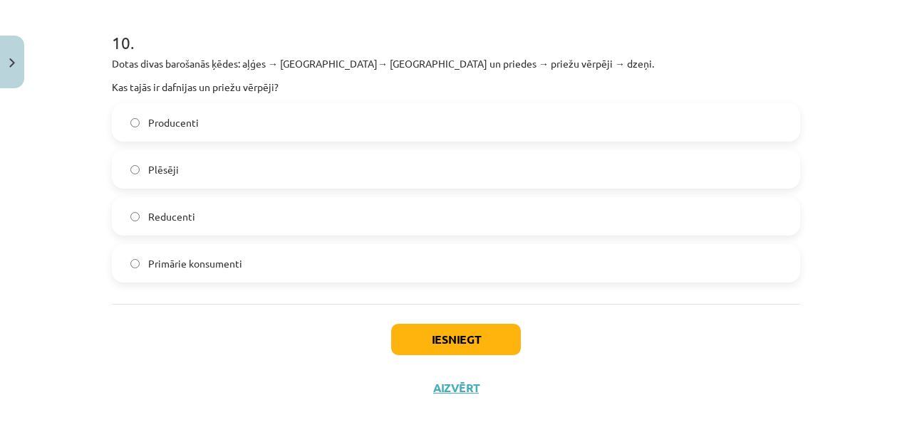
click at [43, 291] on div "Mācību tēma: Bioloģijas i - 11. klases 1. ieskaites mācību materiāls #6 Noslēgu…" at bounding box center [456, 211] width 912 height 422
click at [138, 343] on div "Iesniegt Aizvērt" at bounding box center [456, 354] width 688 height 100
click at [50, 311] on div "Mācību tēma: Bioloģijas i - 11. klases 1. ieskaites mācību materiāls #6 Noslēgu…" at bounding box center [456, 211] width 912 height 422
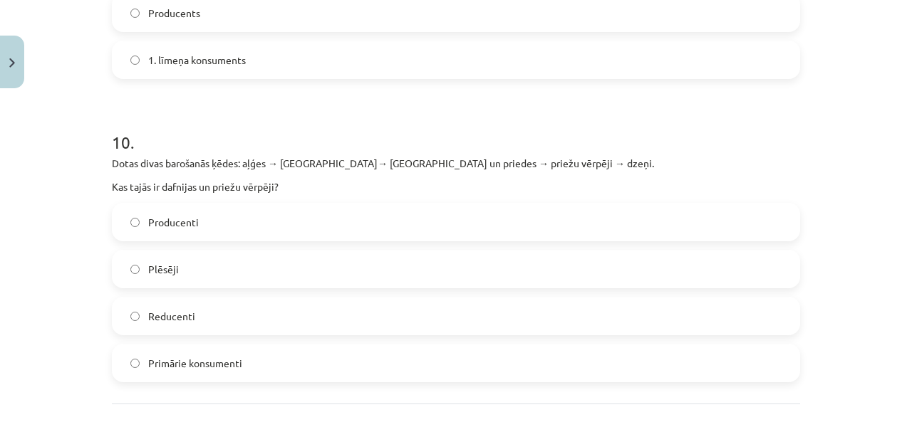
scroll to position [2843, 0]
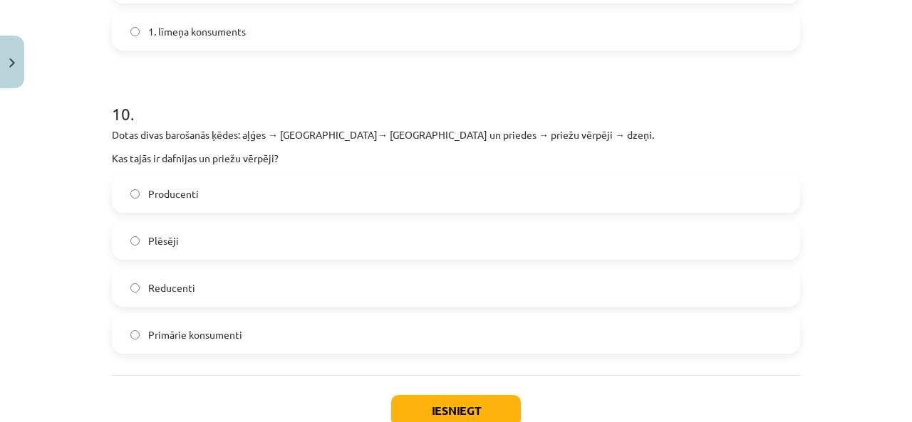
click at [470, 92] on h1 "10 ." at bounding box center [456, 101] width 688 height 44
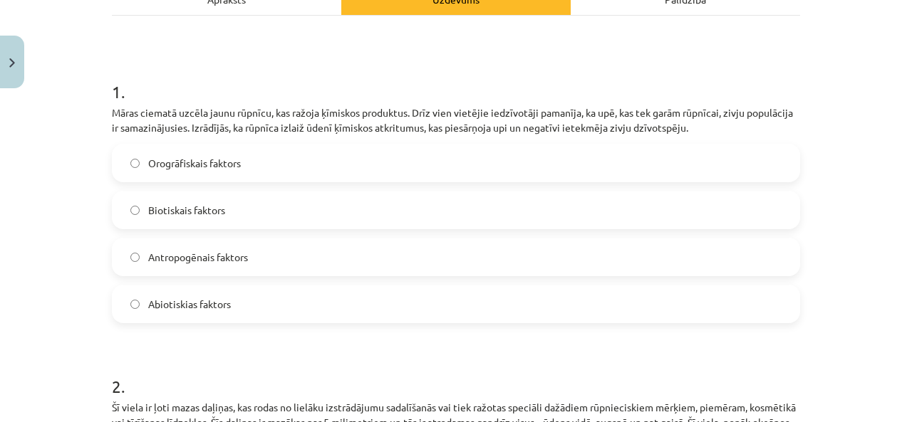
scroll to position [214, 0]
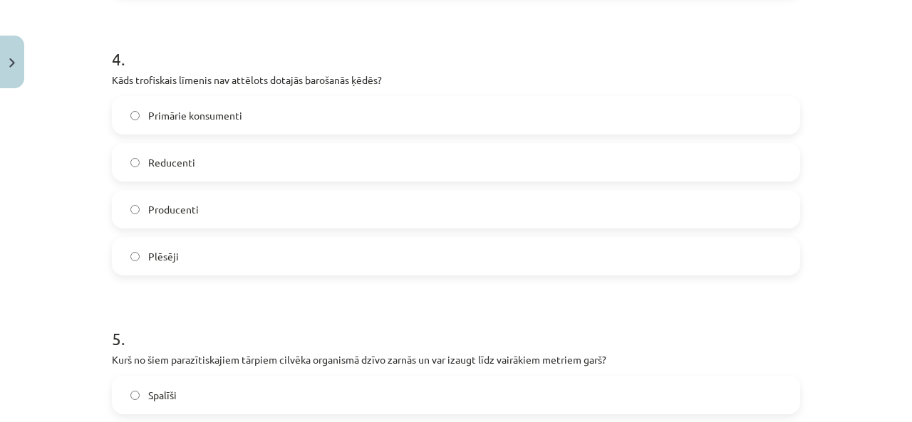
scroll to position [1211, 0]
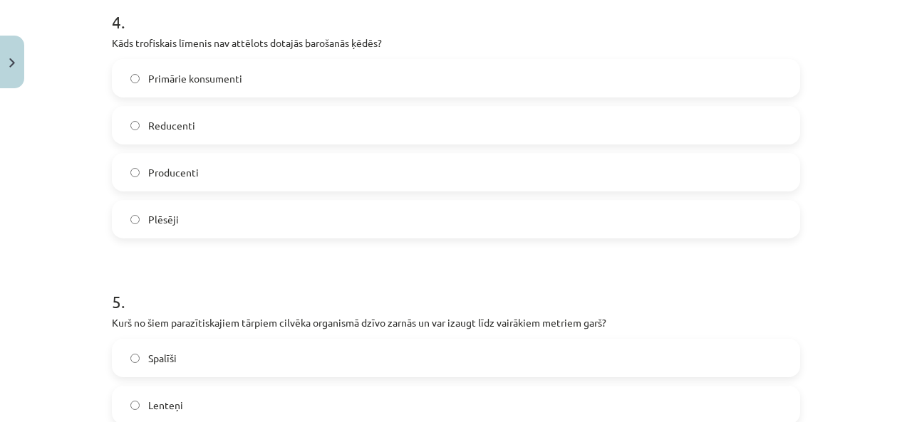
click at [52, 280] on div "Mācību tēma: Bioloģijas i - 11. klases 1. ieskaites mācību materiāls #6 Noslēgu…" at bounding box center [456, 211] width 912 height 422
click at [40, 244] on div "Mācību tēma: Bioloģijas i - 11. klases 1. ieskaites mācību materiāls #6 Noslēgu…" at bounding box center [456, 211] width 912 height 422
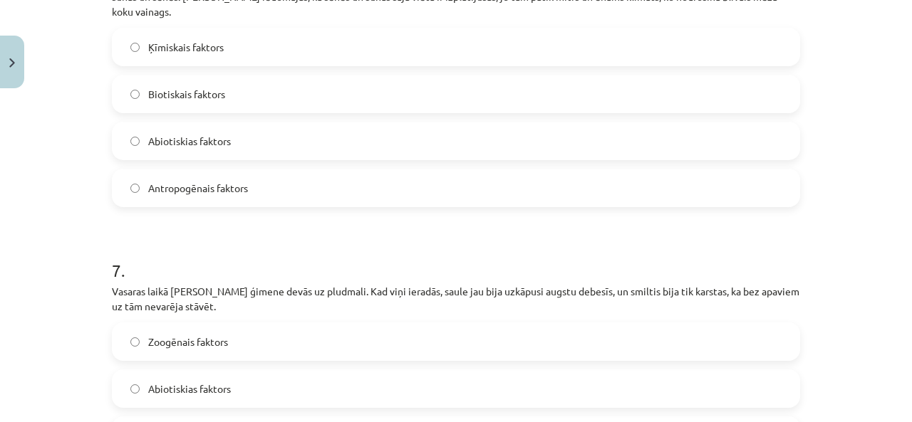
scroll to position [1923, 0]
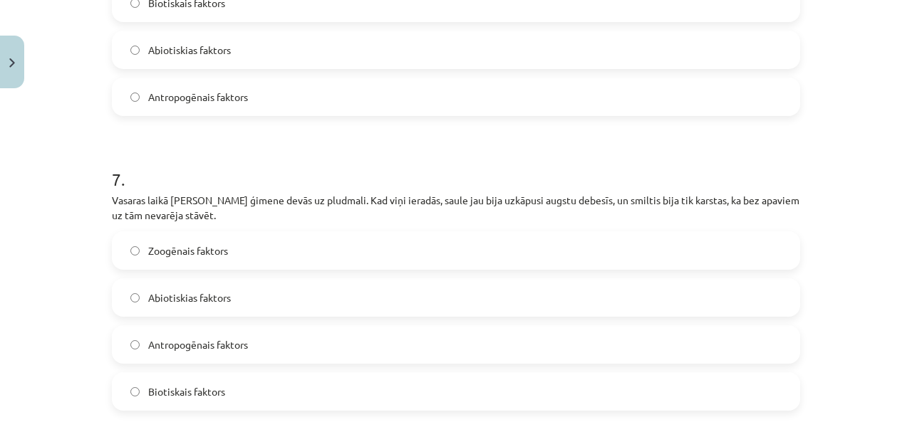
click at [338, 151] on h1 "7 ." at bounding box center [456, 167] width 688 height 44
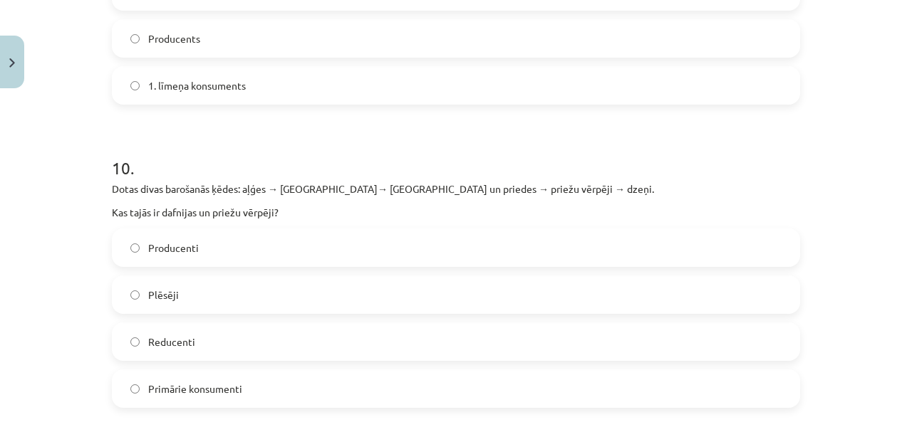
scroll to position [2925, 0]
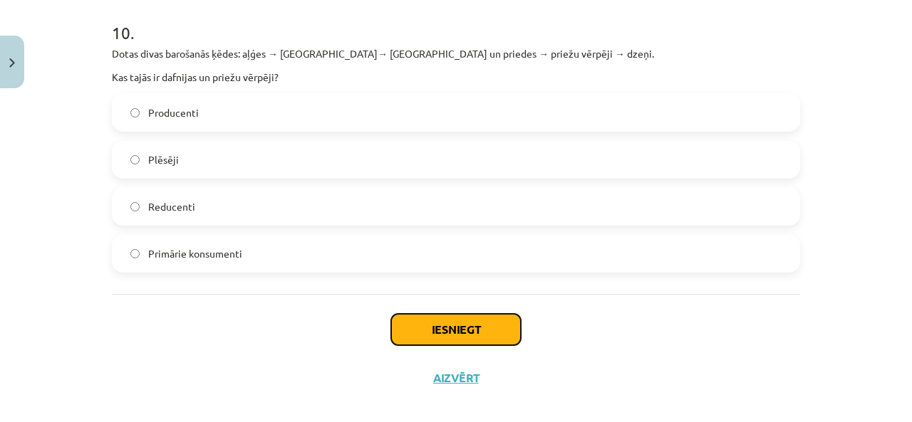
click at [434, 318] on button "Iesniegt" at bounding box center [456, 329] width 130 height 31
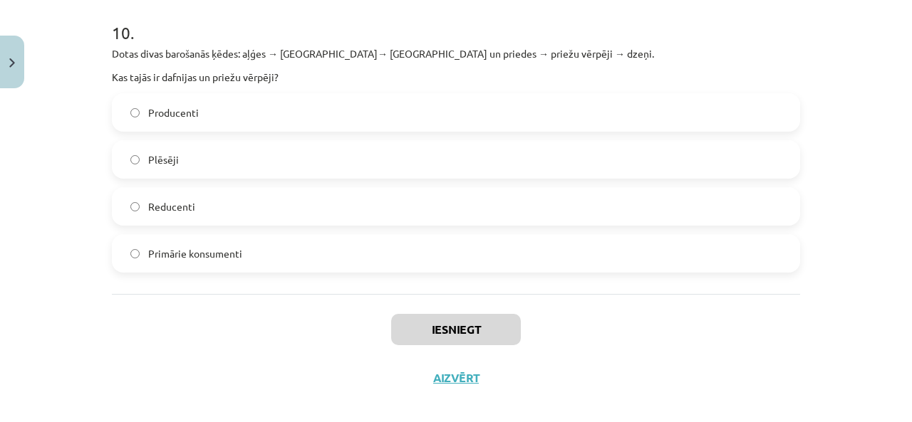
click at [577, 317] on div "Iesniegt Aizvērt" at bounding box center [456, 344] width 688 height 100
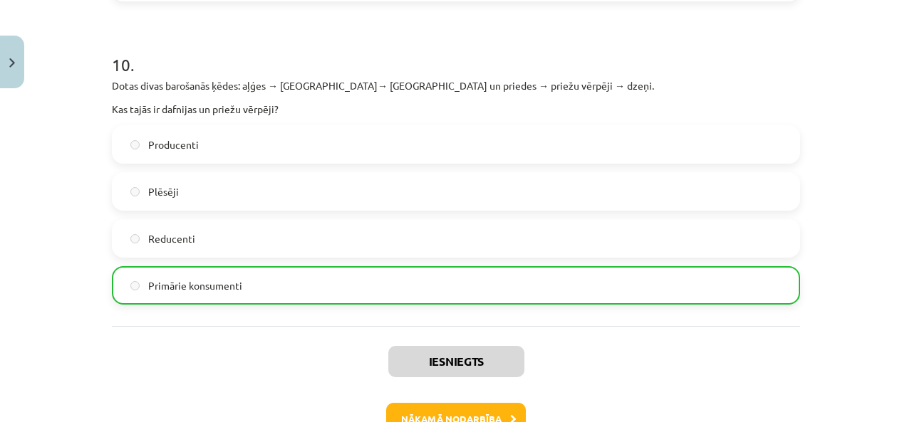
scroll to position [2969, 0]
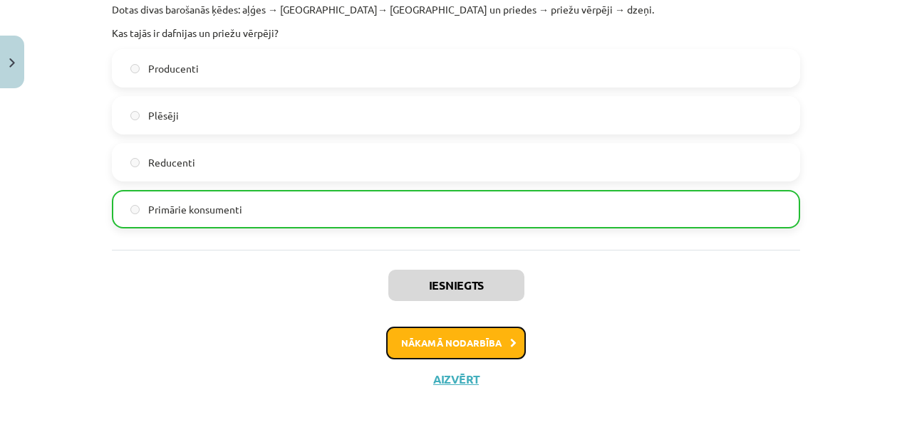
click at [472, 327] on button "Nākamā nodarbība" at bounding box center [456, 343] width 140 height 33
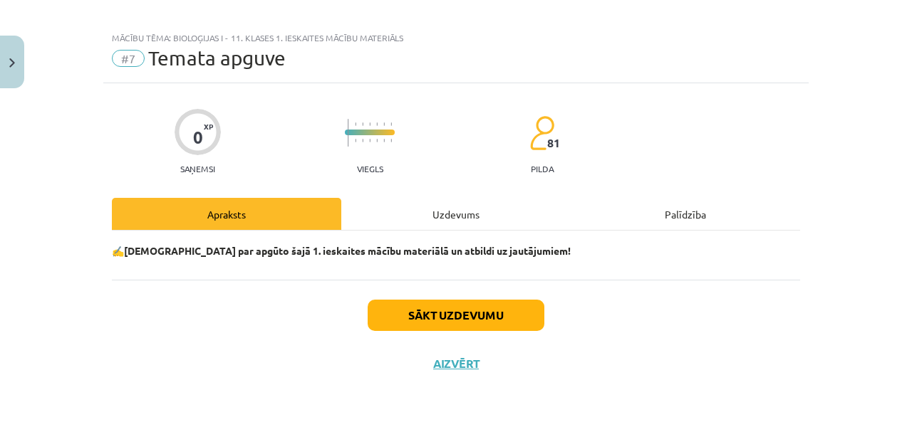
click at [454, 207] on div "Uzdevums" at bounding box center [455, 214] width 229 height 32
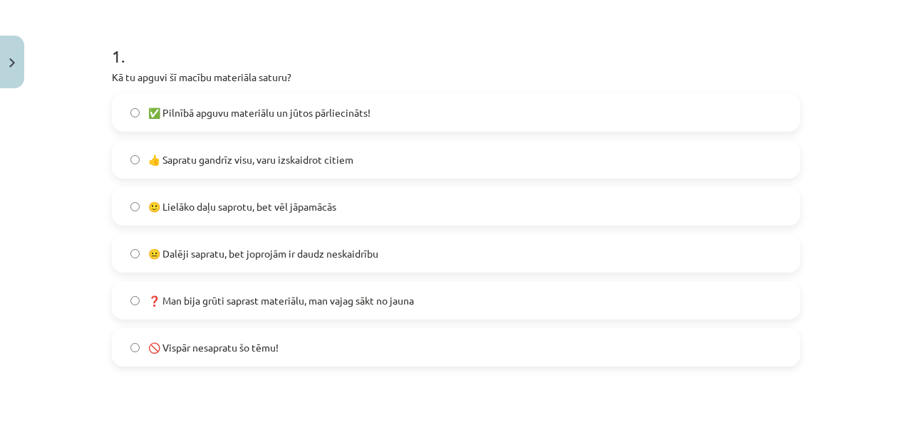
scroll to position [285, 0]
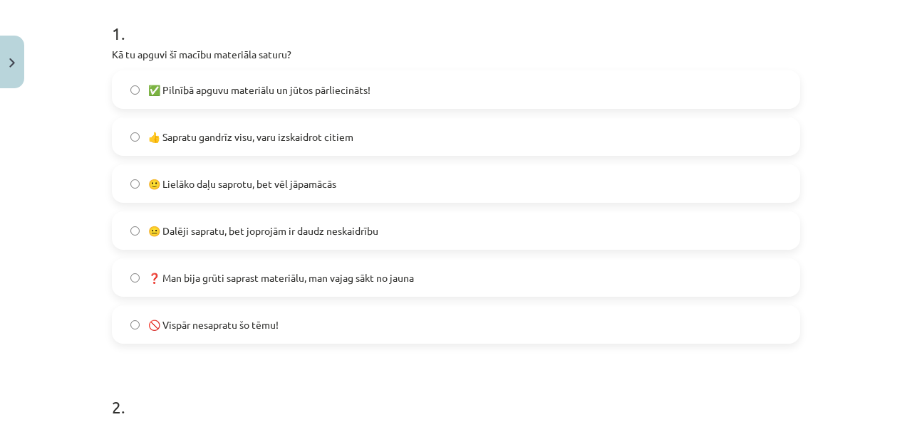
click at [340, 177] on label "🙂 Lielāko daļu saprotu, bet vēl jāpamācās" at bounding box center [455, 184] width 685 height 36
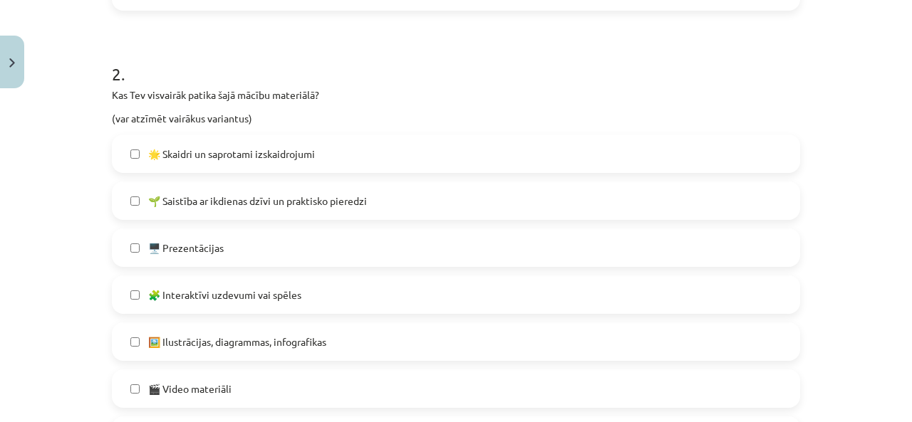
scroll to position [641, 0]
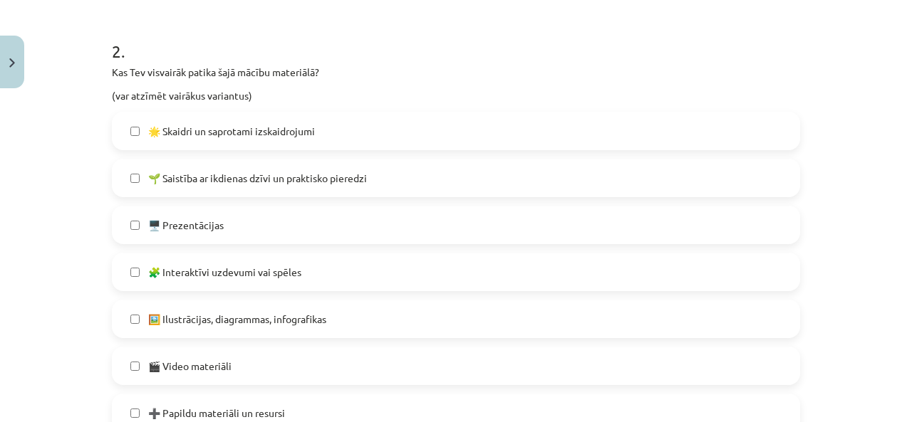
click at [261, 168] on label "🌱 Saistība ar ikdienas dzīvi un praktisko pieredzi" at bounding box center [455, 178] width 685 height 36
click at [239, 256] on label "🧩 Interaktīvi uzdevumi vai spēles" at bounding box center [455, 272] width 685 height 36
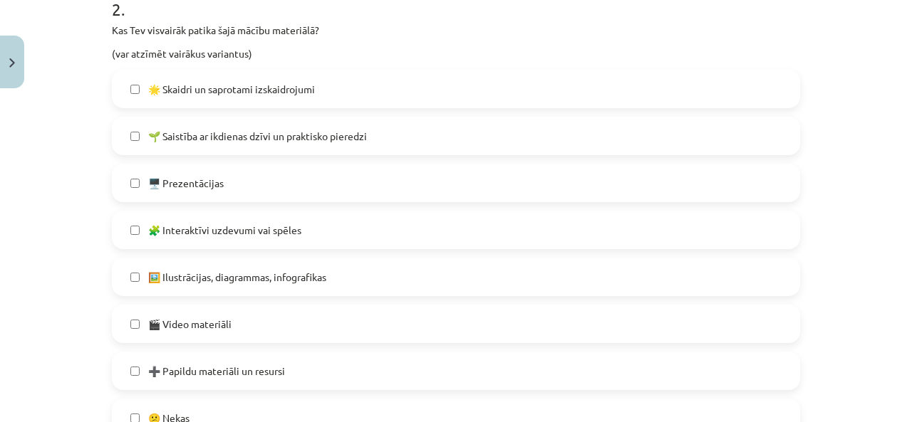
scroll to position [712, 0]
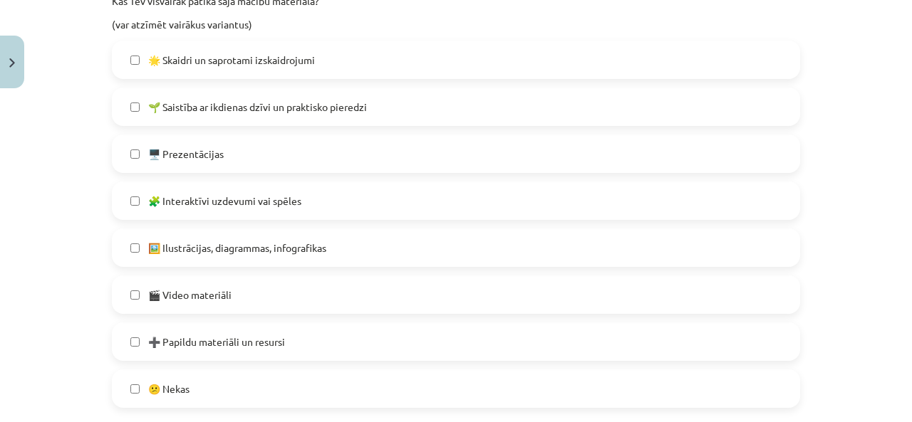
click at [238, 259] on label "🖼️ Ilustrācijas, diagrammas, infografikas" at bounding box center [455, 248] width 685 height 36
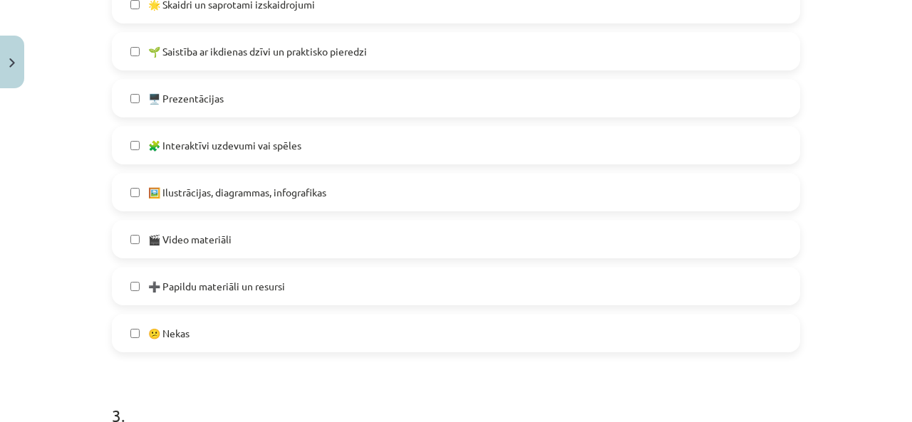
scroll to position [855, 0]
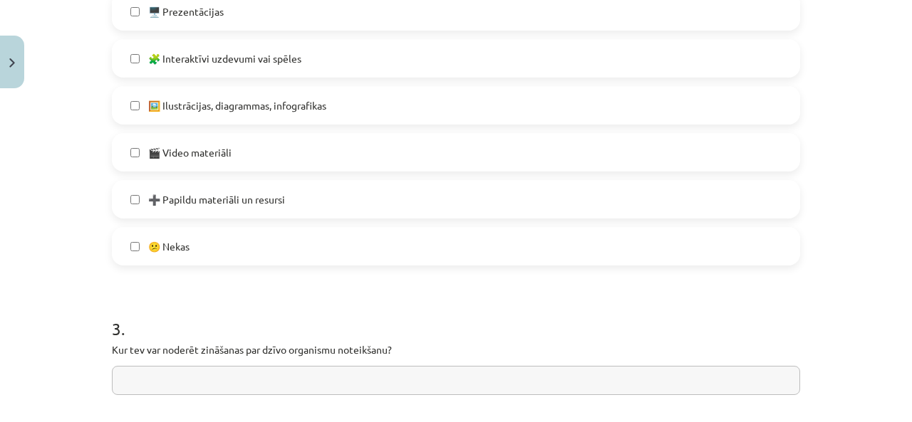
click at [212, 207] on label "➕ Papildu materiāli un resursi" at bounding box center [455, 200] width 685 height 36
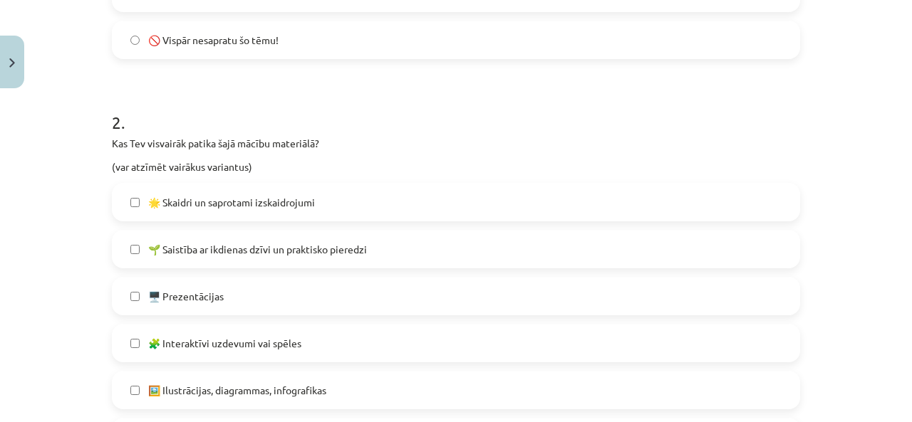
scroll to position [712, 0]
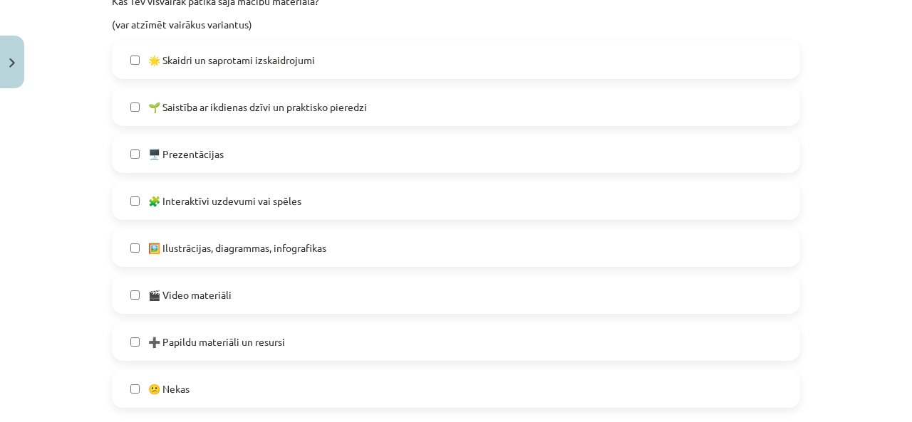
click at [46, 191] on div "Mācību tēma: Bioloģijas i - 11. klases 1. ieskaites mācību materiāls #7 Temata …" at bounding box center [456, 211] width 912 height 422
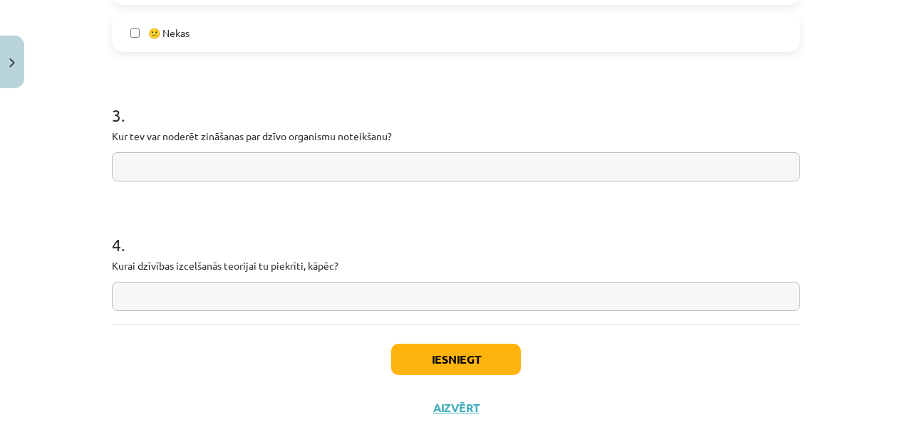
scroll to position [1113, 0]
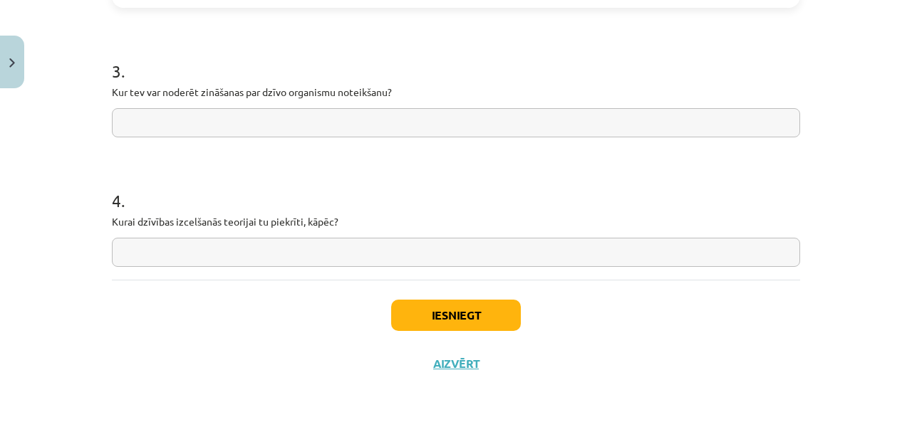
click at [167, 127] on input "text" at bounding box center [456, 122] width 688 height 29
click at [167, 119] on input "**********" at bounding box center [456, 122] width 688 height 29
click at [295, 124] on input "**********" at bounding box center [456, 122] width 688 height 29
type input "**********"
click at [313, 175] on h1 "4 ." at bounding box center [456, 188] width 688 height 44
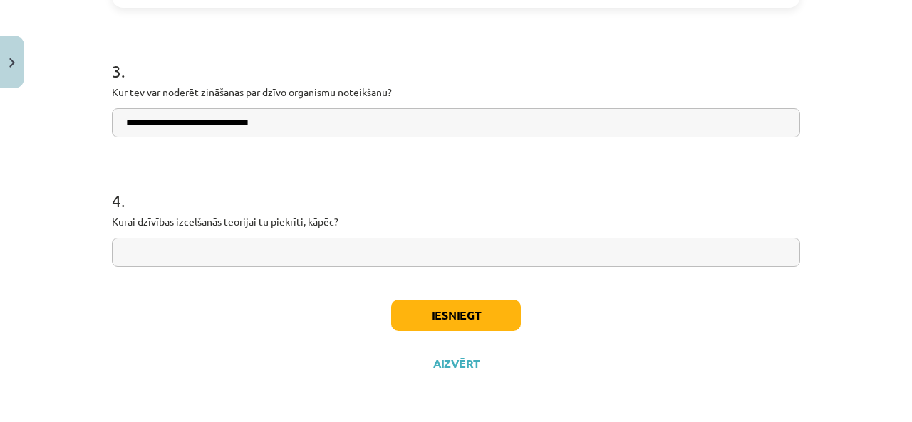
click at [277, 250] on input "text" at bounding box center [456, 252] width 688 height 29
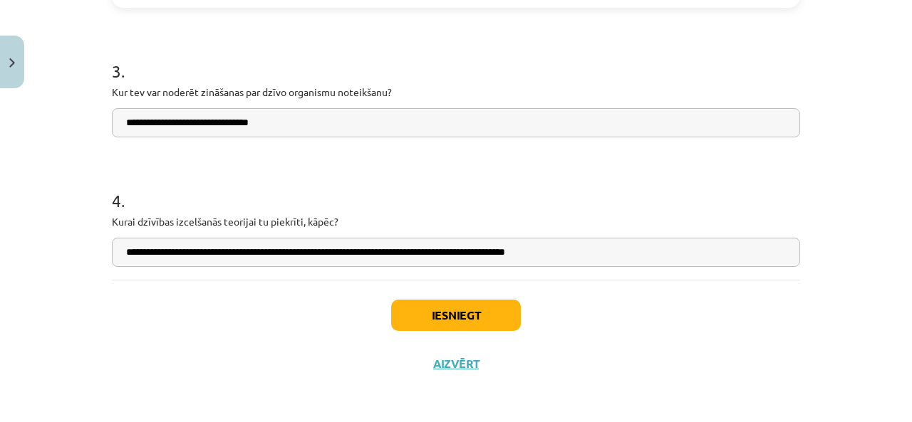
type input "**********"
click at [491, 180] on h1 "4 ." at bounding box center [456, 188] width 688 height 44
click at [570, 254] on input "**********" at bounding box center [456, 252] width 688 height 29
click at [370, 117] on input "**********" at bounding box center [456, 122] width 688 height 29
type input "**********"
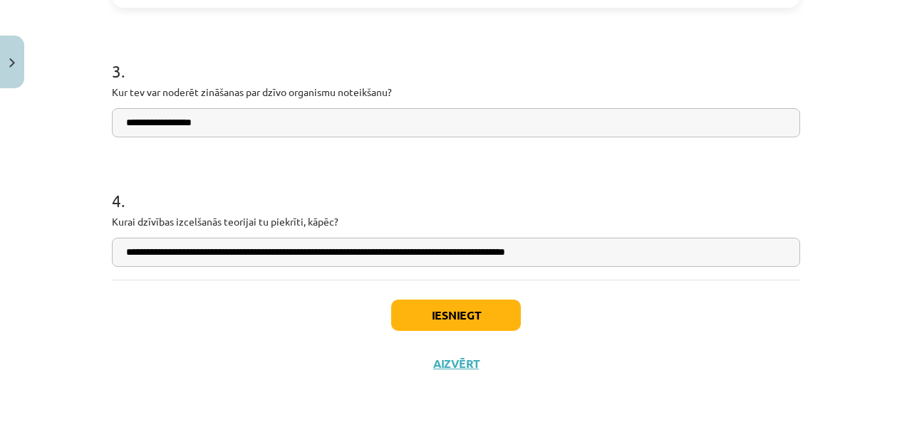
click at [825, 192] on div "**********" at bounding box center [456, 211] width 912 height 422
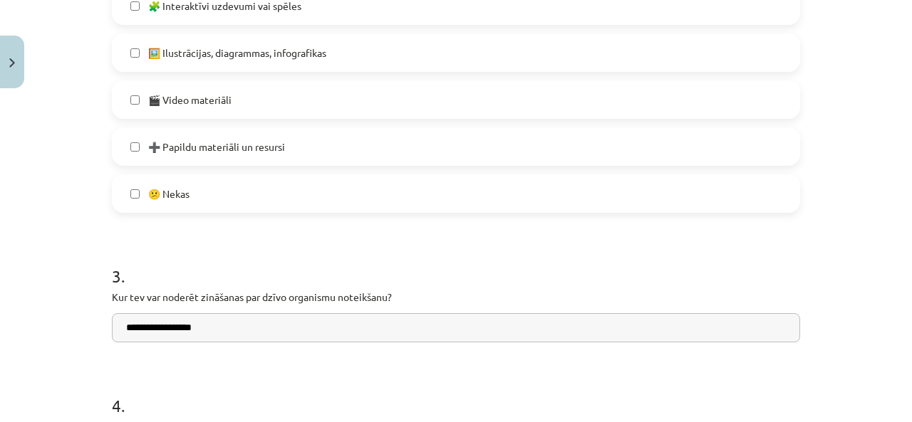
scroll to position [756, 0]
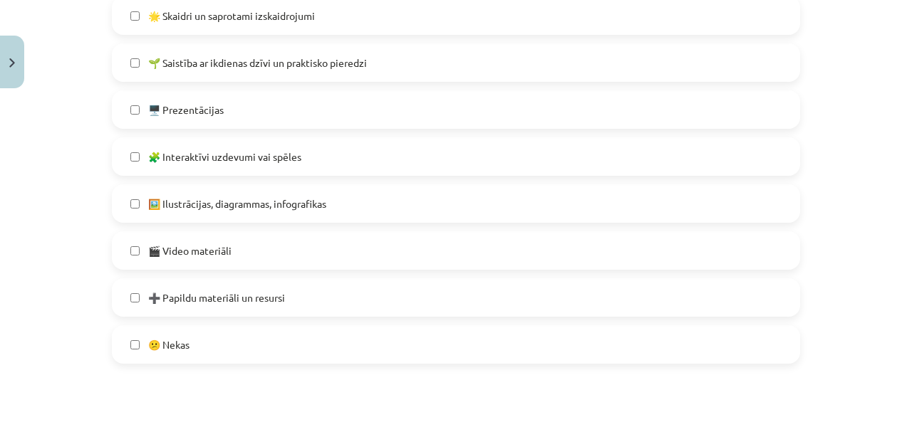
click at [285, 100] on label "🖥️ Prezentācijas" at bounding box center [455, 110] width 685 height 36
click at [226, 231] on div "🎬 Video materiāli" at bounding box center [456, 250] width 688 height 38
click at [228, 252] on label "🎬 Video materiāli" at bounding box center [455, 251] width 685 height 36
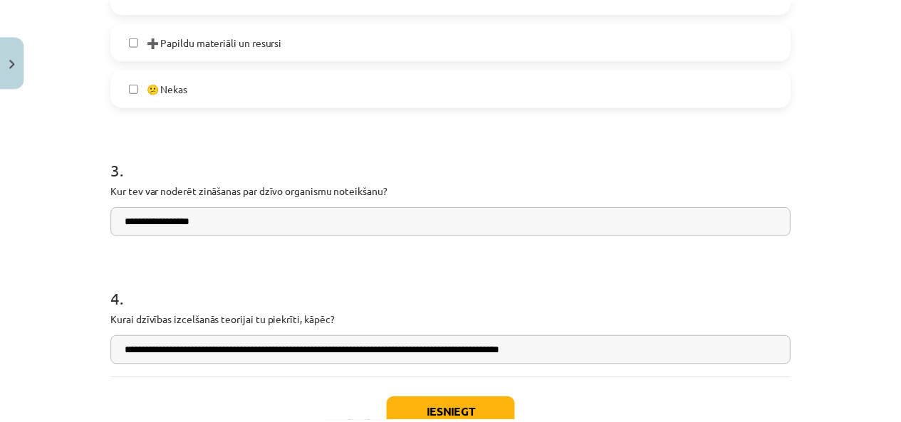
scroll to position [1113, 0]
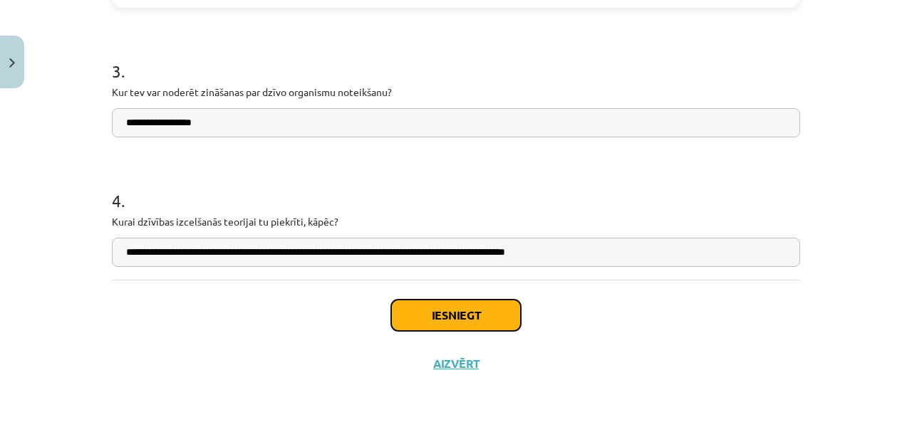
click at [439, 301] on button "Iesniegt" at bounding box center [456, 315] width 130 height 31
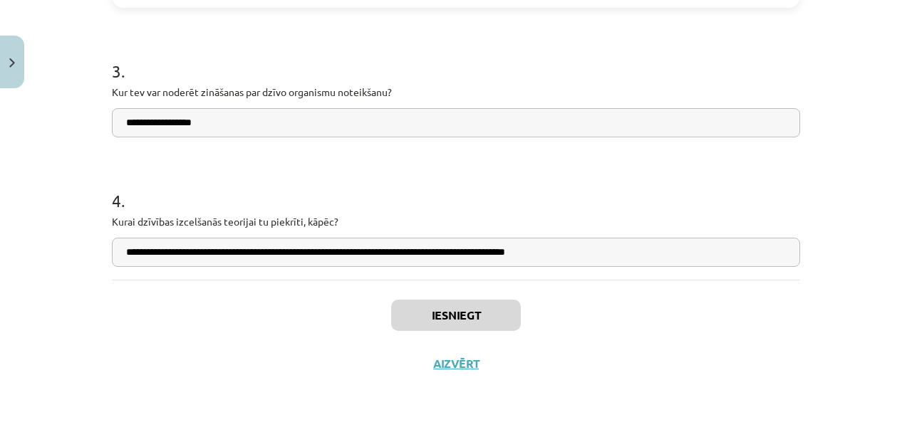
click at [289, 344] on div "Iesniegt Aizvērt" at bounding box center [456, 330] width 688 height 100
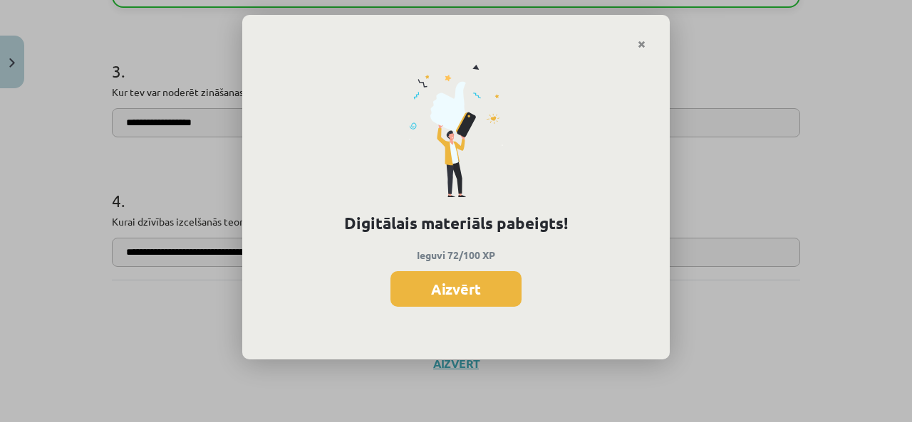
drag, startPoint x: 441, startPoint y: 296, endPoint x: 432, endPoint y: 321, distance: 25.9
click at [442, 296] on button "Aizvērt" at bounding box center [455, 289] width 131 height 36
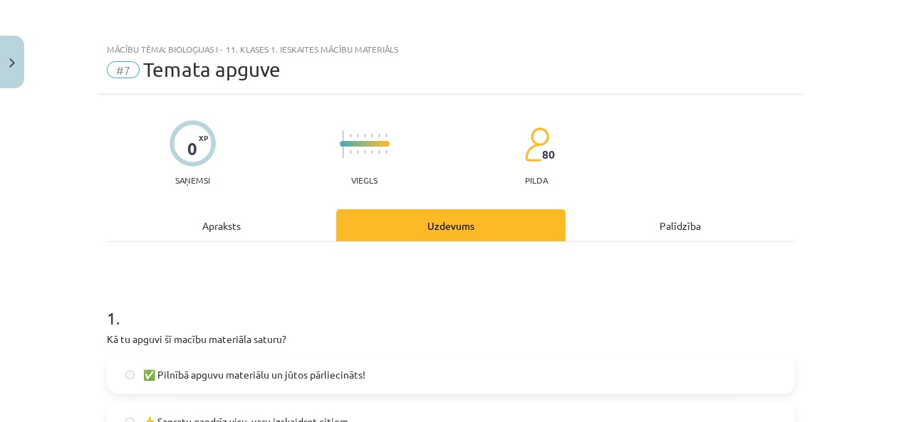
scroll to position [71, 0]
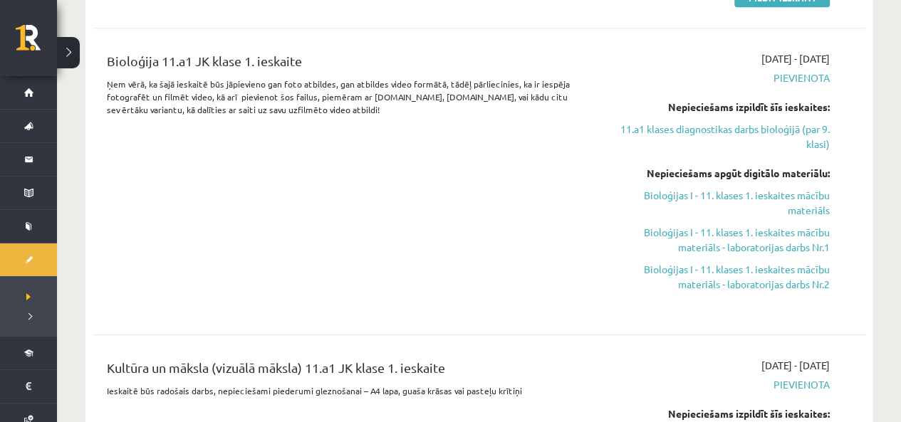
scroll to position [641, 0]
click at [812, 244] on link "Bioloģijas I - 11. klases 1. ieskaites mācību materiāls - laboratorijas darbs N…" at bounding box center [716, 239] width 226 height 30
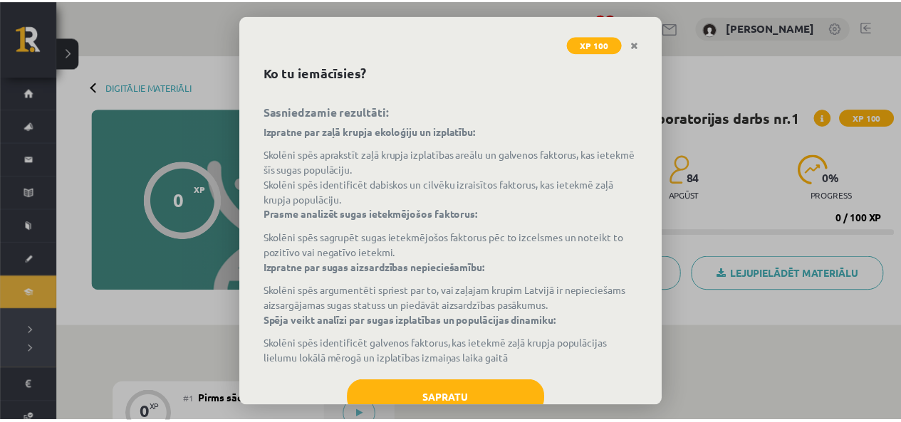
scroll to position [98, 0]
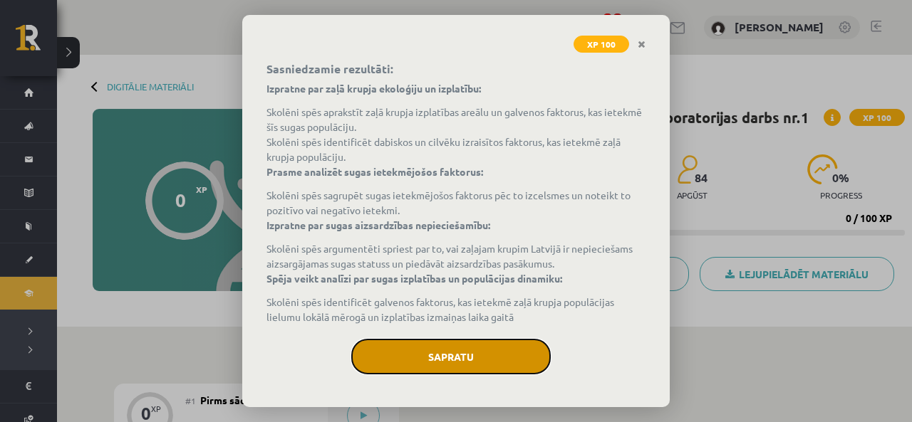
click at [462, 345] on button "Sapratu" at bounding box center [450, 357] width 199 height 36
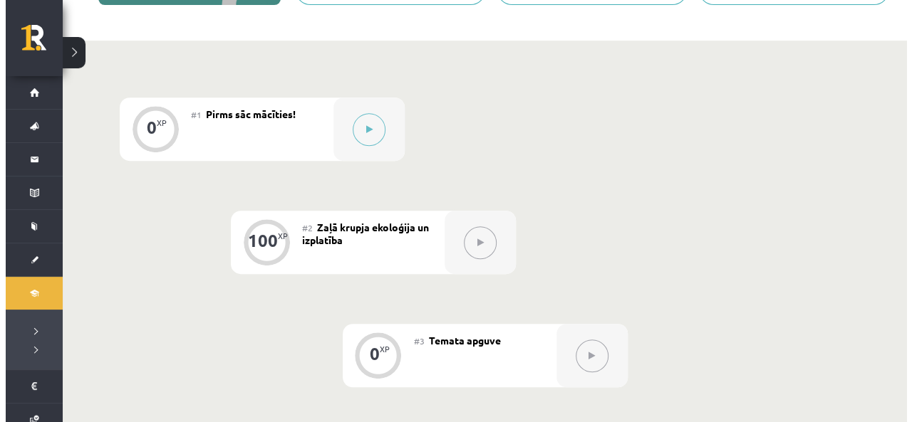
scroll to position [356, 0]
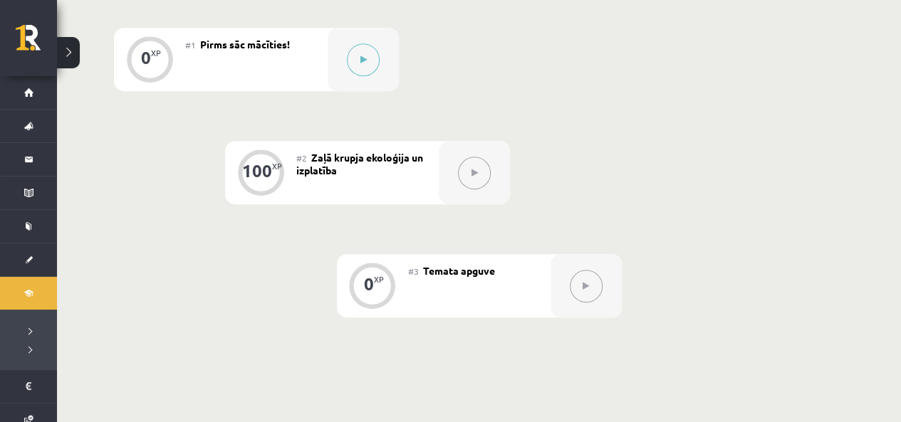
click at [354, 25] on div "0 XP #1 Pirms sāc mācīties! 100 XP #2 Zaļā krupja ekoloģija un izplatība 0 XP #…" at bounding box center [479, 198] width 844 height 454
click at [357, 53] on button at bounding box center [363, 59] width 33 height 33
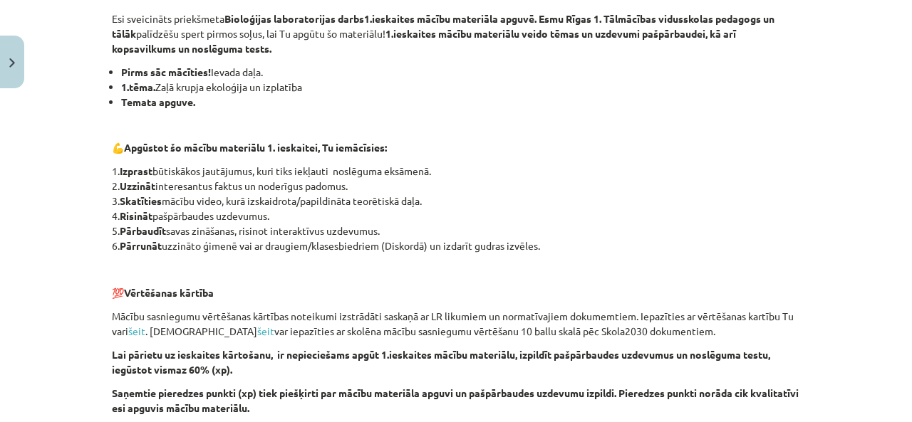
scroll to position [142, 0]
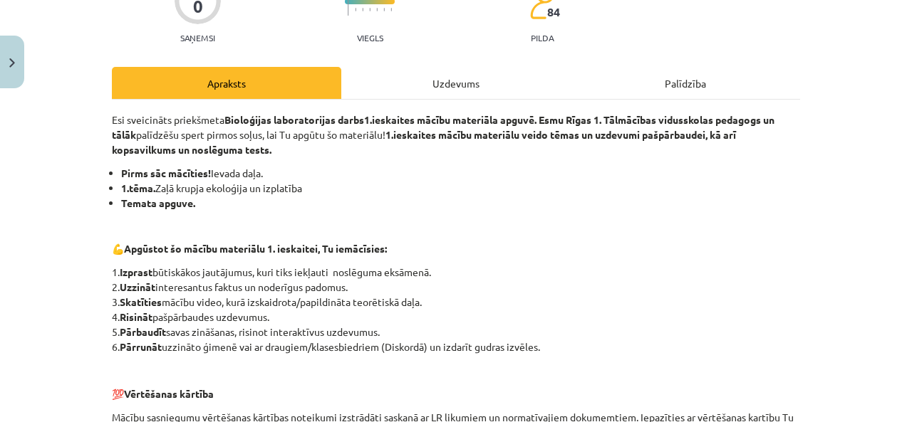
click at [390, 93] on div "Uzdevums" at bounding box center [455, 83] width 229 height 32
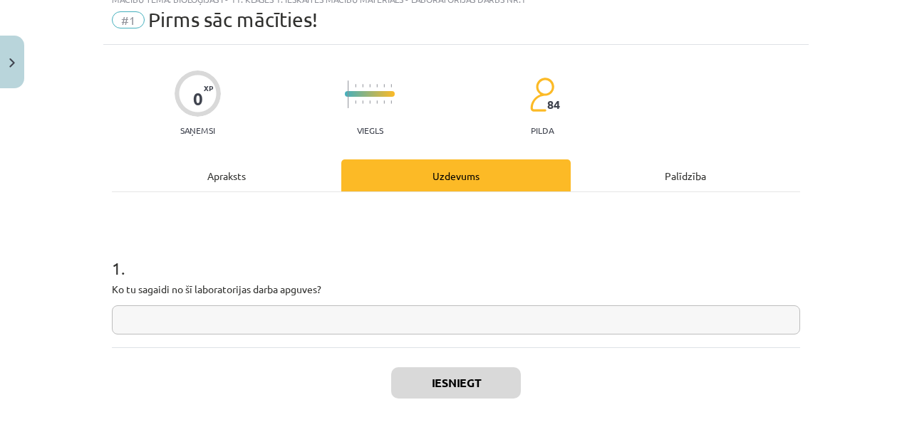
scroll to position [0, 0]
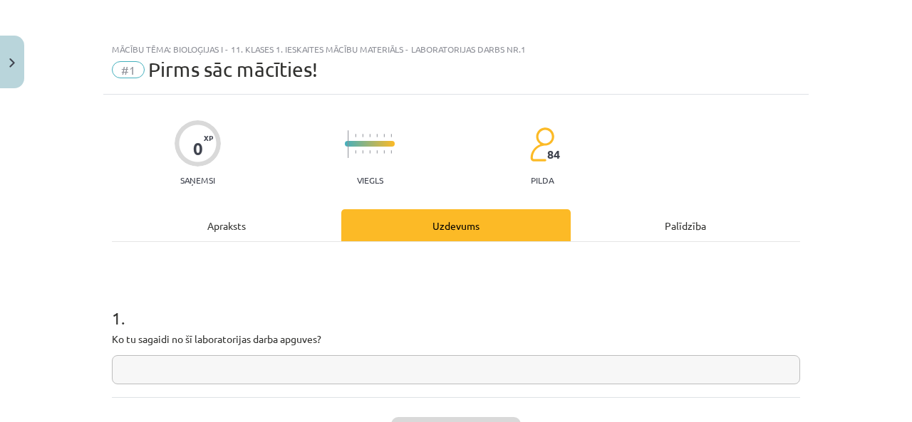
click at [24, 153] on div "Mācību tēma: Bioloģijas i - 11. klases 1. ieskaites mācību materiāls - laborato…" at bounding box center [456, 211] width 912 height 422
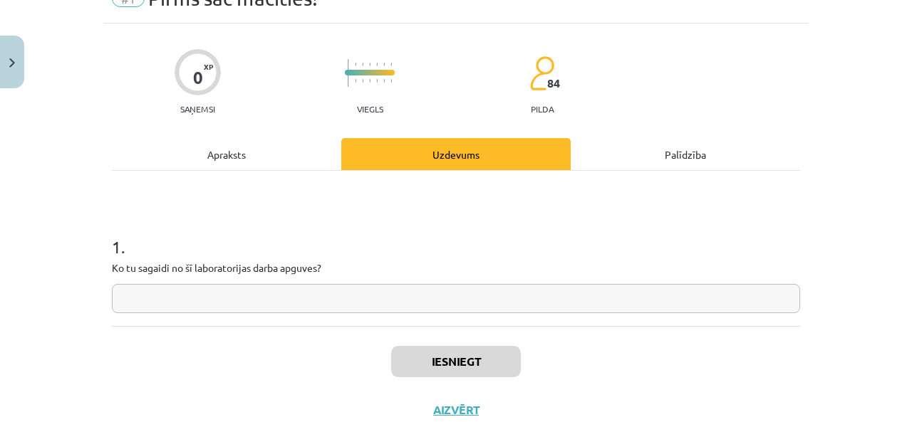
scroll to position [118, 0]
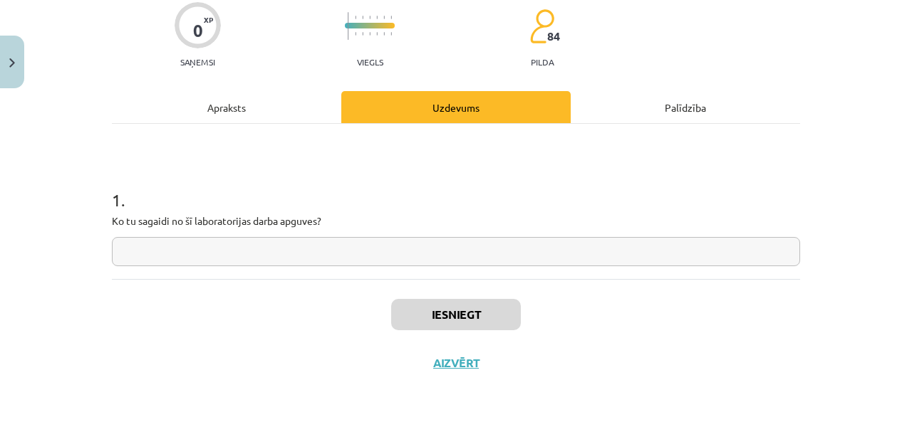
click at [400, 163] on div "1 . Ko tu sagaidi no šī laboratorijas darba apguves?" at bounding box center [456, 201] width 688 height 155
click at [287, 237] on input "text" at bounding box center [456, 251] width 688 height 29
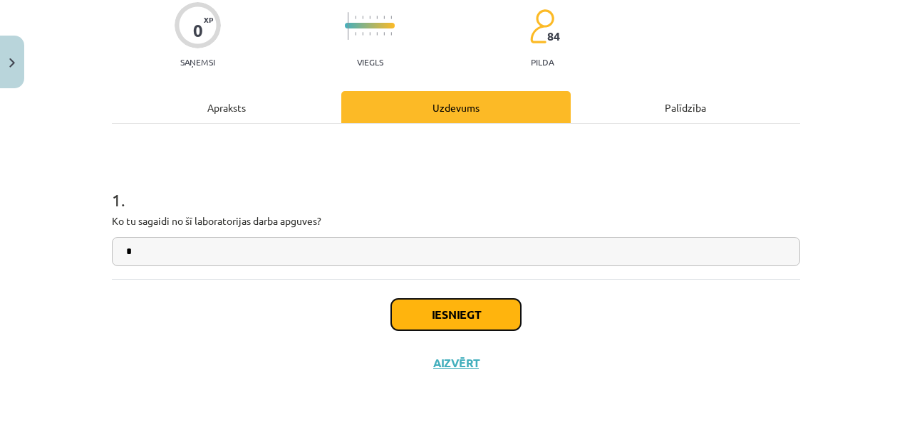
click at [441, 318] on button "Iesniegt" at bounding box center [456, 314] width 130 height 31
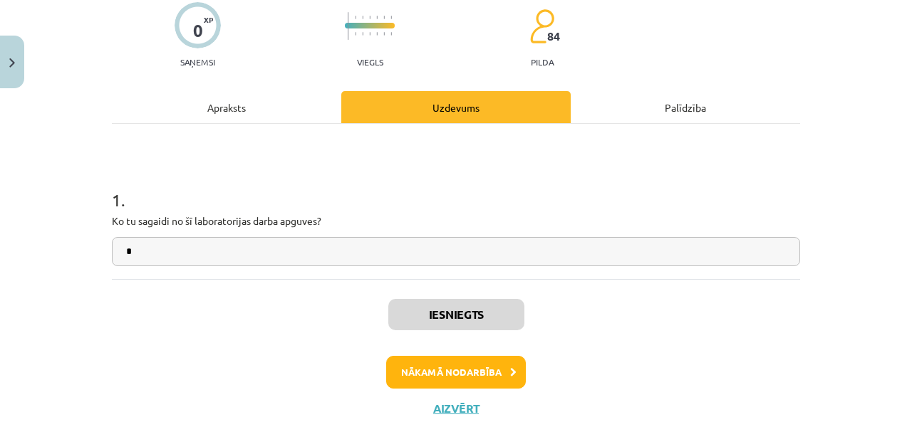
scroll to position [370, 0]
click at [497, 388] on div "Iesniegts Nākamā nodarbība Aizvērt" at bounding box center [456, 351] width 688 height 145
click at [501, 382] on button "Nākamā nodarbība" at bounding box center [456, 372] width 140 height 33
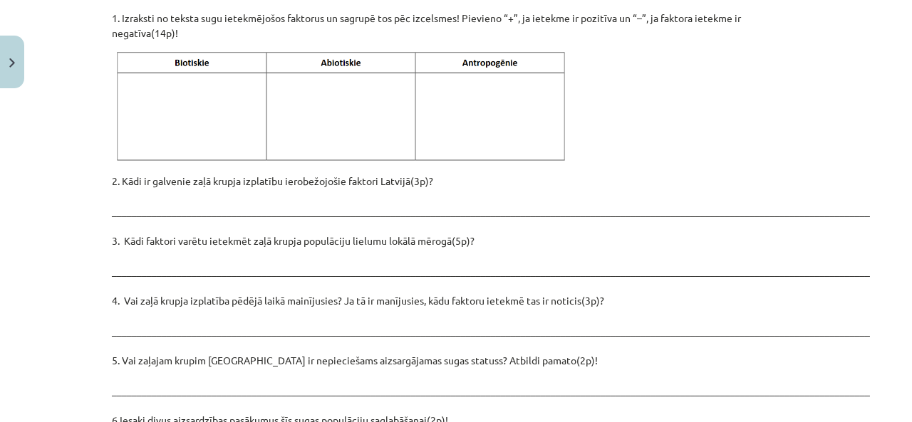
scroll to position [1887, 0]
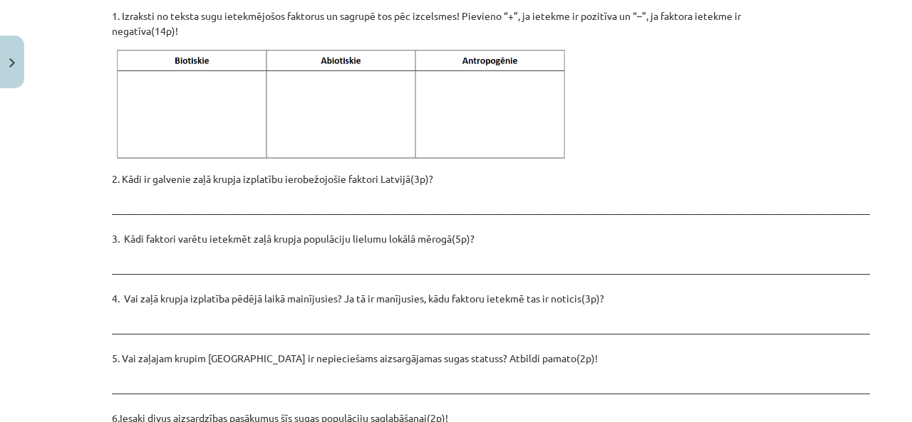
click at [184, 172] on p "2. Kādi ir galvenie zaļā krupja izplatību ierobežojošie faktori Latvijā(3p)? __…" at bounding box center [456, 336] width 688 height 329
click at [179, 172] on p "2. Kādi ir galvenie zaļā krupja izplatību ierobežojošie faktori Latvijā(3p)? __…" at bounding box center [456, 336] width 688 height 329
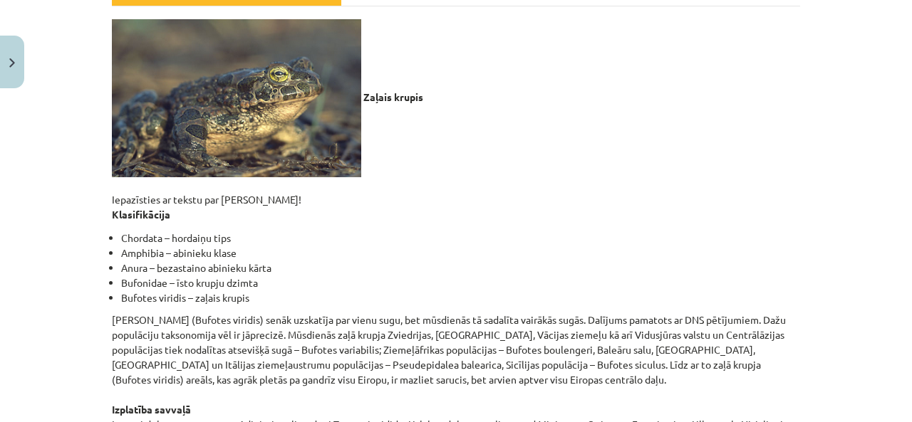
scroll to position [107, 0]
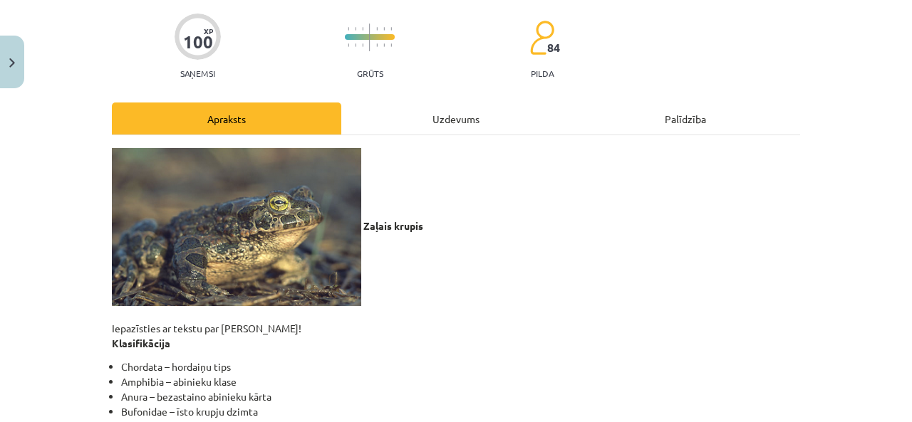
click at [429, 111] on div "Uzdevums" at bounding box center [455, 119] width 229 height 32
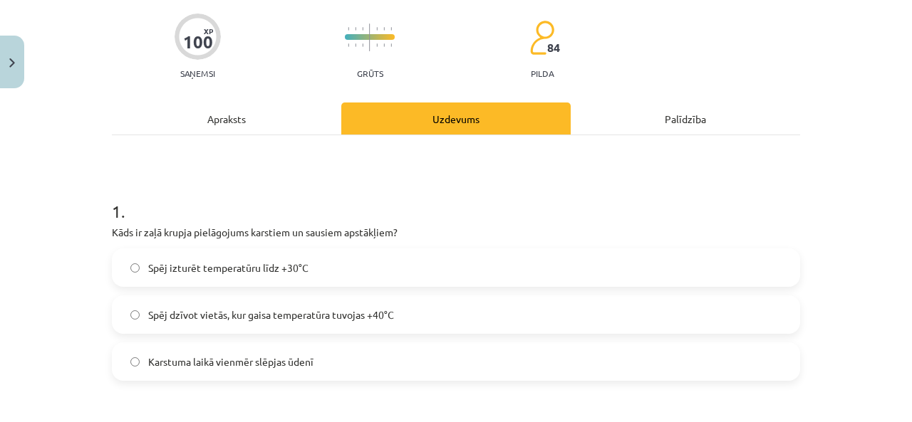
click at [306, 119] on div "Apraksts" at bounding box center [226, 119] width 229 height 32
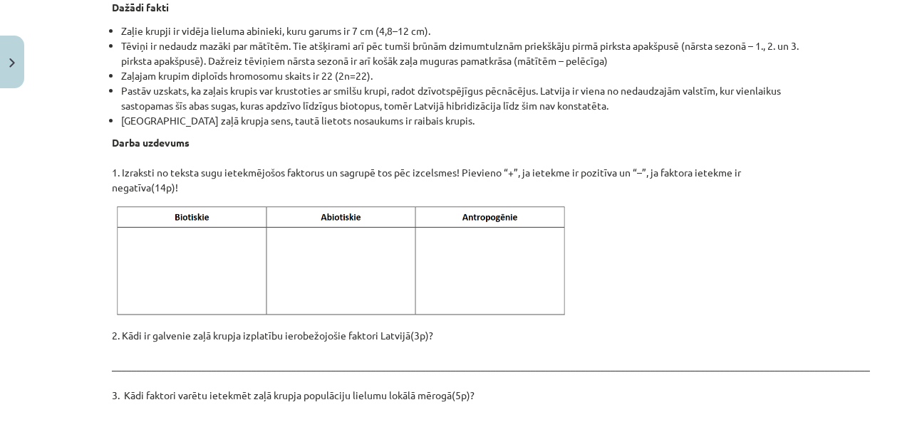
scroll to position [1651, 0]
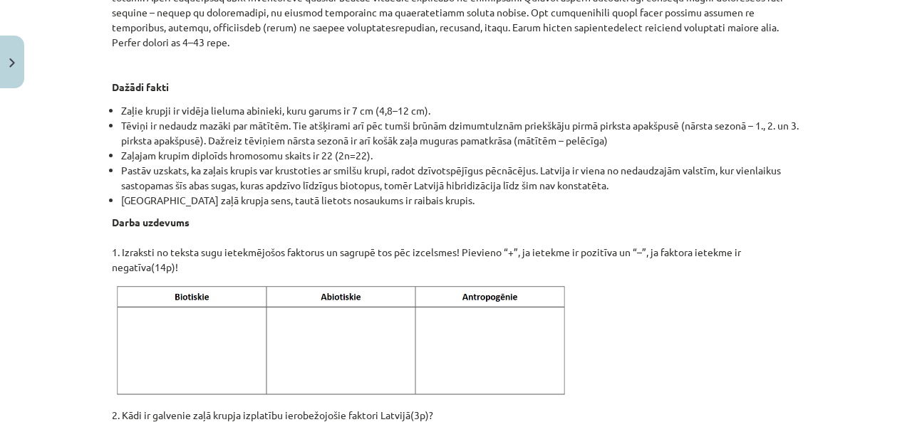
click at [129, 283] on img at bounding box center [343, 341] width 463 height 116
click at [113, 287] on img at bounding box center [343, 341] width 463 height 116
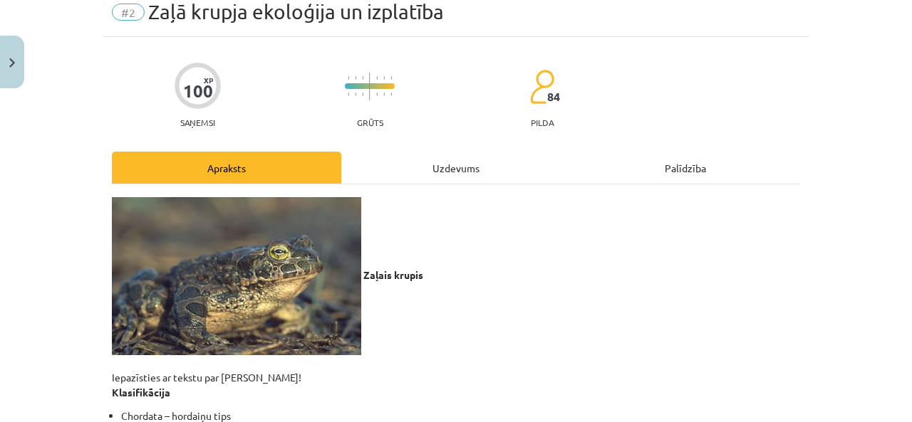
scroll to position [0, 0]
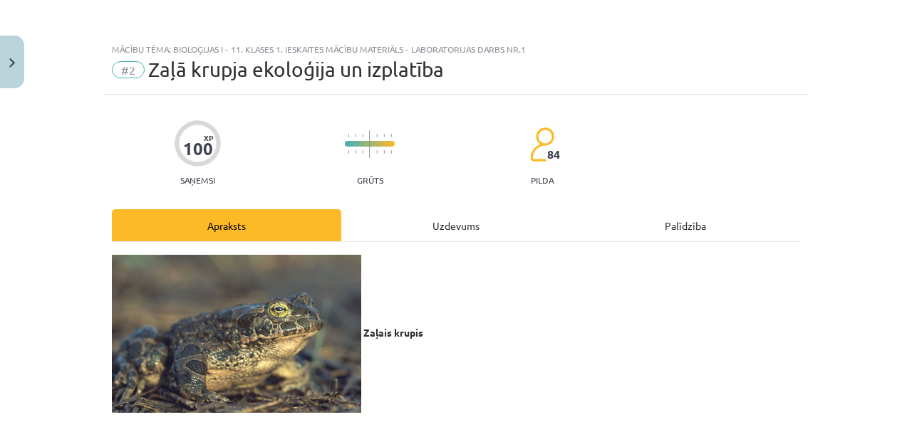
click at [411, 228] on div "Uzdevums" at bounding box center [455, 225] width 229 height 32
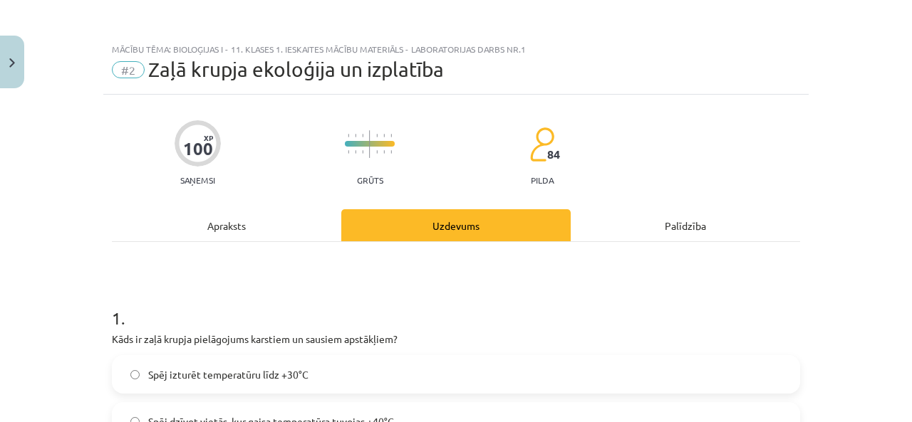
click at [241, 223] on div "Apraksts" at bounding box center [226, 225] width 229 height 32
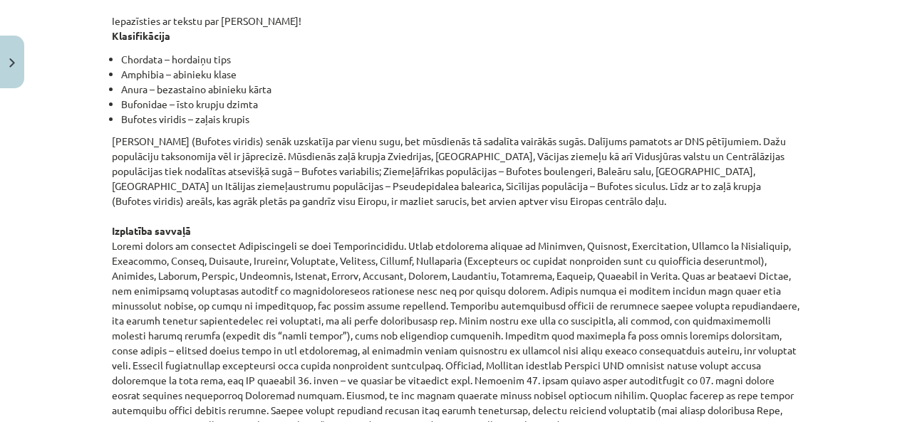
scroll to position [486, 0]
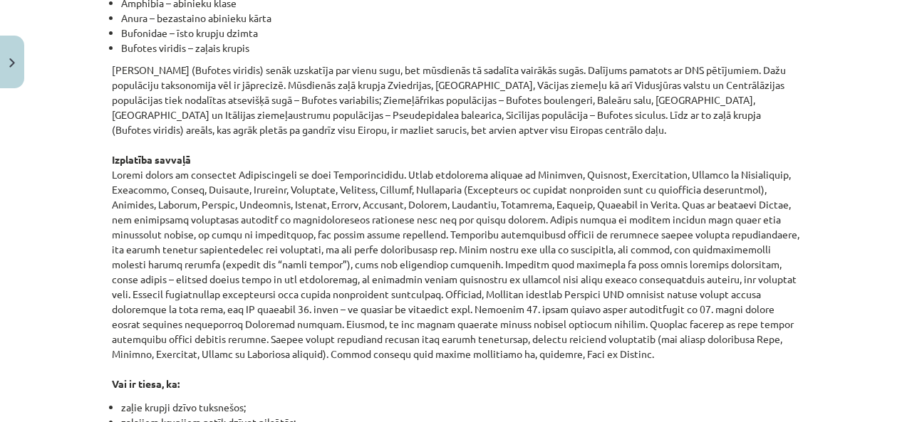
drag, startPoint x: 91, startPoint y: 170, endPoint x: 808, endPoint y: 350, distance: 739.5
click at [808, 350] on div "Mācību tēma: Bioloģijas i - 11. klases 1. ieskaites mācību materiāls - laborato…" at bounding box center [456, 211] width 912 height 422
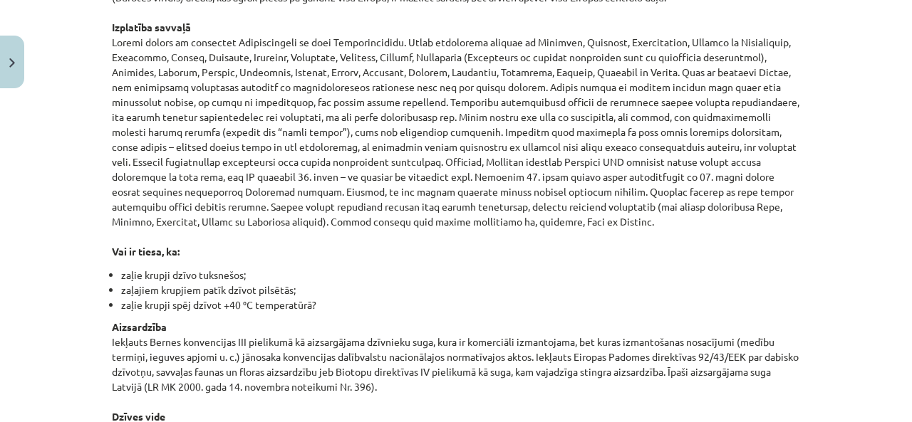
scroll to position [628, 0]
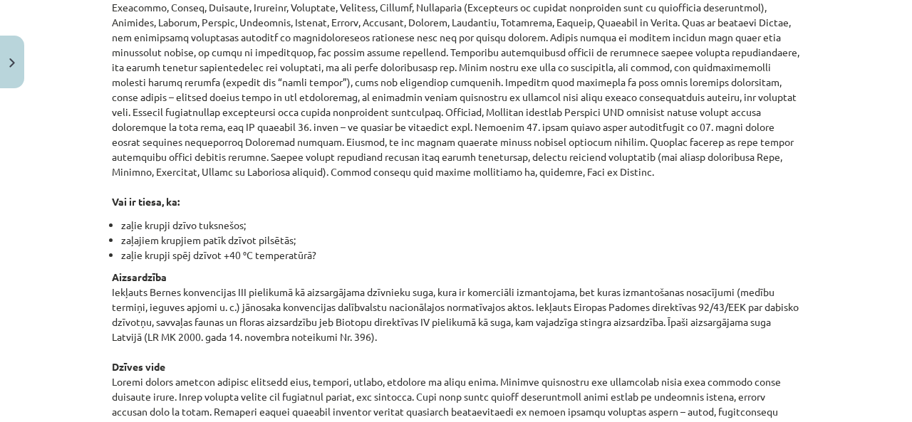
scroll to position [699, 0]
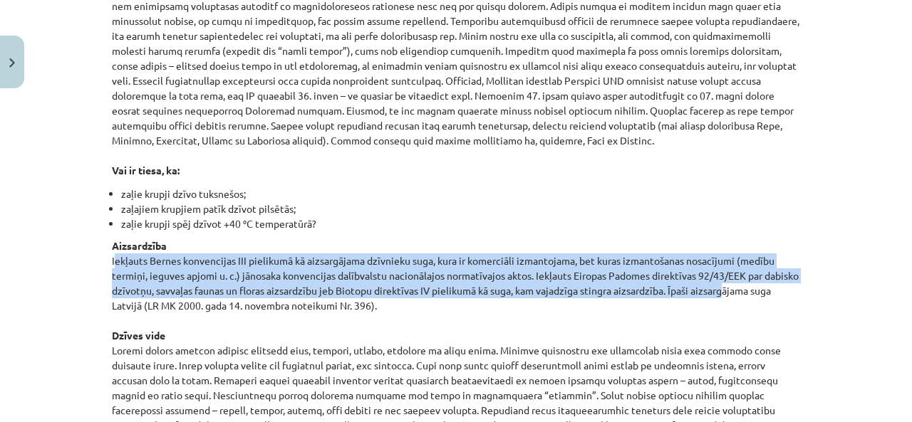
drag, startPoint x: 94, startPoint y: 259, endPoint x: 758, endPoint y: 296, distance: 664.9
click at [758, 296] on div "Mācību tēma: Bioloģijas i - 11. klases 1. ieskaites mācību materiāls - laborato…" at bounding box center [456, 211] width 912 height 422
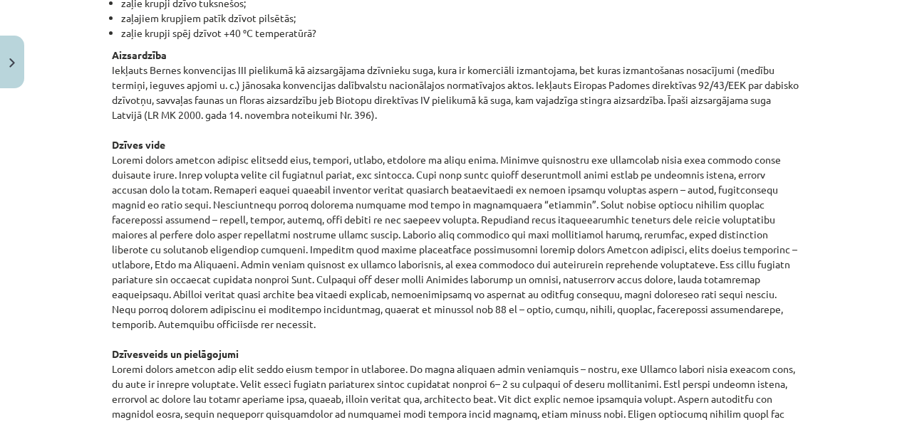
scroll to position [913, 0]
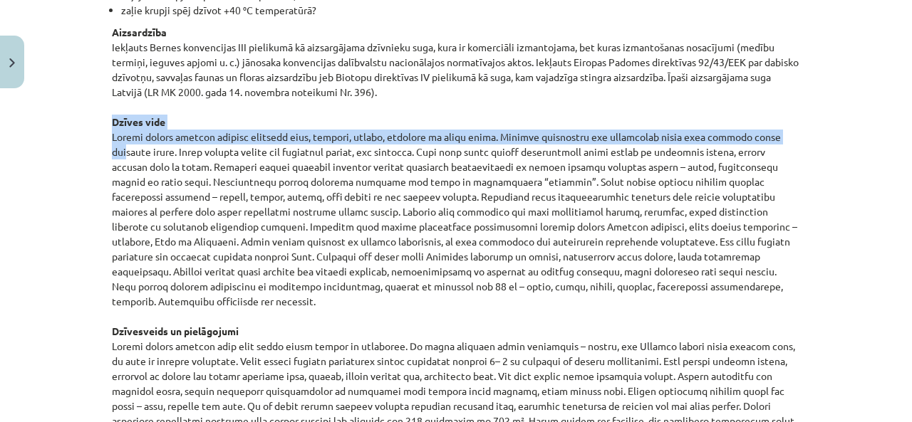
drag, startPoint x: 81, startPoint y: 115, endPoint x: 115, endPoint y: 147, distance: 45.9
click at [115, 147] on div "Mācību tēma: Bioloģijas i - 11. klases 1. ieskaites mācību materiāls - laborato…" at bounding box center [456, 211] width 912 height 422
click at [61, 126] on div "Mācību tēma: Bioloģijas i - 11. klases 1. ieskaites mācību materiāls - laborato…" at bounding box center [456, 211] width 912 height 422
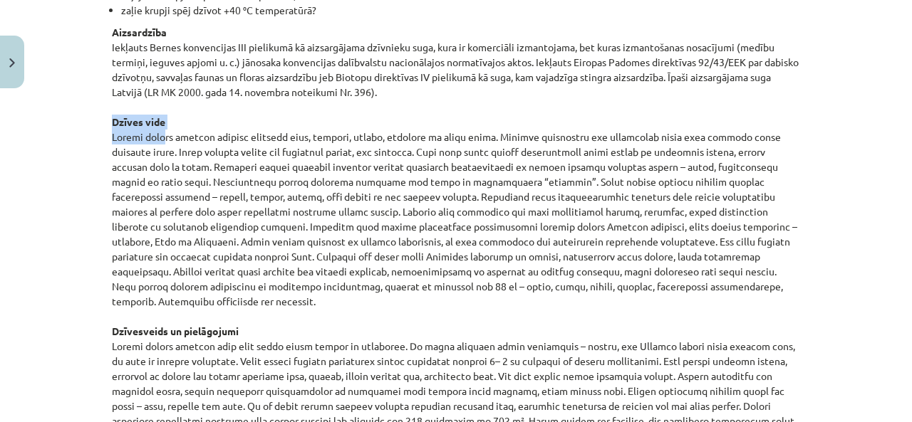
drag, startPoint x: 73, startPoint y: 127, endPoint x: 148, endPoint y: 133, distance: 75.7
click at [148, 133] on div "Mācību tēma: Bioloģijas i - 11. klases 1. ieskaites mācību materiāls - laborato…" at bounding box center [456, 211] width 912 height 422
click at [82, 138] on div "Mācību tēma: Bioloģijas i - 11. klases 1. ieskaites mācību materiāls - laborato…" at bounding box center [456, 211] width 912 height 422
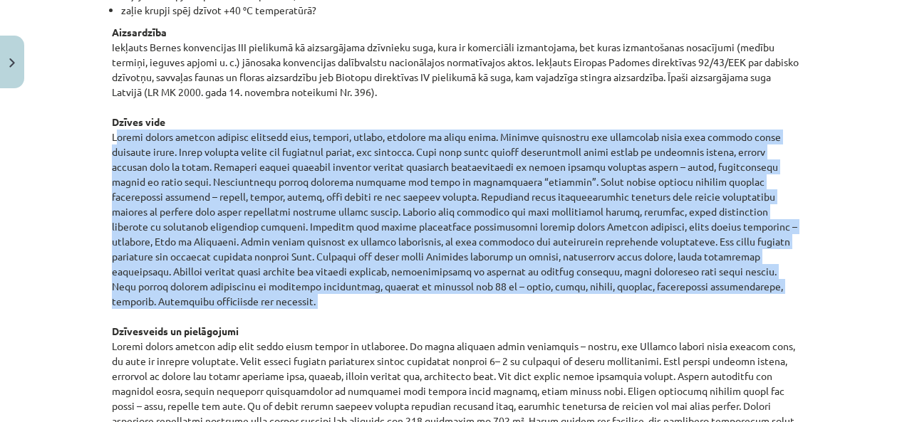
drag, startPoint x: 81, startPoint y: 138, endPoint x: 823, endPoint y: 285, distance: 756.5
click at [823, 285] on div "Mācību tēma: Bioloģijas i - 11. klases 1. ieskaites mācību materiāls - laborato…" at bounding box center [456, 211] width 912 height 422
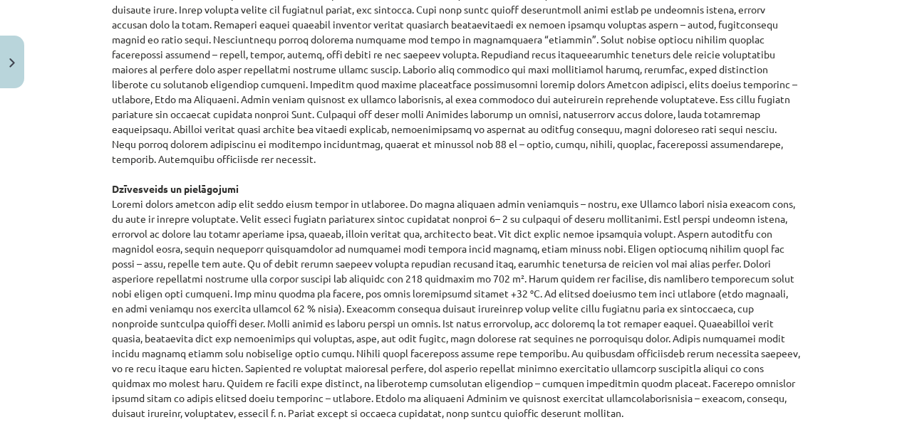
click at [595, 301] on p "Aizsardzība Iekļauts Bernes konvencijas III pielikumā kā aizsargājama dzīvnieku…" at bounding box center [456, 286] width 688 height 808
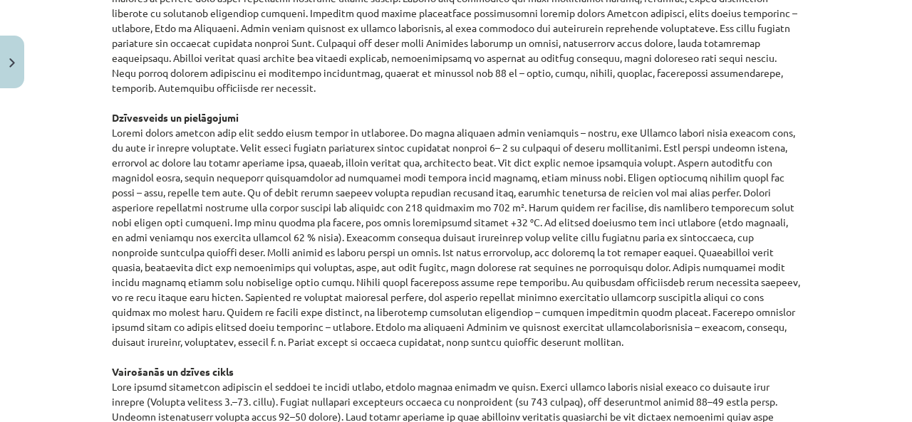
scroll to position [1198, 0]
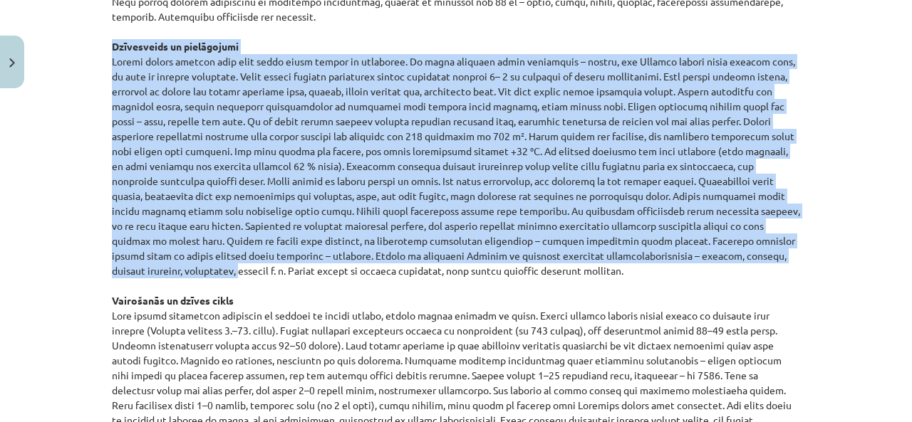
drag, startPoint x: 80, startPoint y: 31, endPoint x: 834, endPoint y: 244, distance: 783.8
click at [837, 244] on div "Mācību tēma: Bioloģijas i - 11. klases 1. ieskaites mācību materiāls - laborato…" at bounding box center [456, 211] width 912 height 422
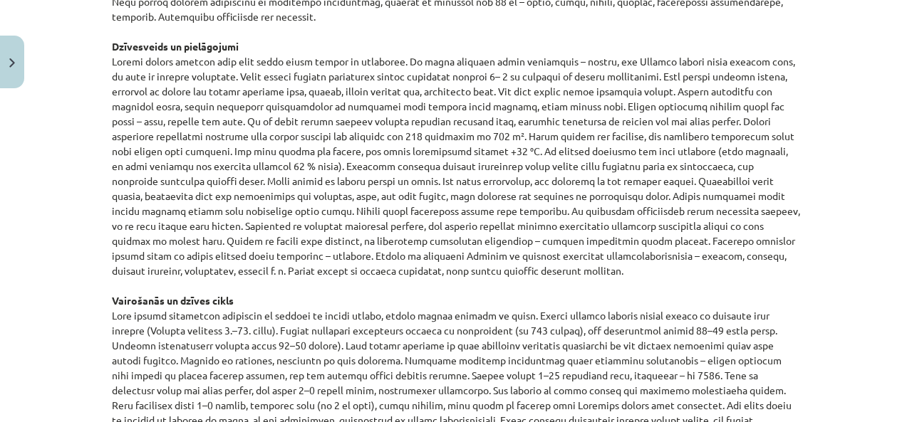
click at [788, 267] on p "Aizsardzība Iekļauts Bernes konvencijas III pielikumā kā aizsargājama dzīvnieku…" at bounding box center [456, 144] width 688 height 808
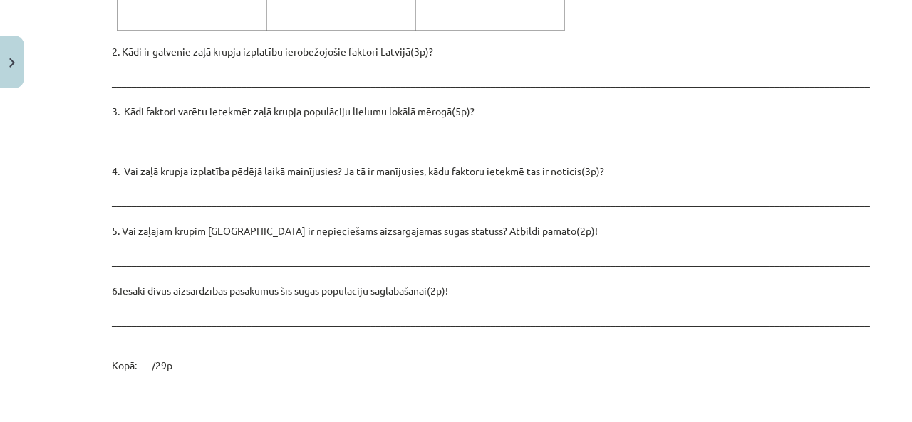
scroll to position [2036, 0]
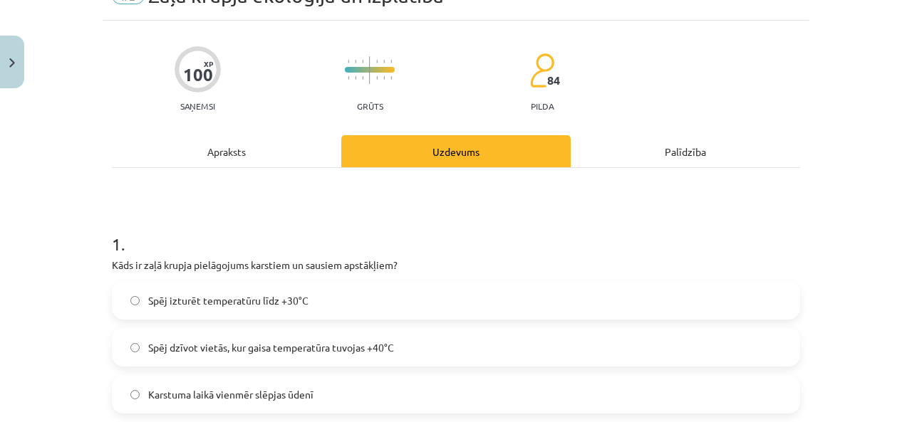
scroll to position [107, 0]
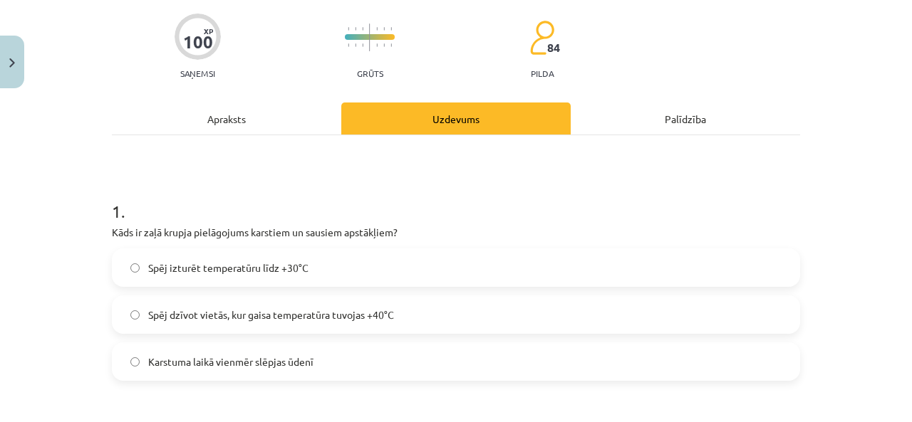
click at [357, 321] on span "Spēj dzīvot vietās, kur gaisa temperatūra tuvojas +40°C" at bounding box center [271, 315] width 246 height 15
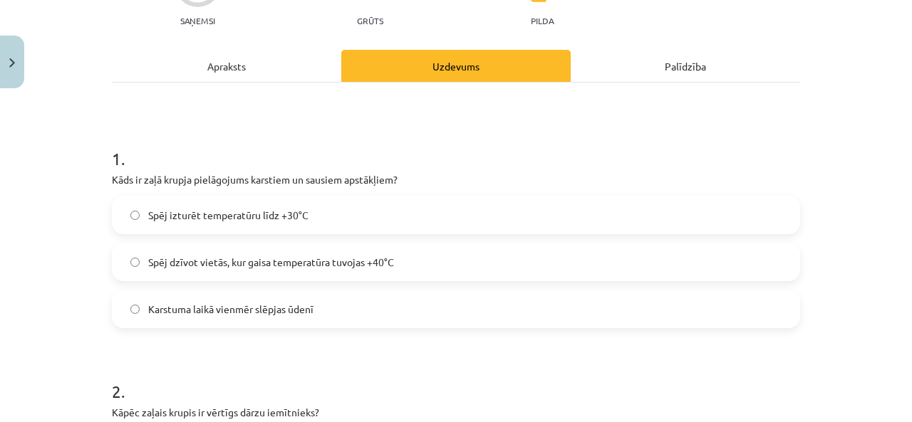
scroll to position [178, 0]
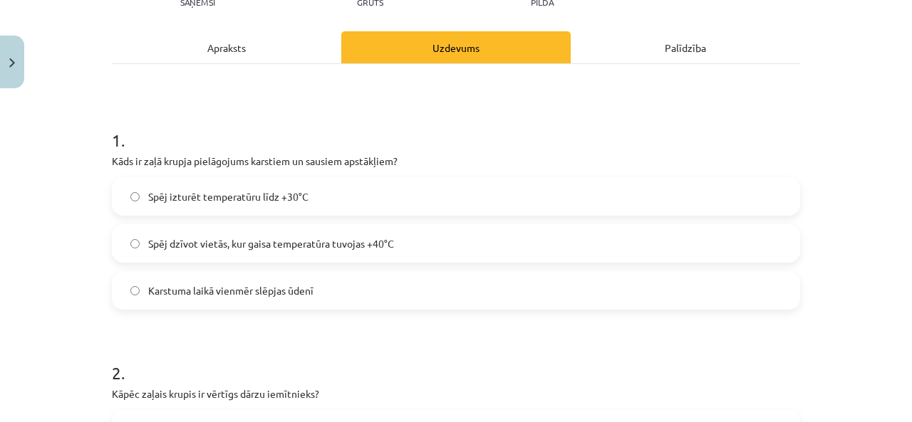
click at [484, 349] on h1 "2 ." at bounding box center [456, 360] width 688 height 44
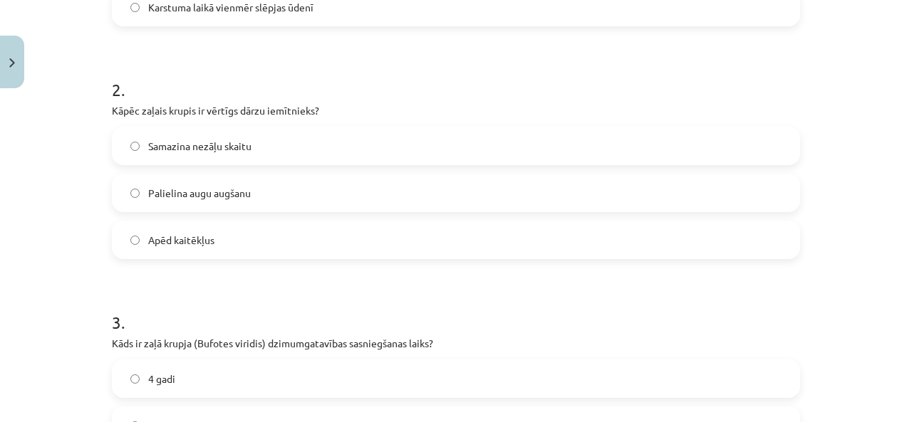
scroll to position [463, 0]
click at [176, 237] on span "Apēd kaitēkļus" at bounding box center [181, 238] width 66 height 15
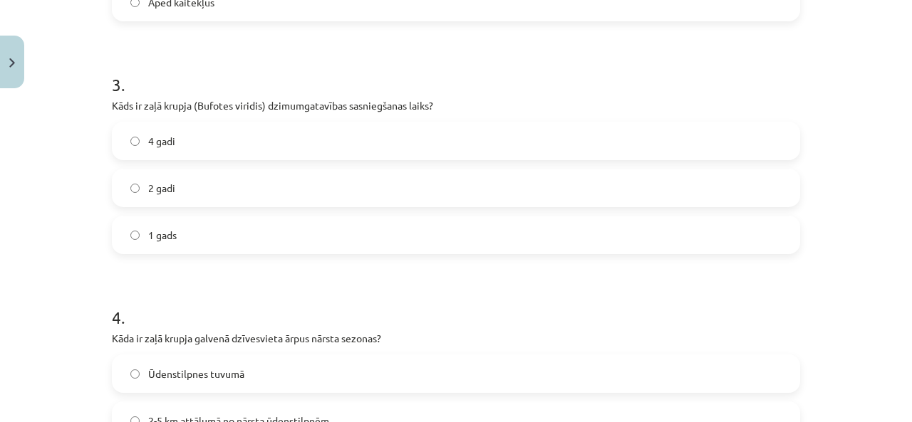
scroll to position [748, 0]
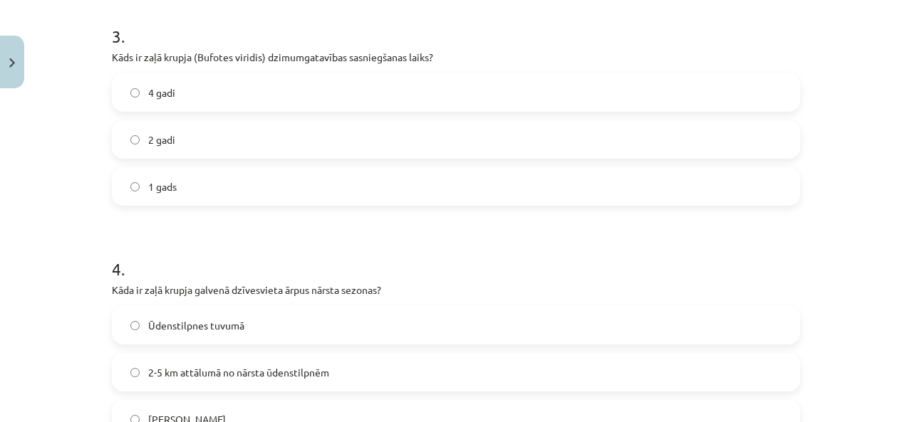
drag, startPoint x: 323, startPoint y: 206, endPoint x: 343, endPoint y: 188, distance: 27.3
click at [345, 185] on label "1 gads" at bounding box center [455, 187] width 685 height 36
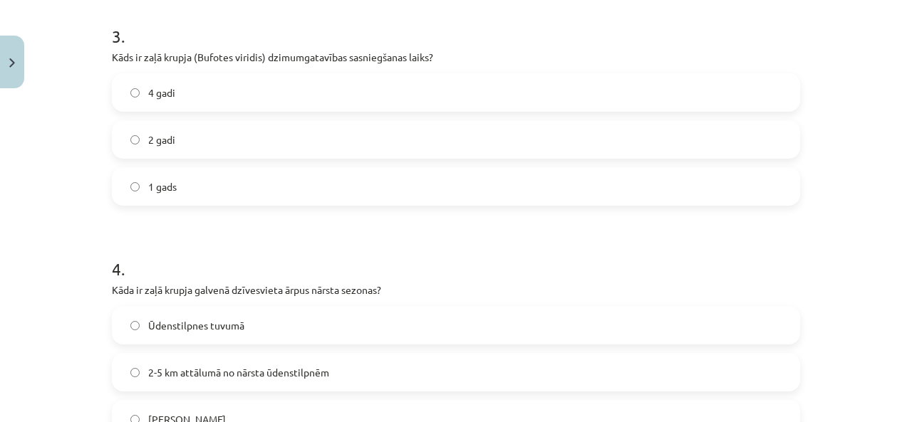
click at [304, 239] on h1 "4 ." at bounding box center [456, 256] width 688 height 44
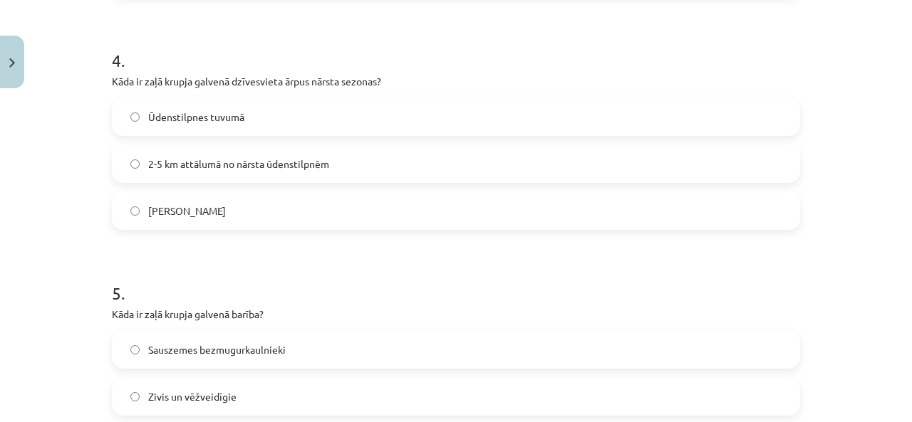
scroll to position [962, 0]
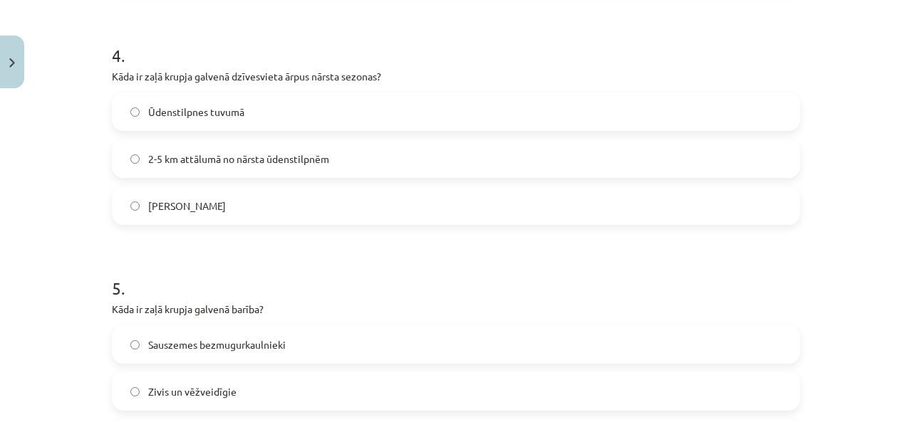
click at [258, 155] on span "2-5 km attālumā no nārsta ūdenstilpnēm" at bounding box center [238, 159] width 181 height 15
click at [283, 262] on h1 "5 ." at bounding box center [456, 276] width 688 height 44
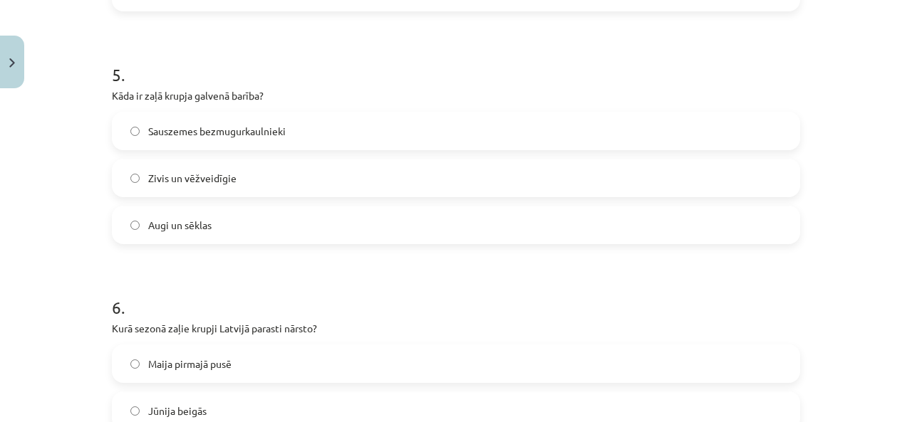
scroll to position [1246, 0]
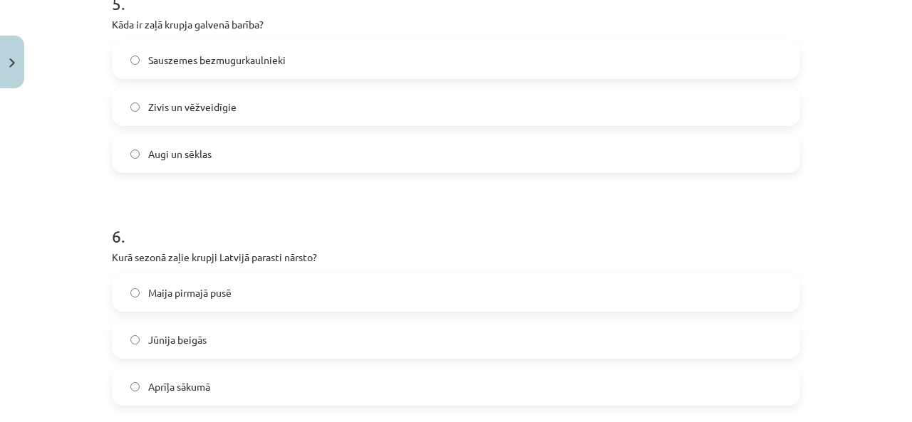
click at [67, 126] on div "Mācību tēma: Bioloģijas i - 11. klases 1. ieskaites mācību materiāls - laborato…" at bounding box center [456, 211] width 912 height 422
click at [227, 71] on label "Sauszemes bezmugurkaulnieki" at bounding box center [455, 60] width 685 height 36
click at [264, 225] on h1 "6 ." at bounding box center [456, 224] width 688 height 44
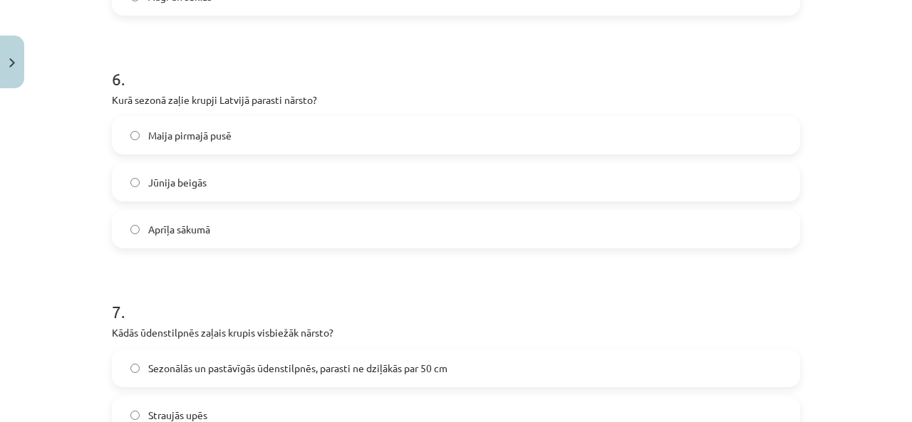
scroll to position [1460, 0]
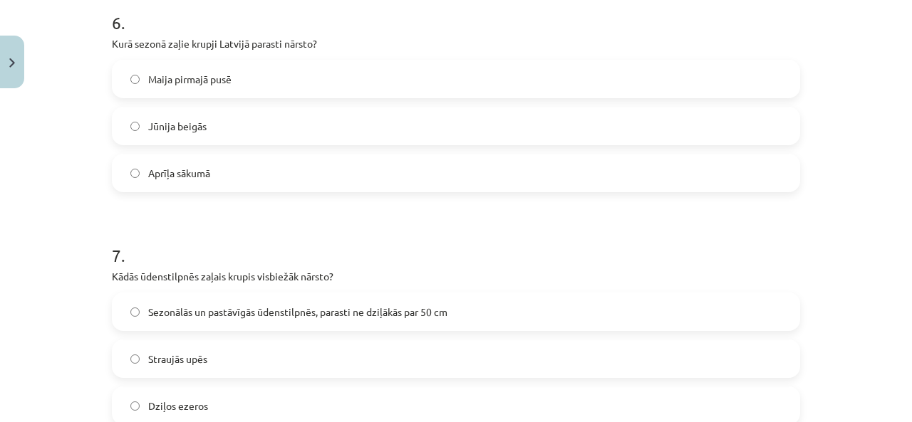
click at [157, 76] on span "Maija pirmajā pusē" at bounding box center [189, 79] width 83 height 15
click at [184, 253] on h1 "7 ." at bounding box center [456, 243] width 688 height 44
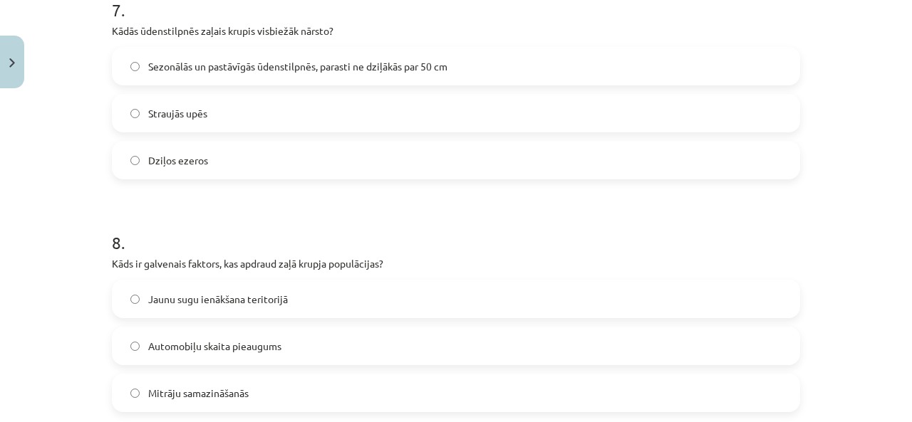
scroll to position [1674, 0]
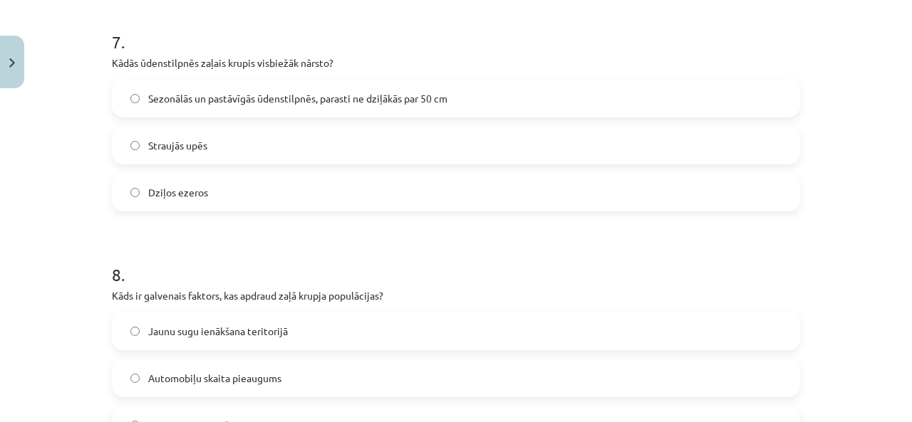
click at [192, 204] on label "Dziļos ezeros" at bounding box center [455, 193] width 685 height 36
click at [194, 253] on h1 "8 ." at bounding box center [456, 262] width 688 height 44
click at [332, 96] on span "Sezonālās un pastāvīgās ūdenstilpnēs, parasti ne dziļākās par 50 cm" at bounding box center [297, 98] width 299 height 15
click at [316, 273] on h1 "8 ." at bounding box center [456, 262] width 688 height 44
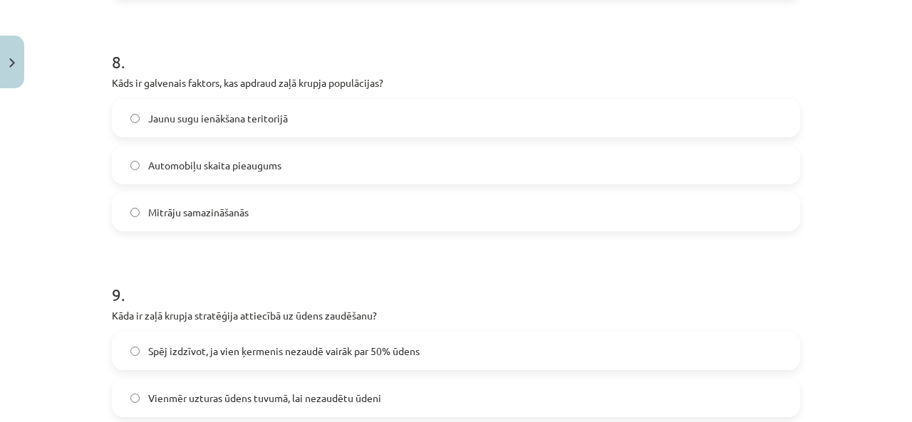
scroll to position [1887, 0]
click at [377, 170] on label "Automobiļu skaita pieaugums" at bounding box center [455, 165] width 685 height 36
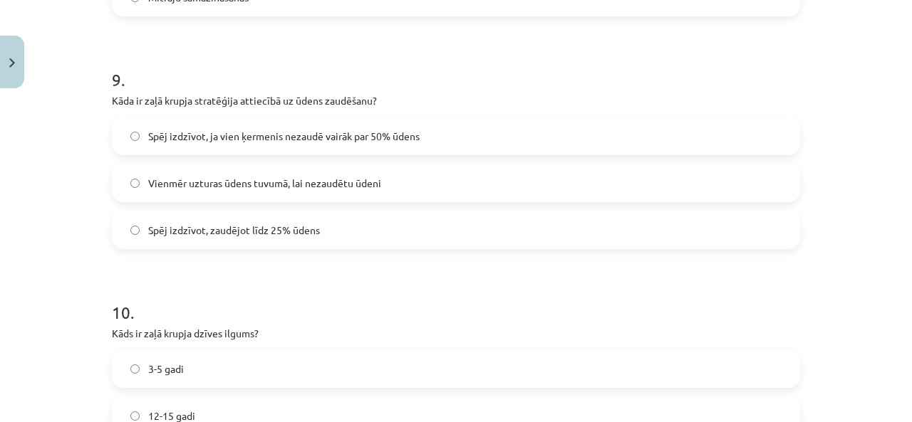
scroll to position [2172, 0]
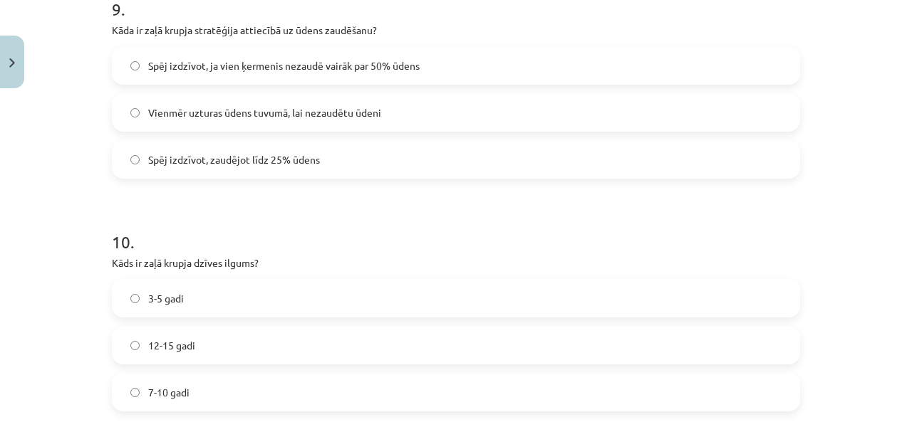
click at [343, 66] on span "Spēj izdzīvot, ja vien ķermenis nezaudē vairāk par 50% ūdens" at bounding box center [283, 65] width 271 height 15
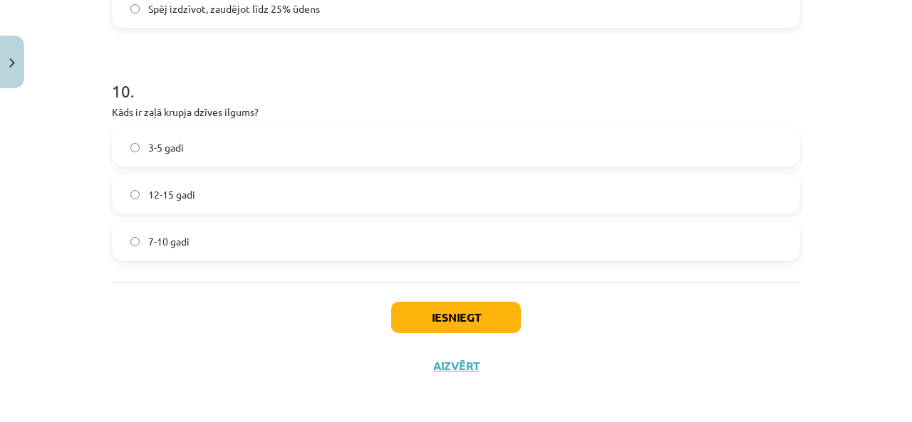
scroll to position [2326, 0]
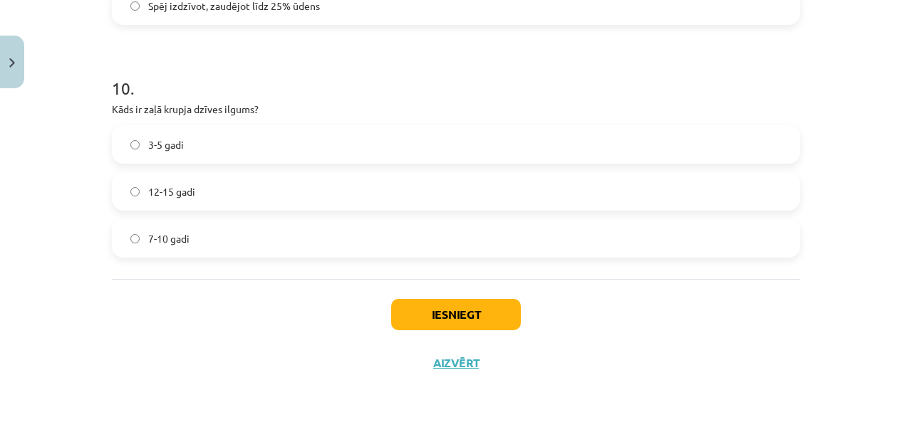
click at [148, 243] on span "7-10 gadi" at bounding box center [168, 238] width 41 height 15
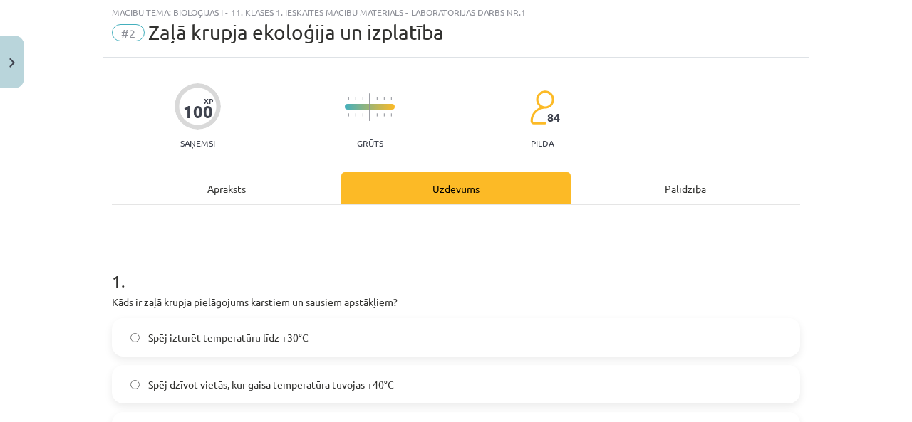
scroll to position [0, 0]
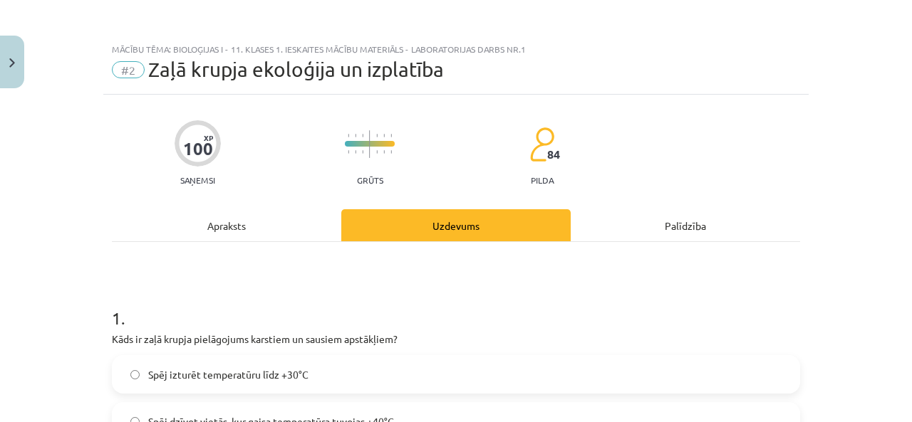
click at [255, 220] on div "Apraksts" at bounding box center [226, 225] width 229 height 32
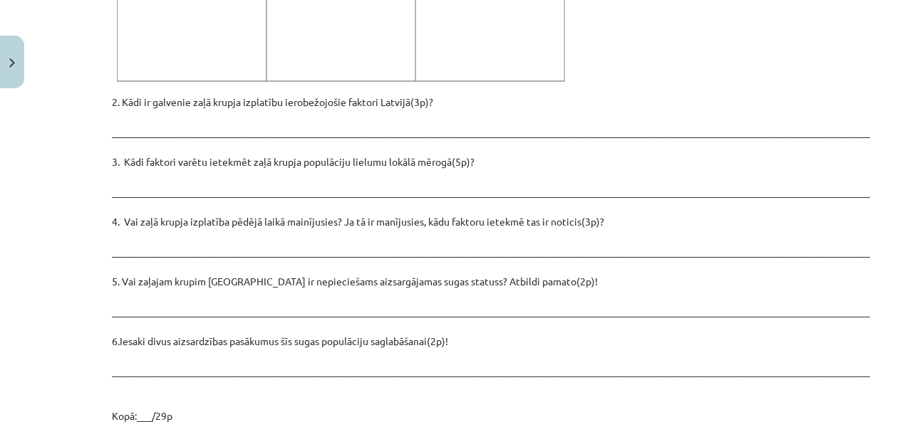
scroll to position [1887, 0]
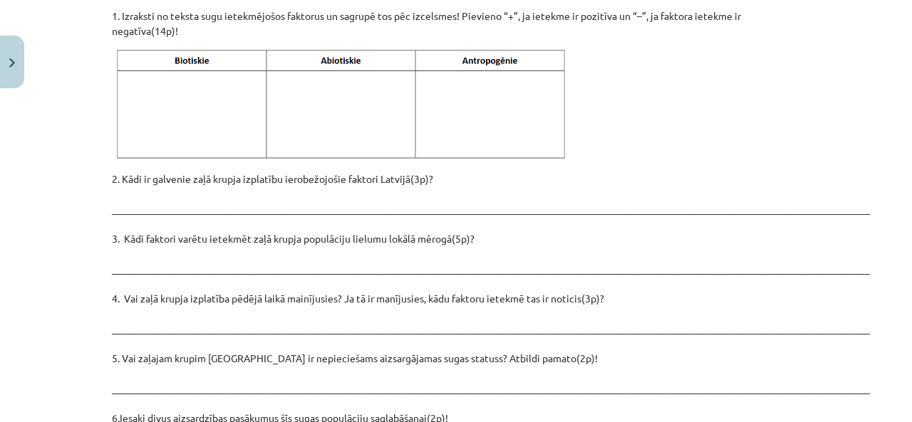
click at [367, 240] on p "2. Kādi ir galvenie zaļā krupja izplatību ierobežojošie faktori Latvijā(3p)? __…" at bounding box center [456, 336] width 688 height 329
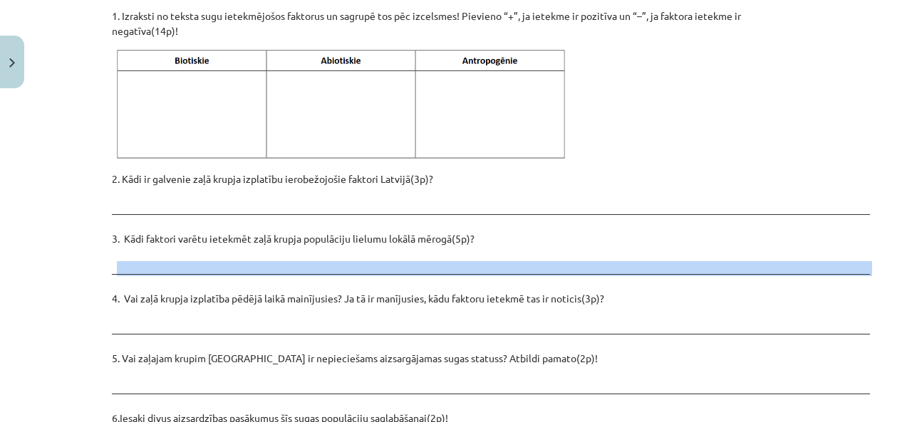
click at [367, 240] on p "2. Kādi ir galvenie zaļā krupja izplatību ierobežojošie faktori Latvijā(3p)? __…" at bounding box center [456, 336] width 688 height 329
click at [362, 241] on p "2. Kādi ir galvenie zaļā krupja izplatību ierobežojošie faktori Latvijā(3p)? __…" at bounding box center [456, 336] width 688 height 329
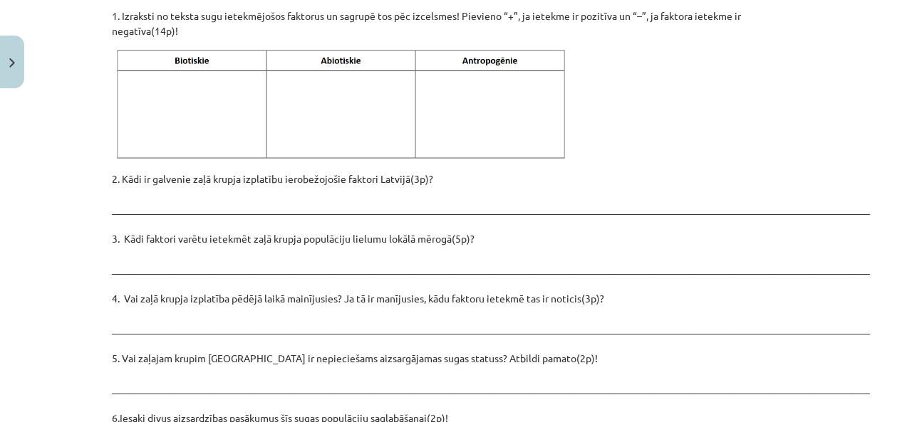
click at [356, 243] on p "2. Kādi ir galvenie zaļā krupja izplatību ierobežojošie faktori Latvijā(3p)? __…" at bounding box center [456, 336] width 688 height 329
click at [244, 172] on p "2. Kādi ir galvenie zaļā krupja izplatību ierobežojošie faktori Latvijā(3p)? __…" at bounding box center [456, 336] width 688 height 329
click at [222, 180] on p "2. Kādi ir galvenie zaļā krupja izplatību ierobežojošie faktori Latvijā(3p)? __…" at bounding box center [456, 336] width 688 height 329
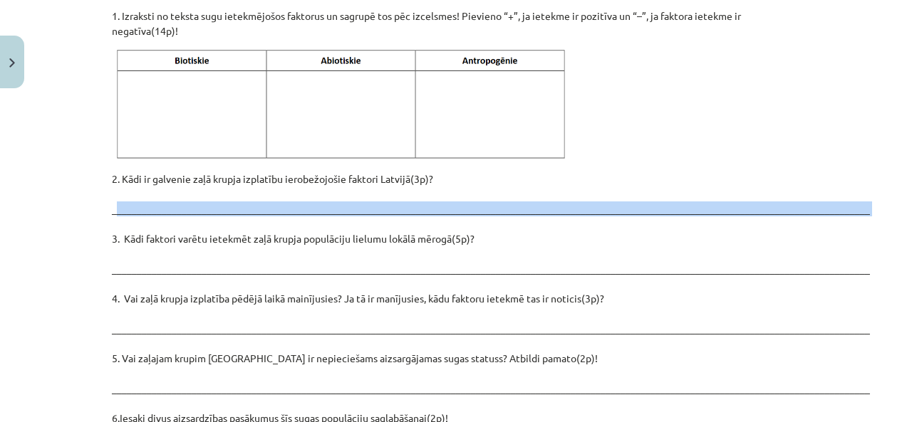
click at [222, 180] on p "2. Kādi ir galvenie zaļā krupja izplatību ierobežojošie faktori Latvijā(3p)? __…" at bounding box center [456, 336] width 688 height 329
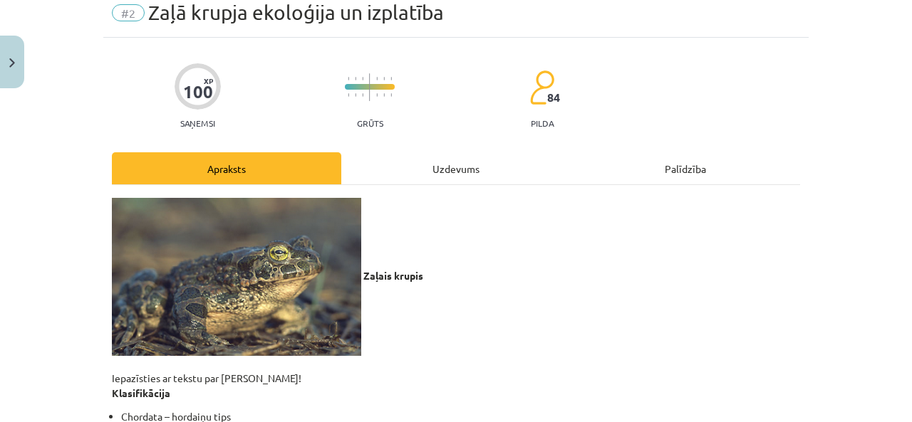
scroll to position [0, 0]
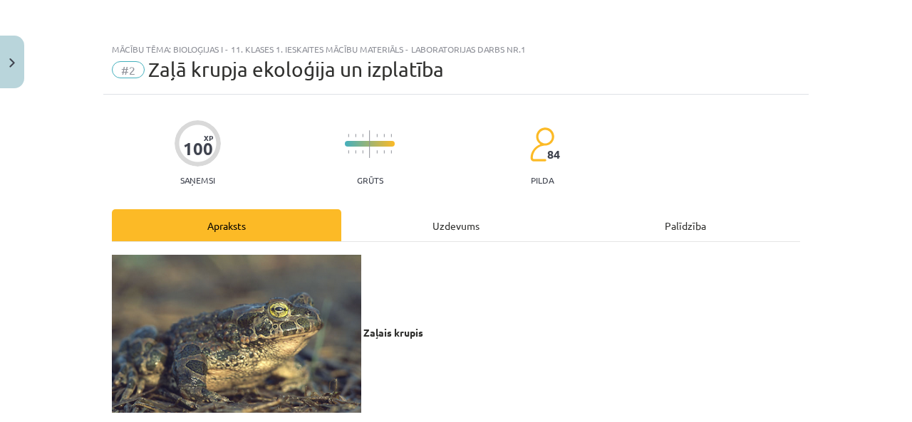
click at [437, 231] on div "Uzdevums" at bounding box center [455, 225] width 229 height 32
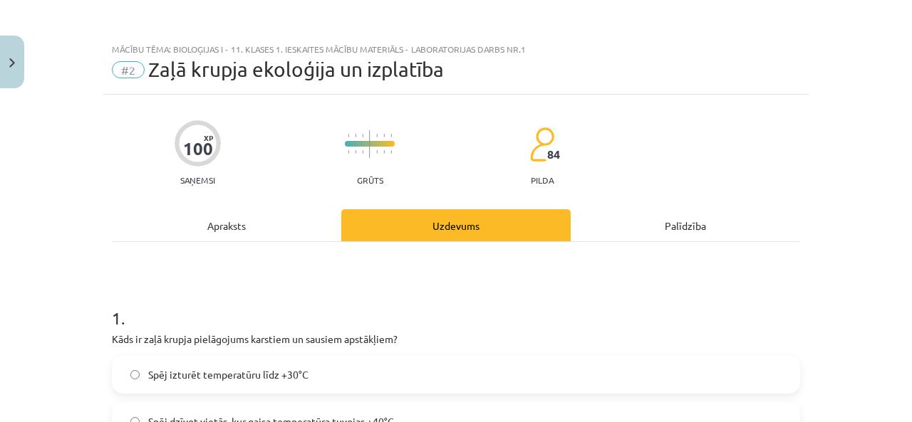
click at [295, 231] on div "Apraksts" at bounding box center [226, 225] width 229 height 32
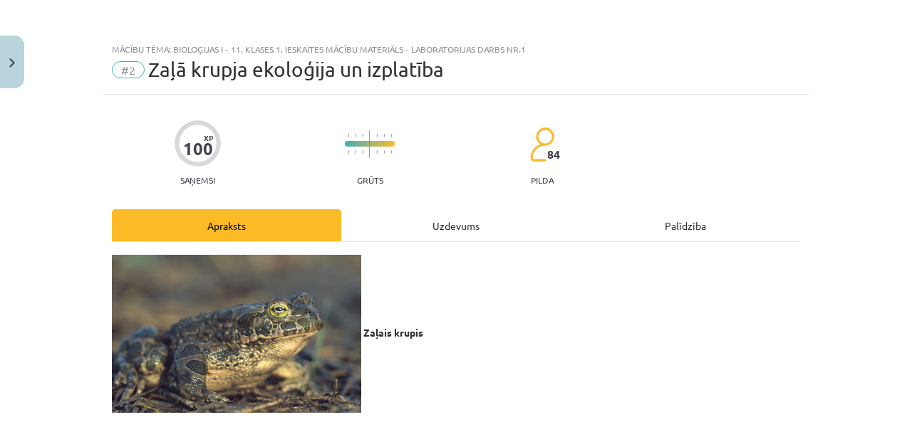
click at [419, 233] on div "Uzdevums" at bounding box center [455, 225] width 229 height 32
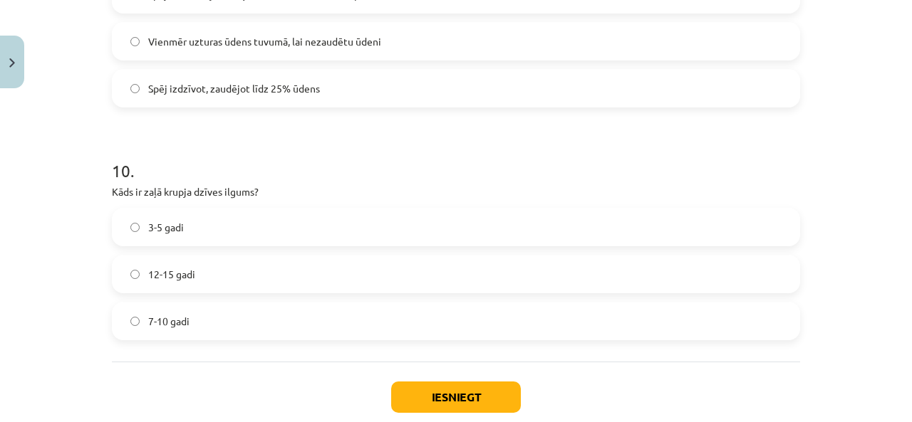
scroll to position [2326, 0]
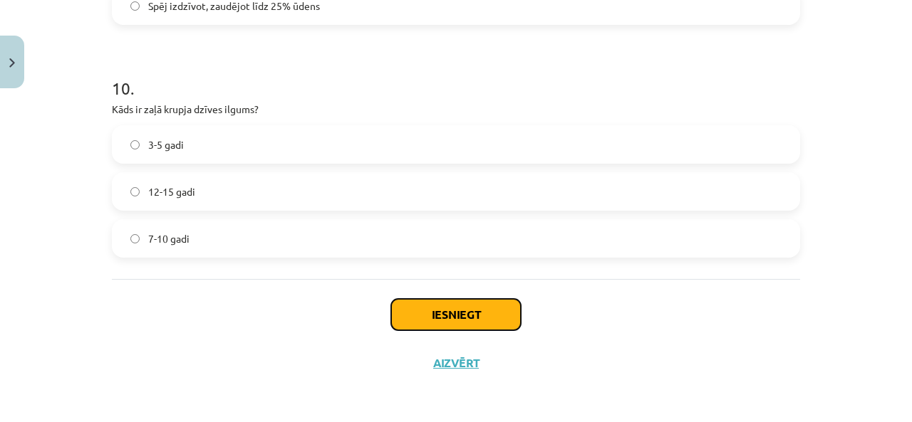
click at [444, 317] on button "Iesniegt" at bounding box center [456, 314] width 130 height 31
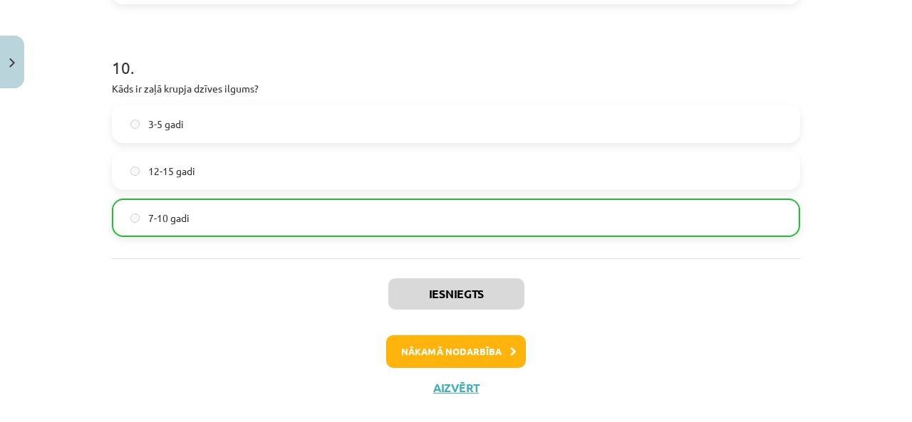
scroll to position [2350, 0]
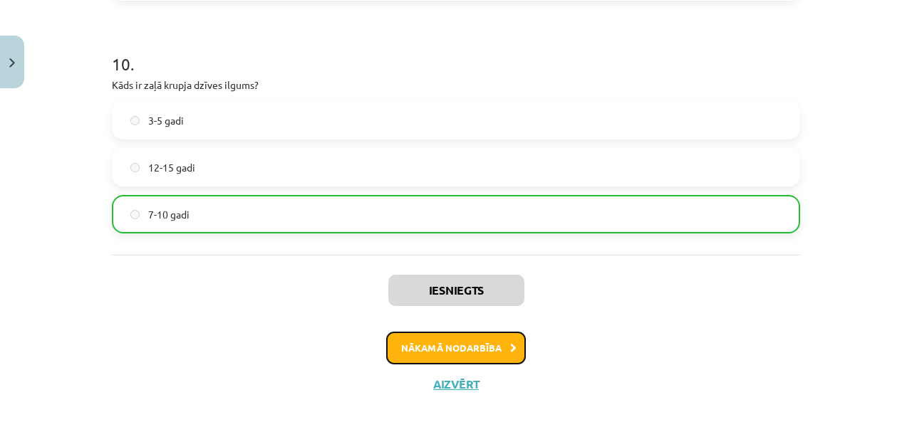
click at [469, 356] on button "Nākamā nodarbība" at bounding box center [456, 348] width 140 height 33
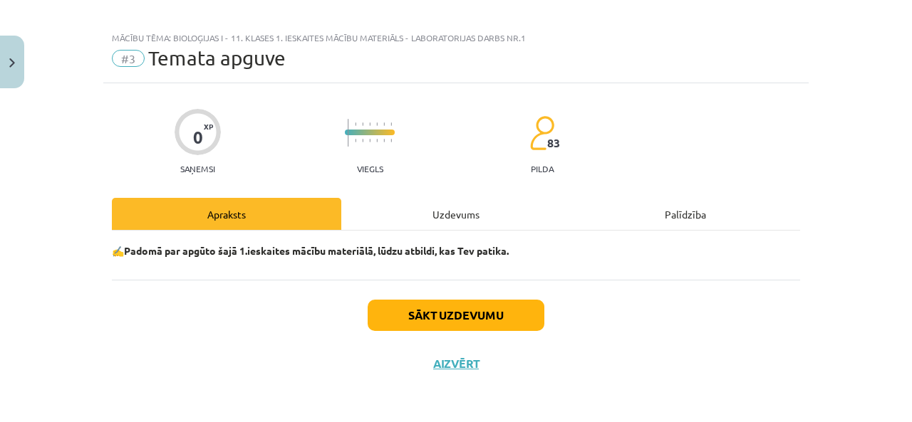
click at [446, 203] on div "Uzdevums" at bounding box center [455, 214] width 229 height 32
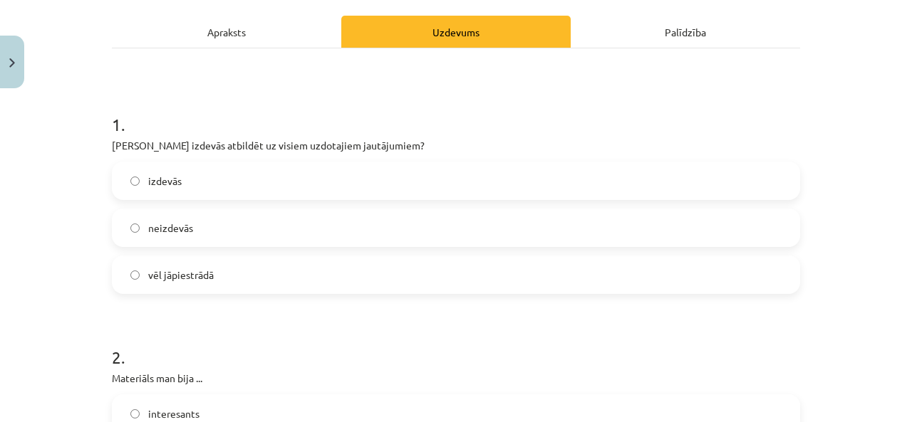
scroll to position [214, 0]
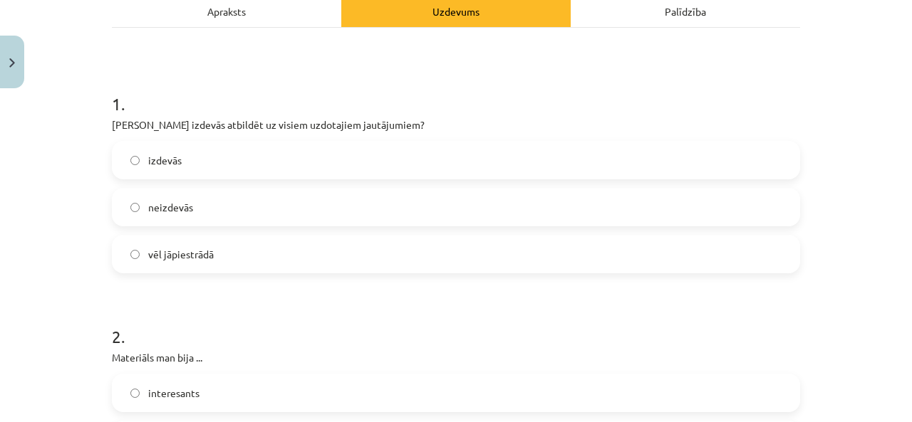
click at [213, 162] on label "izdevās" at bounding box center [455, 160] width 685 height 36
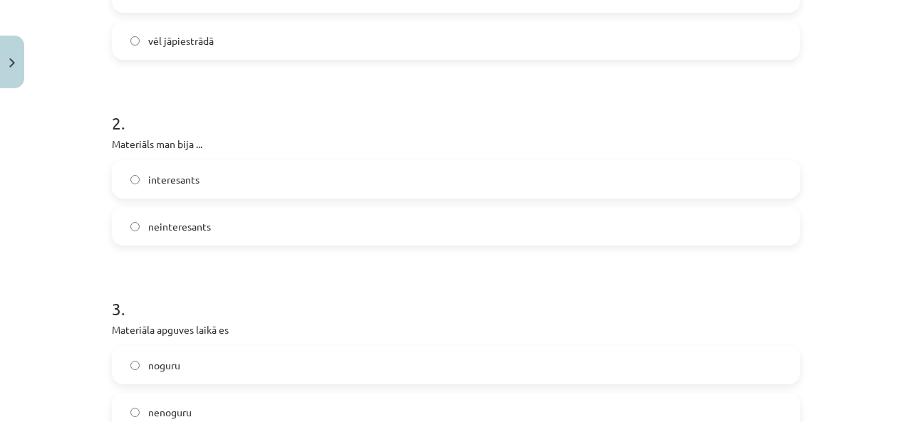
click at [206, 179] on label "interesants" at bounding box center [455, 180] width 685 height 36
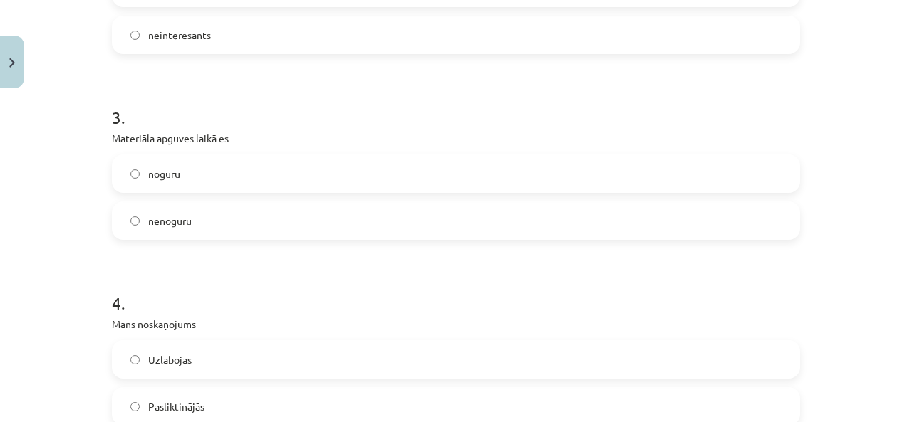
scroll to position [642, 0]
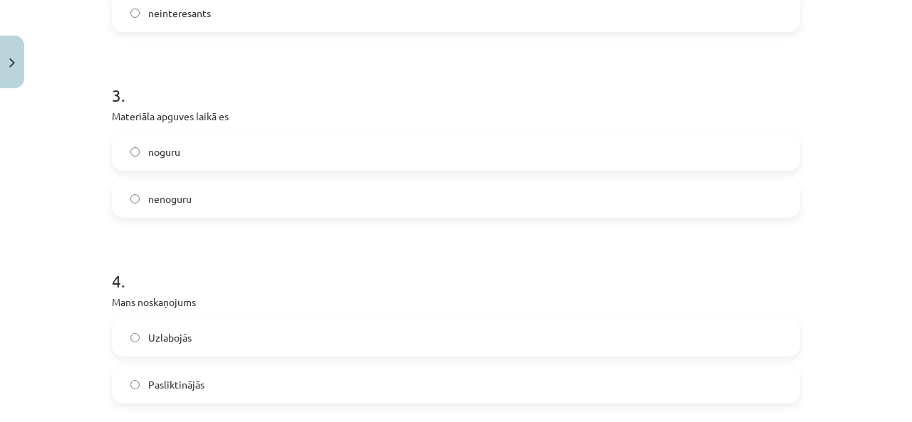
click at [217, 192] on label "nenoguru" at bounding box center [455, 199] width 685 height 36
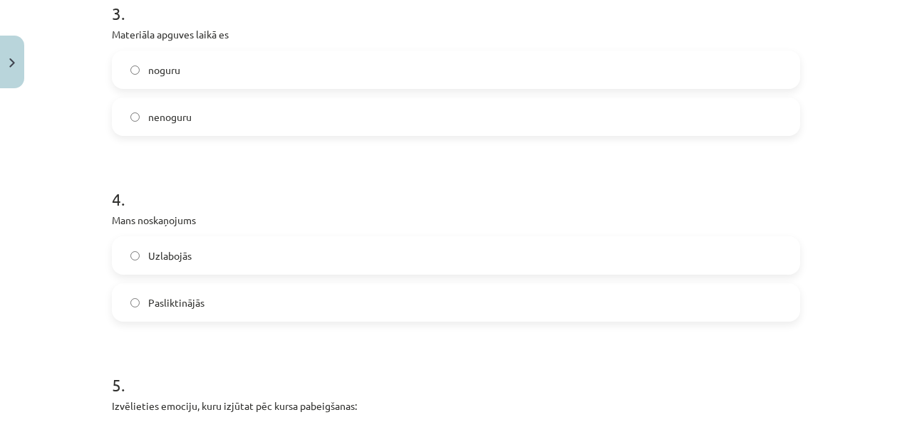
scroll to position [713, 0]
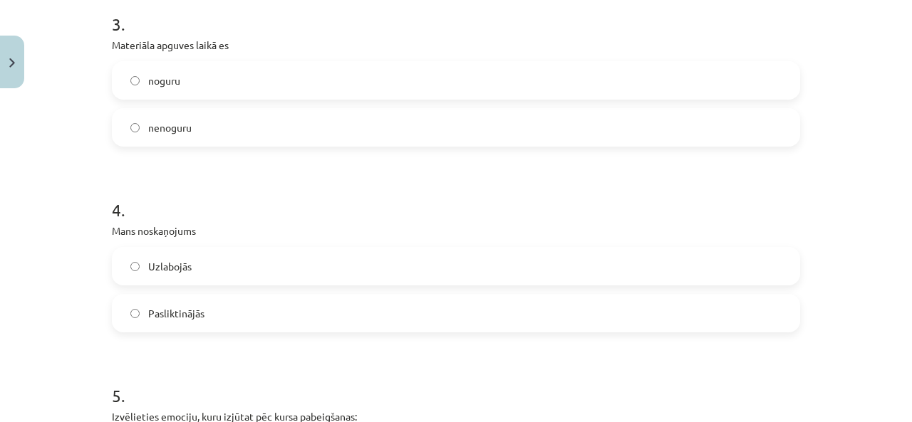
click at [217, 259] on label "Uzlabojās" at bounding box center [455, 267] width 685 height 36
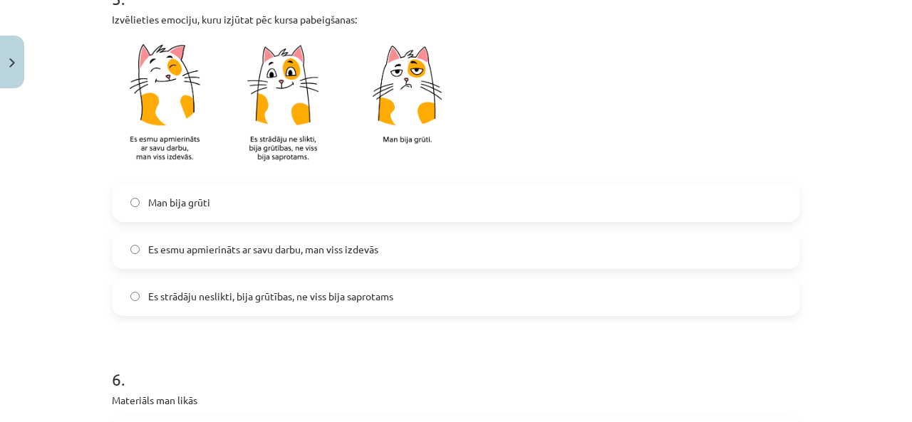
scroll to position [1140, 0]
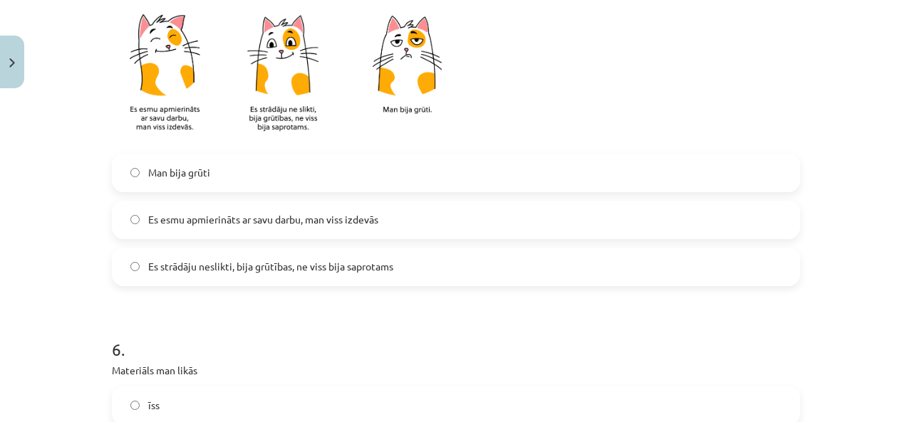
click at [212, 272] on span "Es strādāju neslikti, bija grūtības, ne viss bija saprotams" at bounding box center [270, 266] width 245 height 15
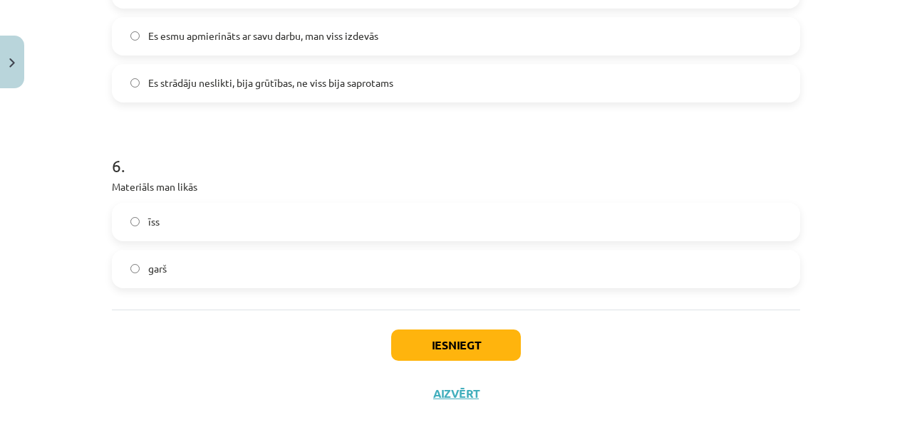
scroll to position [1354, 0]
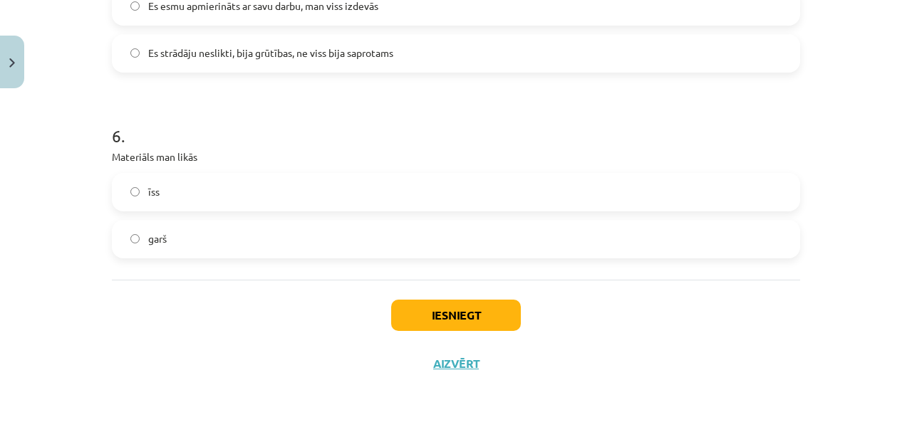
click at [160, 196] on label "īss" at bounding box center [455, 193] width 685 height 36
click at [635, 321] on div "Iesniegt Aizvērt" at bounding box center [456, 330] width 688 height 100
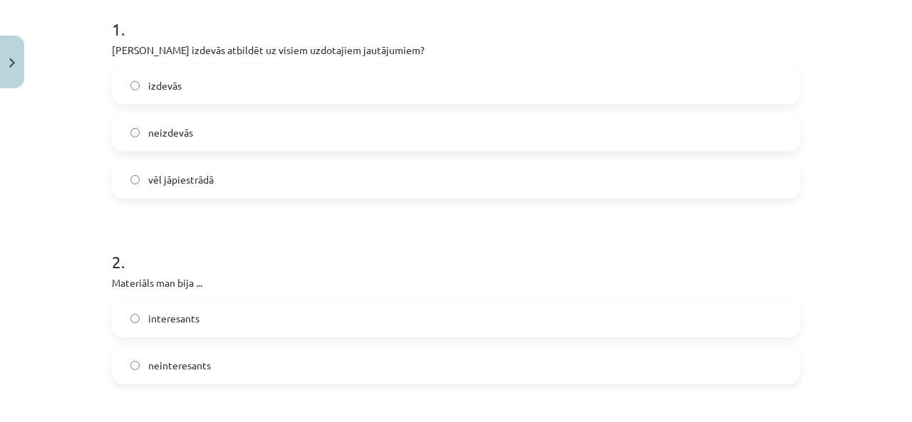
scroll to position [286, 0]
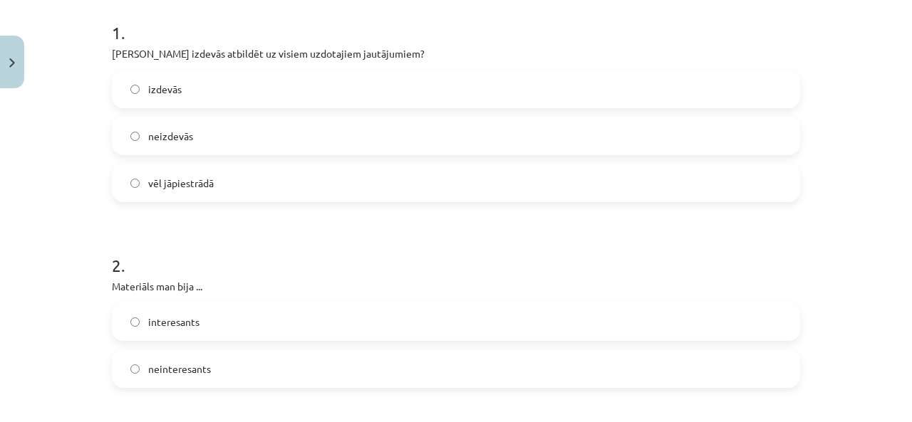
click at [241, 177] on label "vēl jāpiestrādā" at bounding box center [455, 183] width 685 height 36
click at [197, 85] on label "izdevās" at bounding box center [455, 89] width 685 height 36
click at [212, 196] on label "vēl jāpiestrādā" at bounding box center [455, 183] width 685 height 36
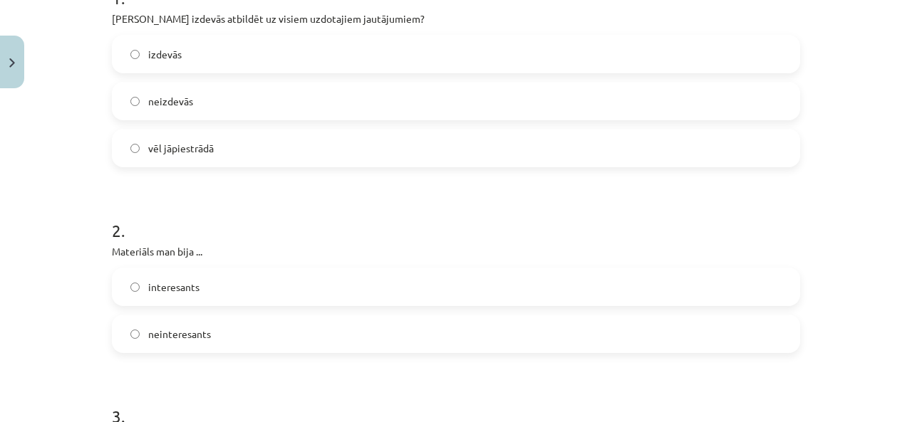
scroll to position [214, 0]
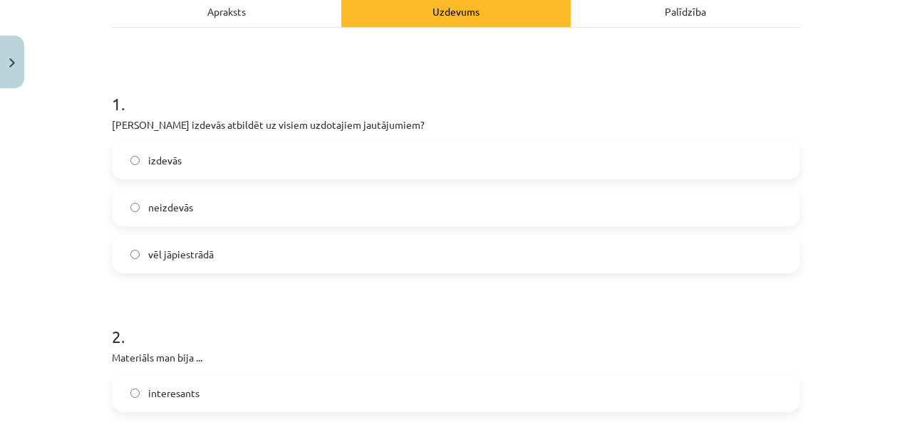
click at [179, 166] on label "izdevās" at bounding box center [455, 160] width 685 height 36
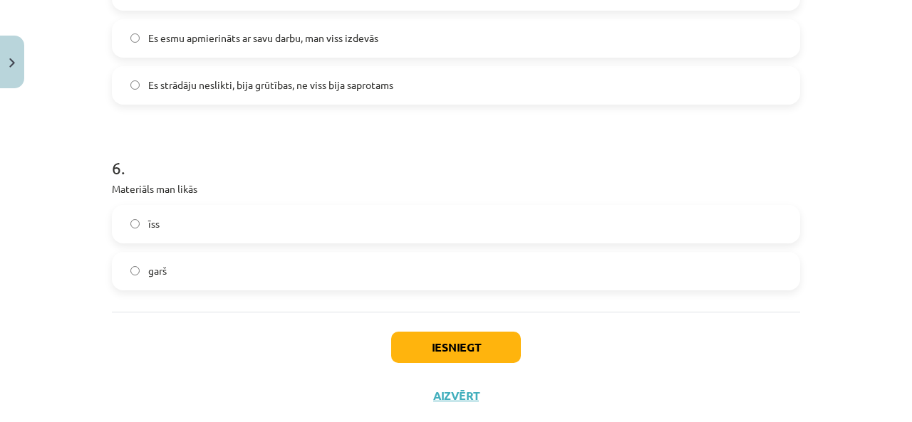
scroll to position [1354, 0]
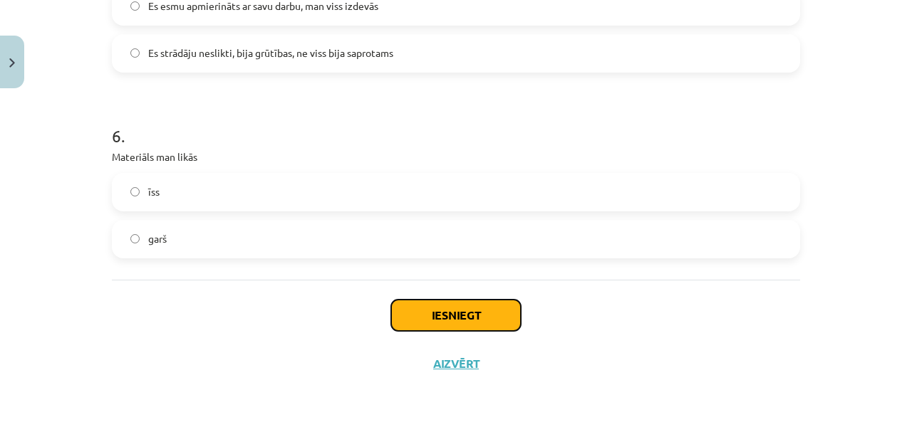
click at [446, 315] on button "Iesniegt" at bounding box center [456, 315] width 130 height 31
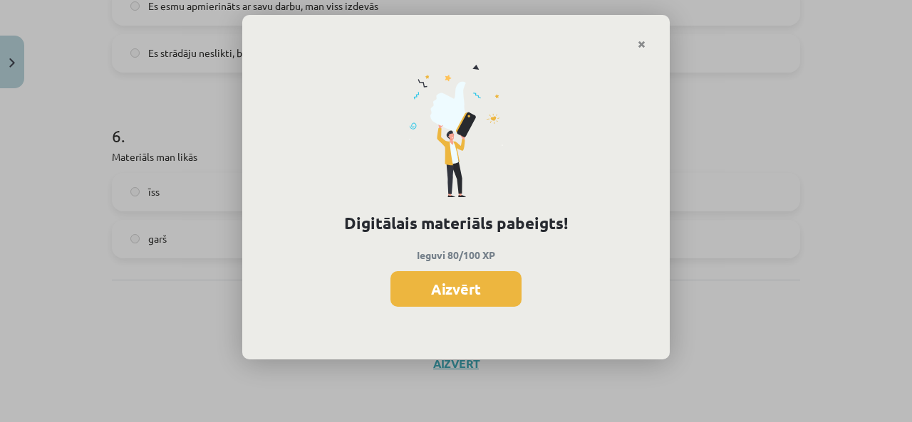
scroll to position [356, 0]
click at [456, 304] on button "Aizvērt" at bounding box center [455, 289] width 131 height 36
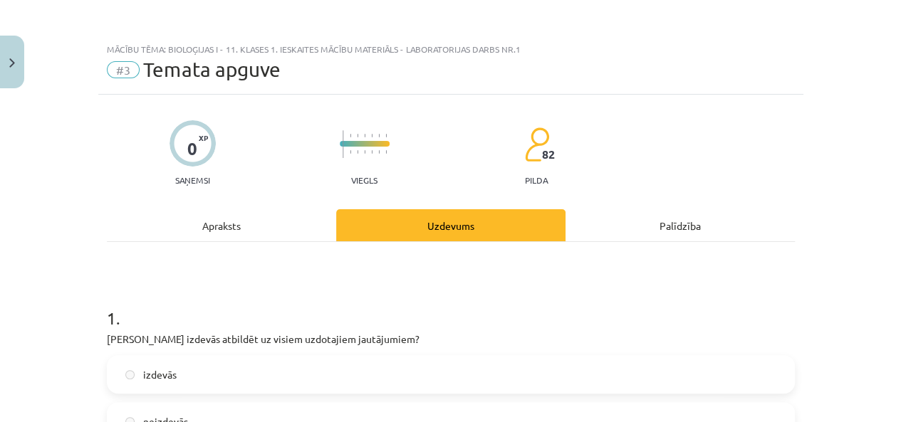
scroll to position [285, 0]
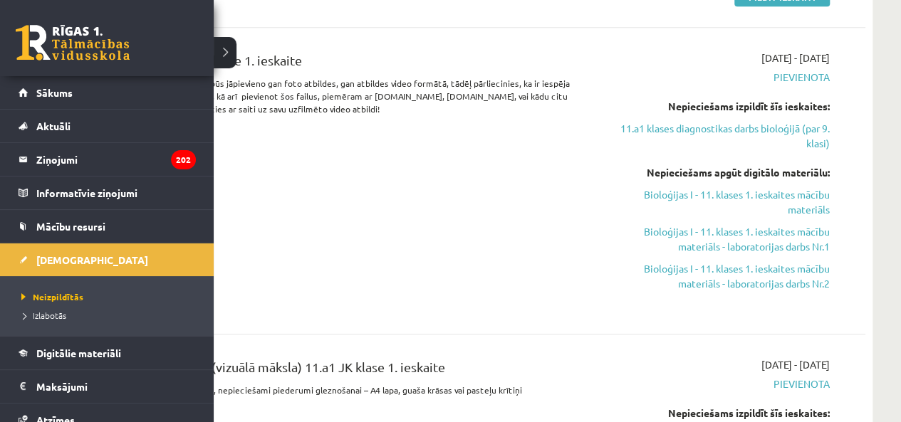
scroll to position [641, 0]
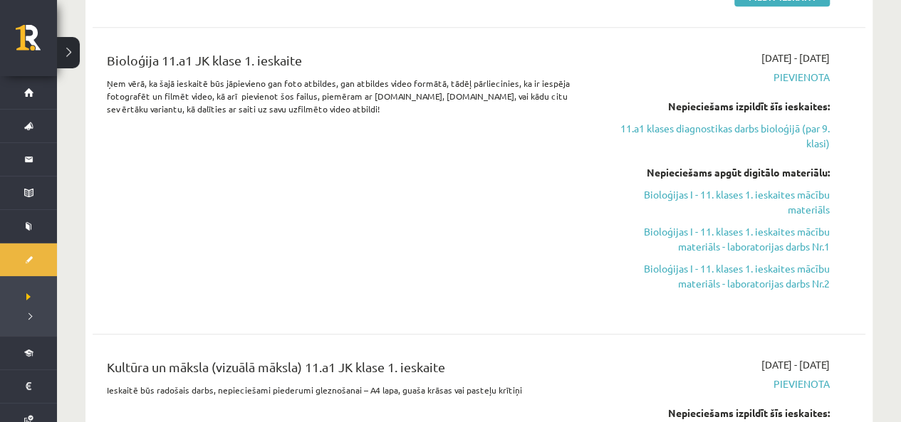
click at [325, 136] on div "Bioloģija 11.a1 JK klase 1. ieskaite Ņem vērā, ka šajā ieskaitē būs jāpievieno …" at bounding box center [344, 181] width 496 height 261
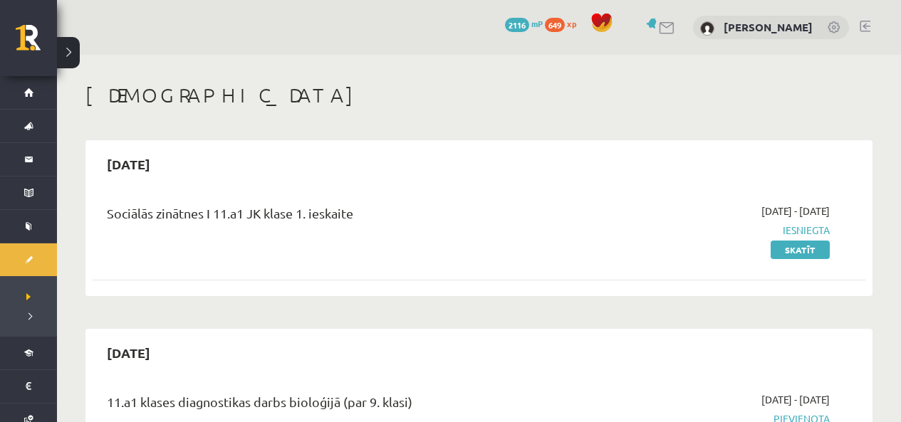
scroll to position [641, 0]
